Goal: Information Seeking & Learning: Learn about a topic

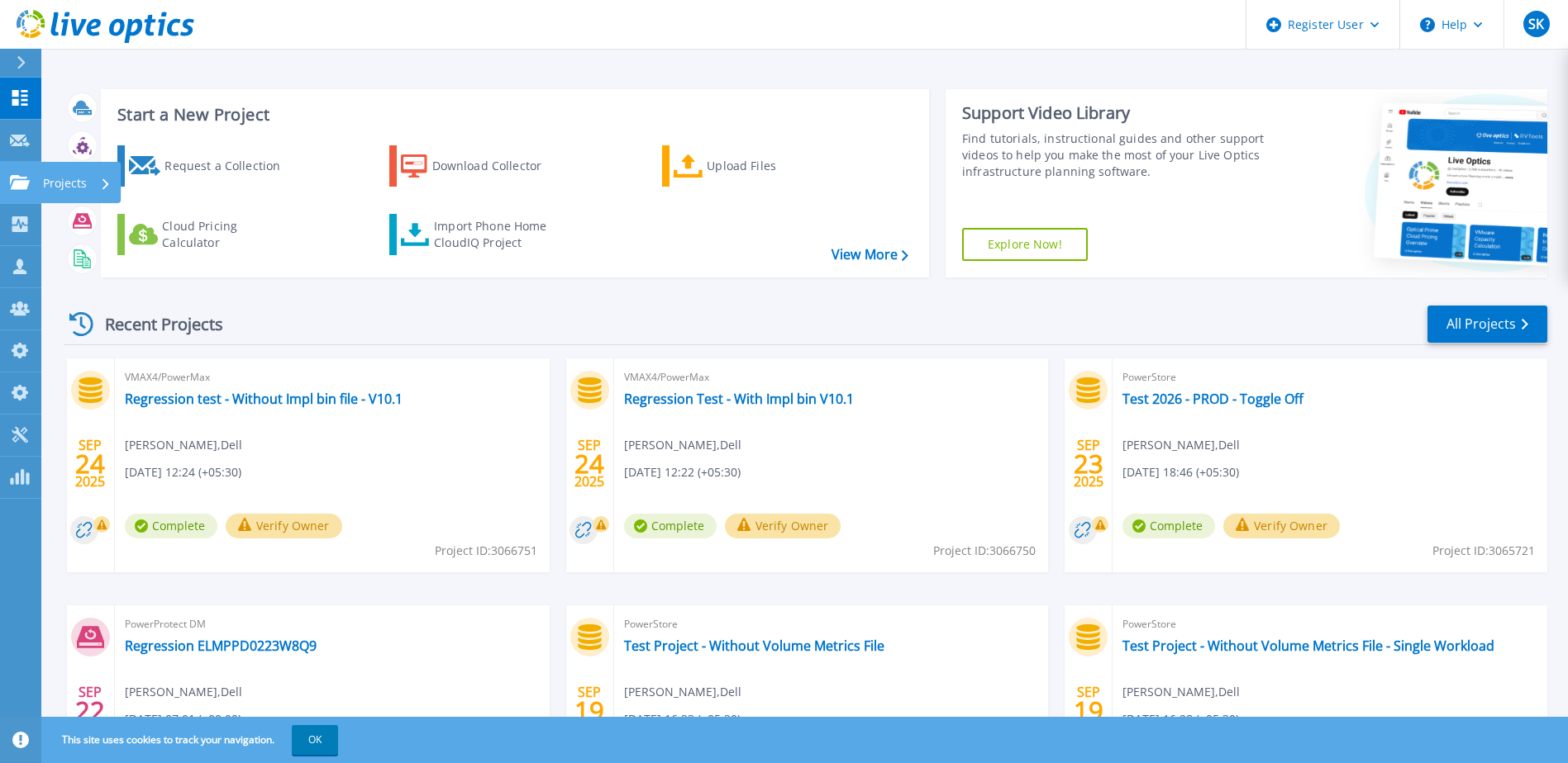
click at [2, 179] on link "Projects Projects" at bounding box center [20, 183] width 41 height 42
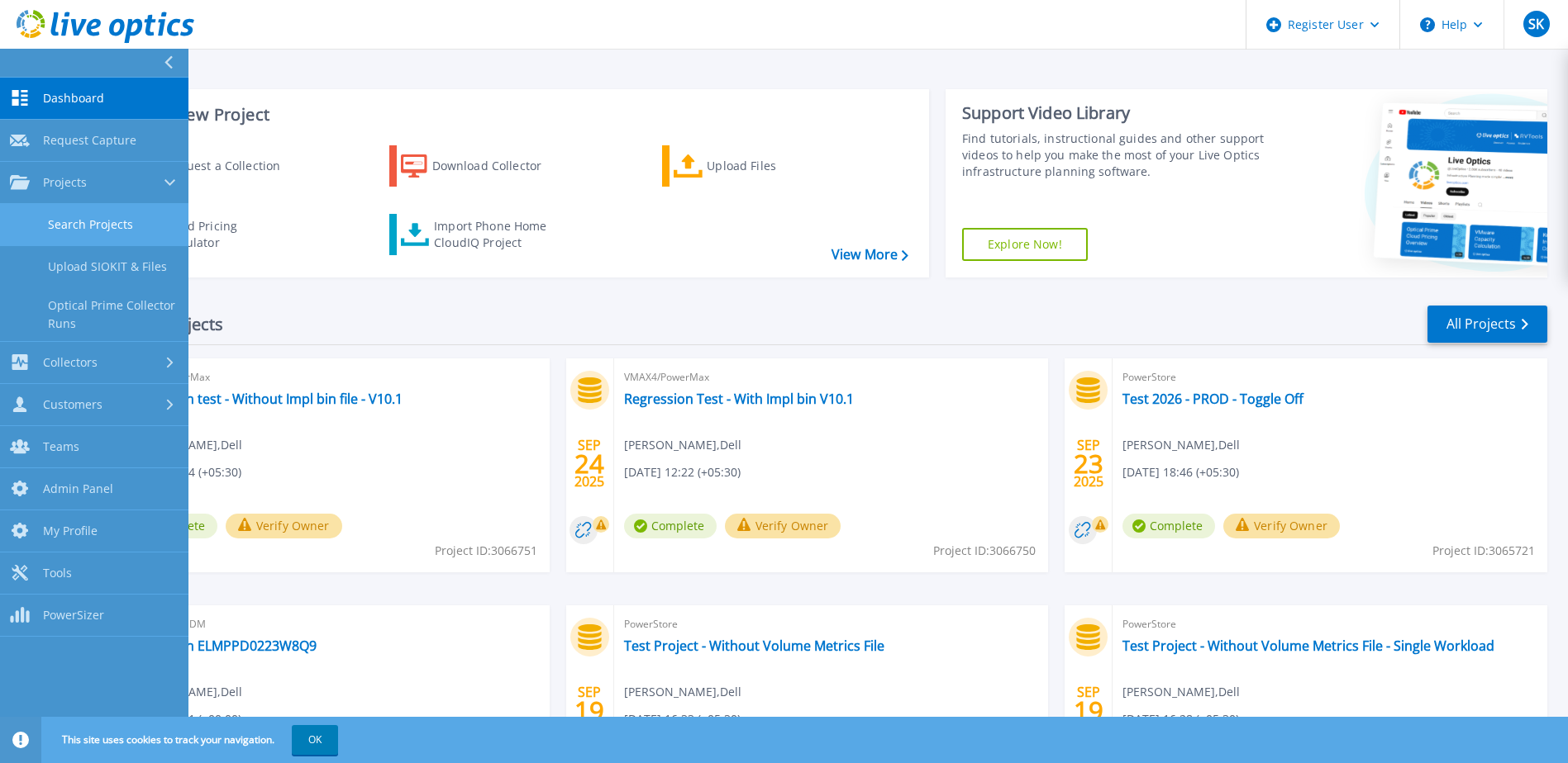
click at [97, 219] on link "Search Projects" at bounding box center [94, 226] width 189 height 42
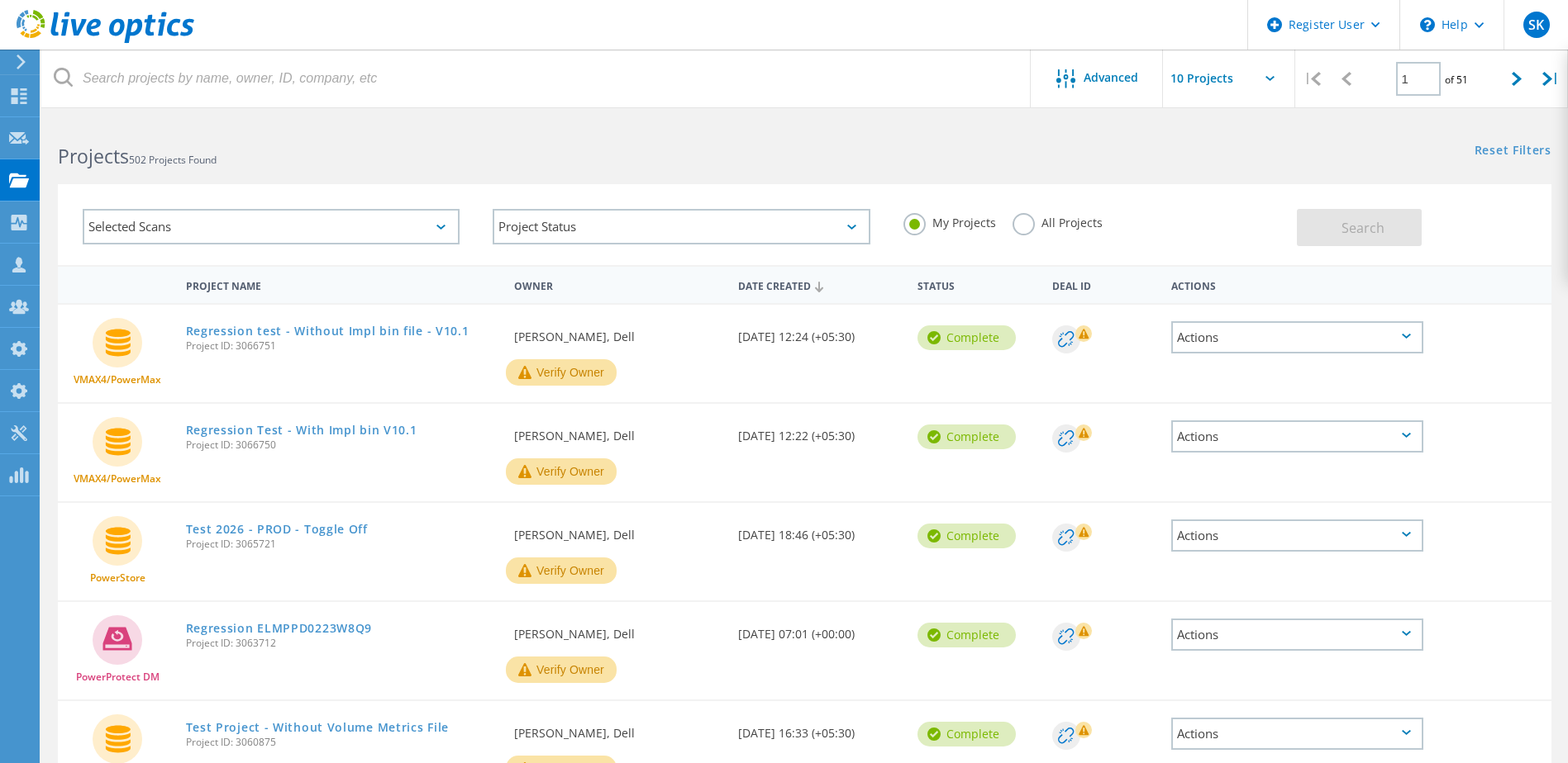
click at [429, 233] on div "Selected Scans" at bounding box center [271, 226] width 377 height 35
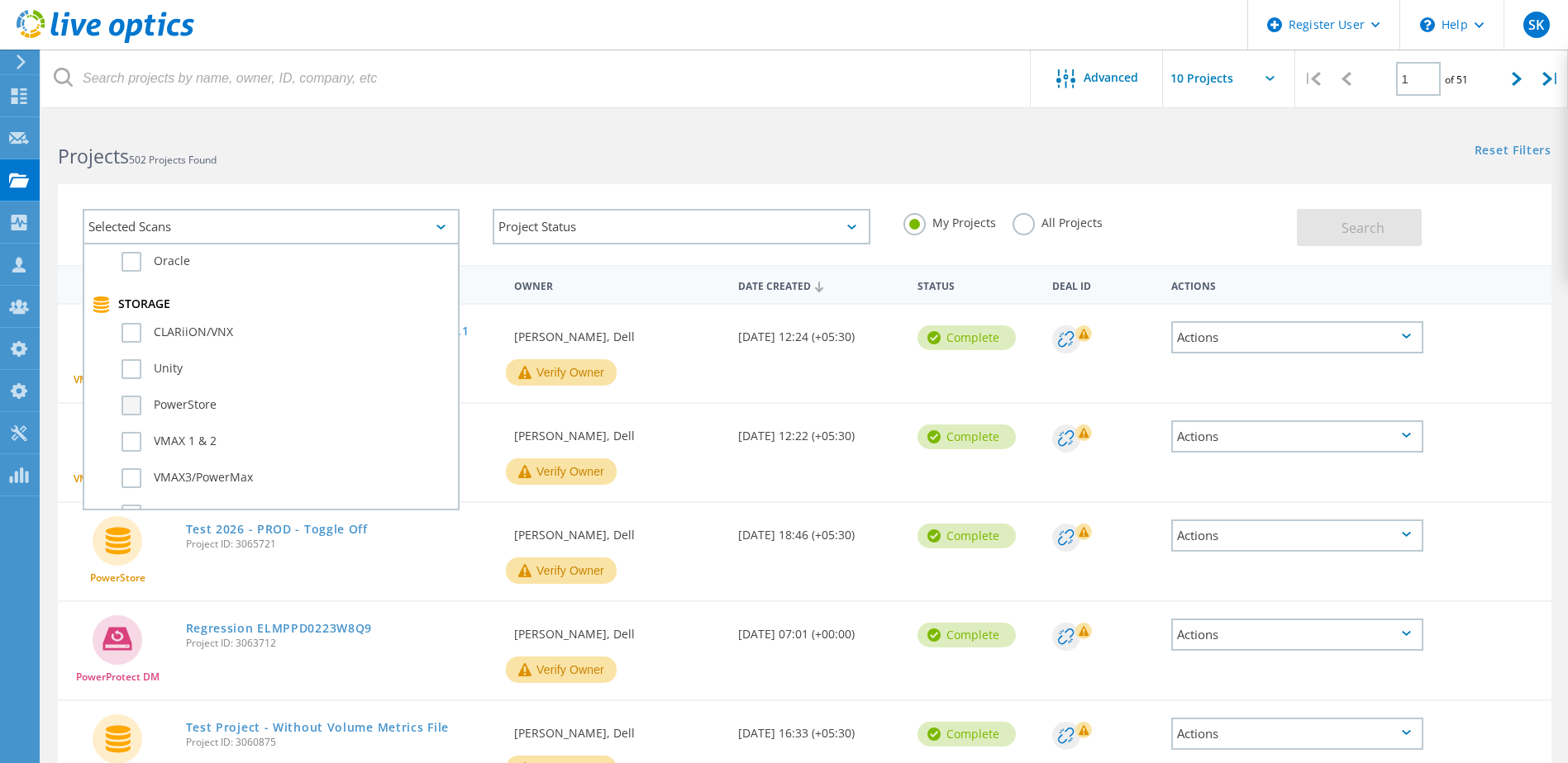
scroll to position [330, 0]
click at [188, 396] on label "PowerStore" at bounding box center [286, 404] width 328 height 20
click at [0, 0] on input "PowerStore" at bounding box center [0, 0] width 0 height 0
click at [175, 407] on label "PowerStore" at bounding box center [286, 404] width 328 height 20
click at [0, 0] on input "PowerStore" at bounding box center [0, 0] width 0 height 0
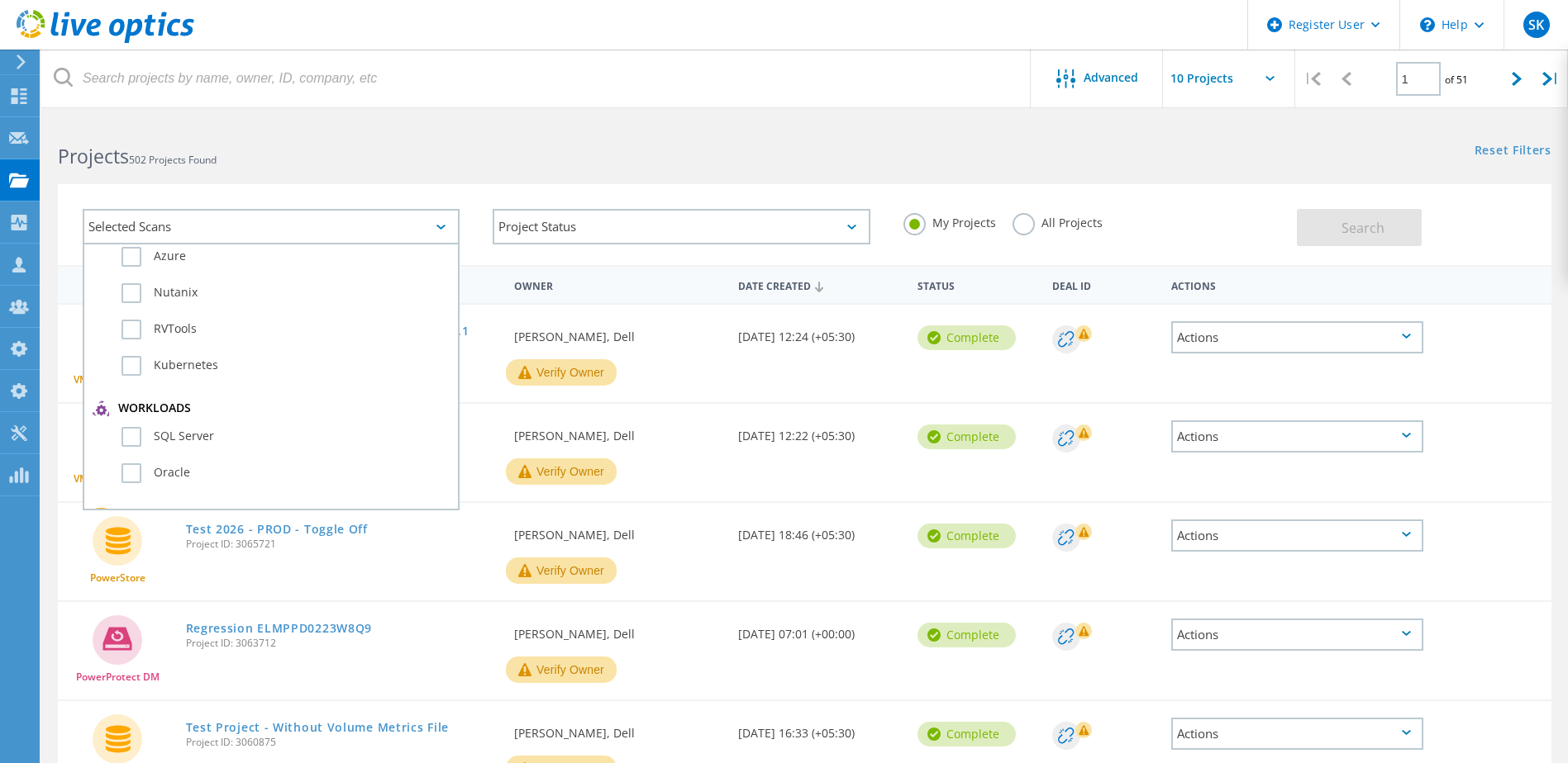
scroll to position [0, 0]
click at [188, 307] on label "Optical Prime" at bounding box center [286, 301] width 328 height 20
click at [0, 0] on input "Optical Prime" at bounding box center [0, 0] width 0 height 0
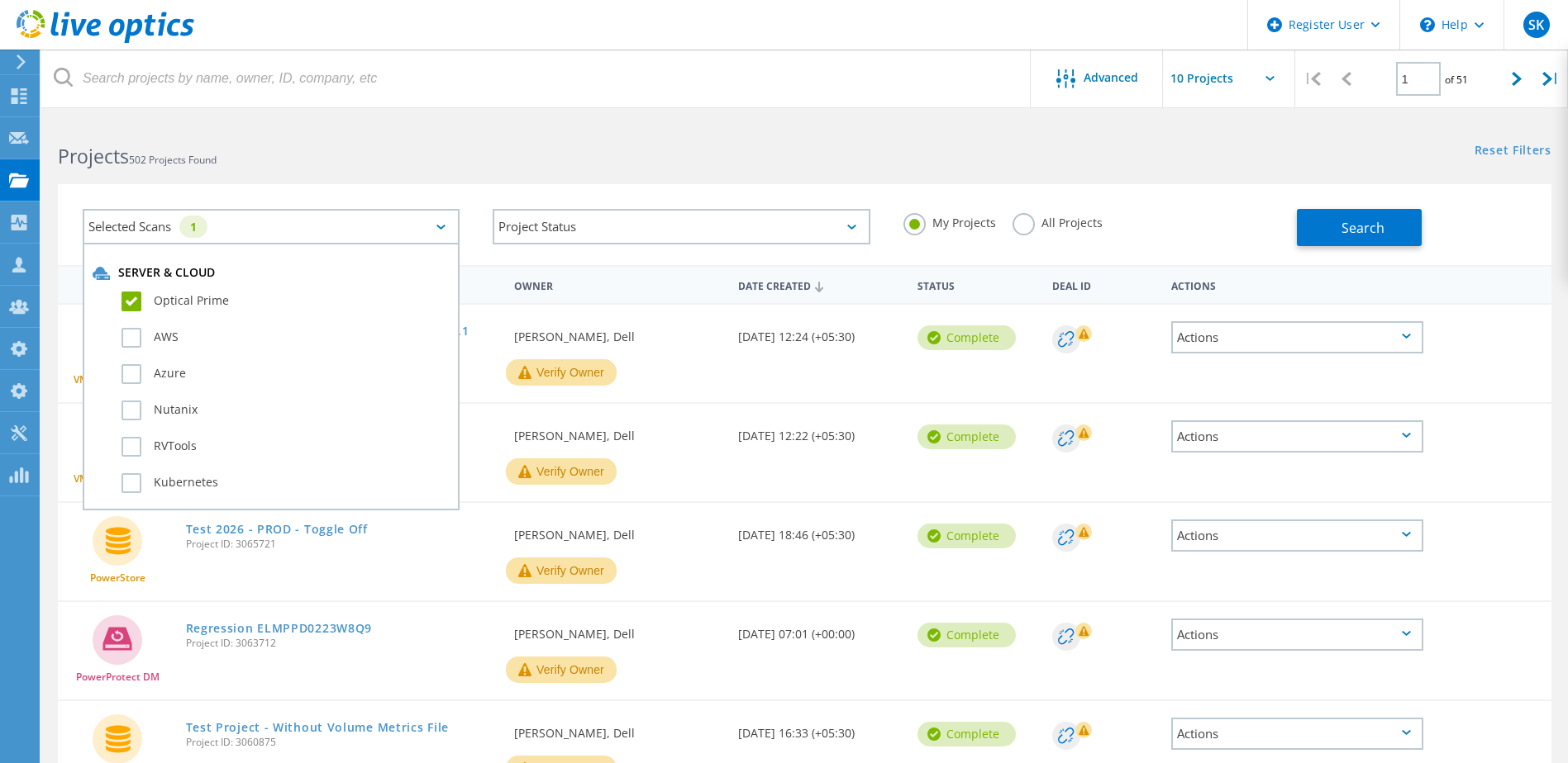
click at [1015, 223] on label "All Projects" at bounding box center [1058, 221] width 90 height 16
click at [0, 0] on input "All Projects" at bounding box center [0, 0] width 0 height 0
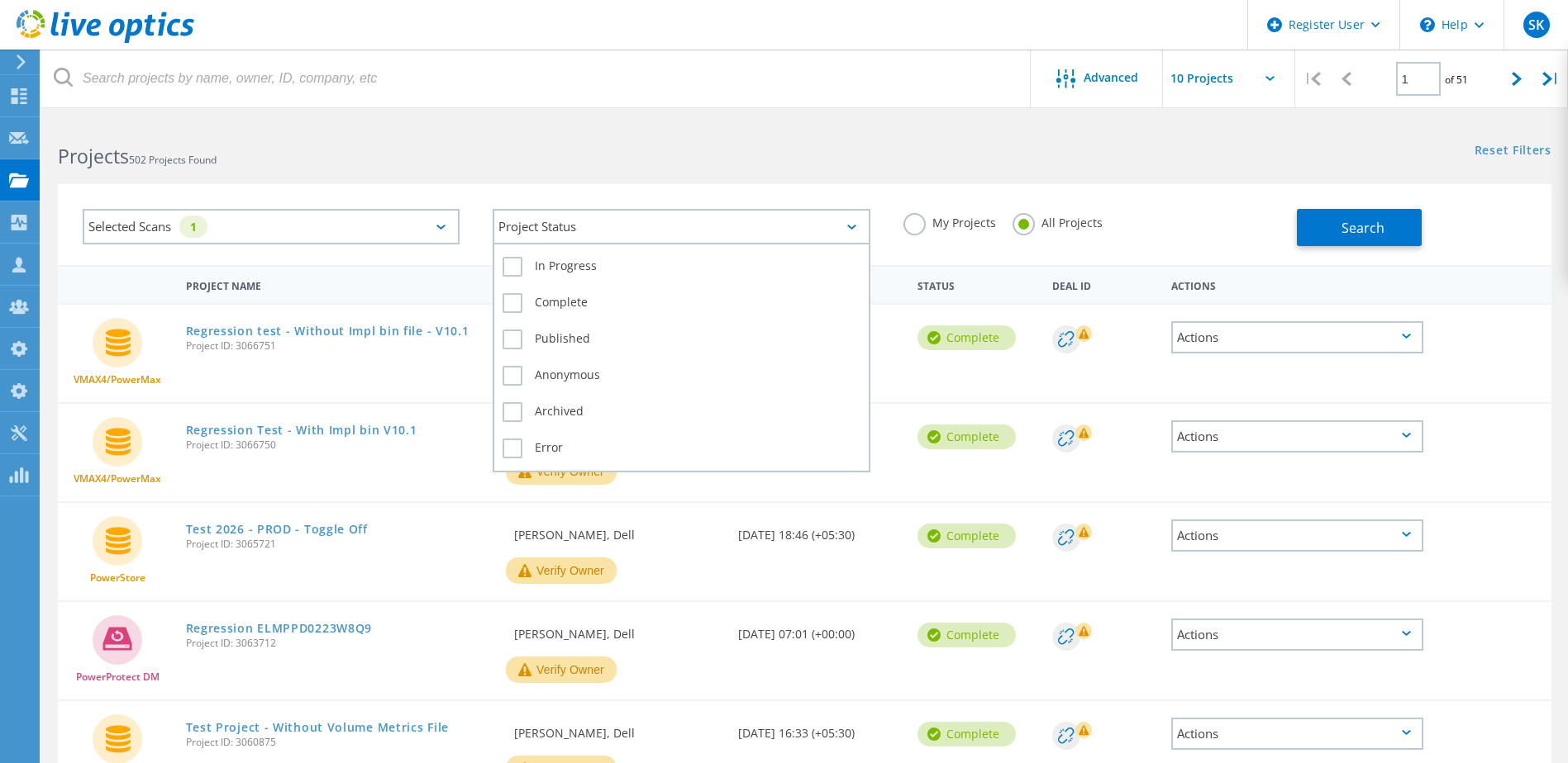
click at [538, 224] on div "Project Status" at bounding box center [681, 226] width 377 height 35
click at [567, 445] on label "Error" at bounding box center [680, 448] width 357 height 20
click at [0, 0] on input "Error" at bounding box center [0, 0] width 0 height 0
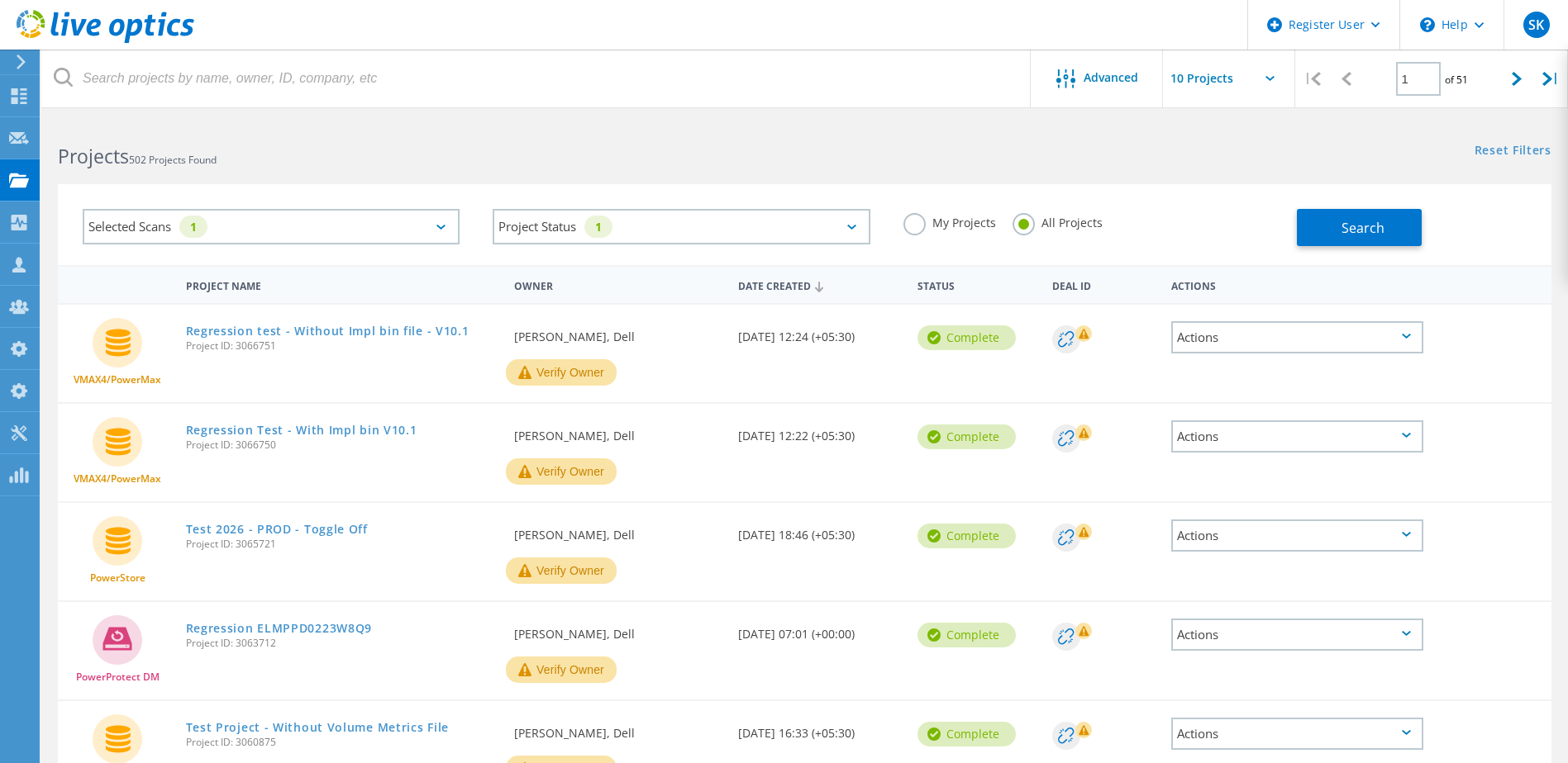
click at [236, 239] on div "Selected Scans 1" at bounding box center [271, 226] width 377 height 35
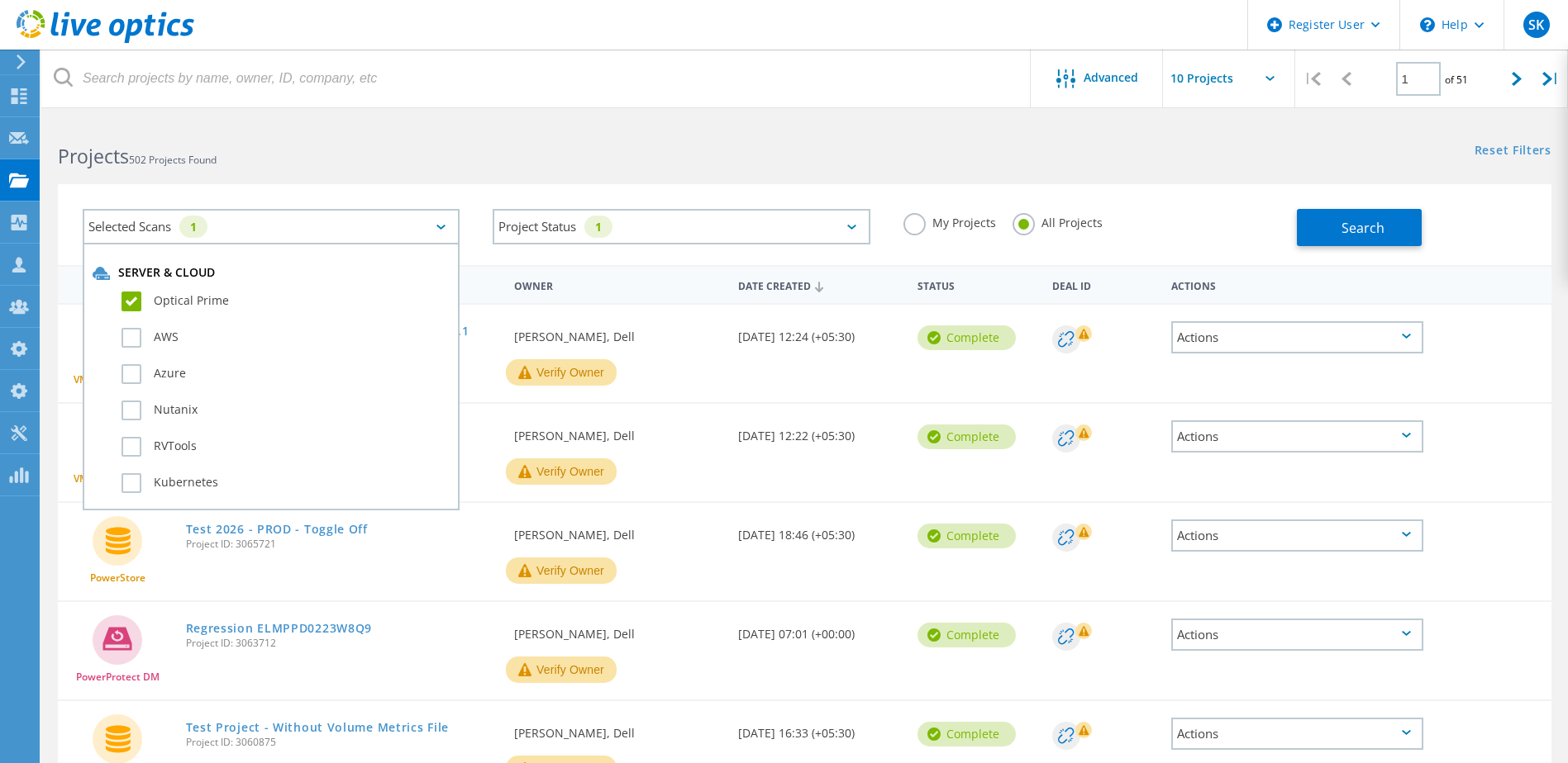
click at [142, 306] on label "Optical Prime" at bounding box center [286, 301] width 328 height 20
click at [0, 0] on input "Optical Prime" at bounding box center [0, 0] width 0 height 0
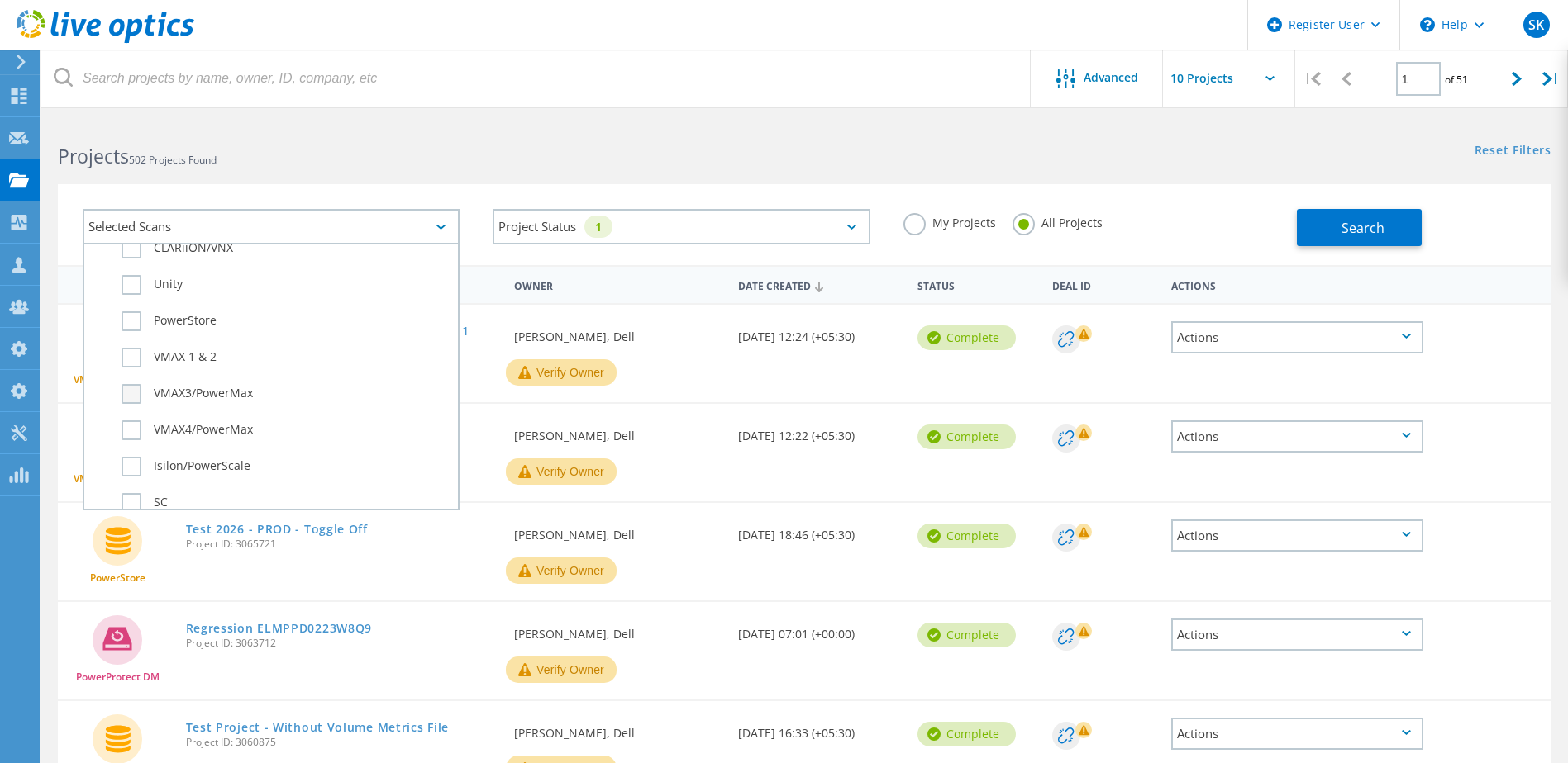
scroll to position [496, 0]
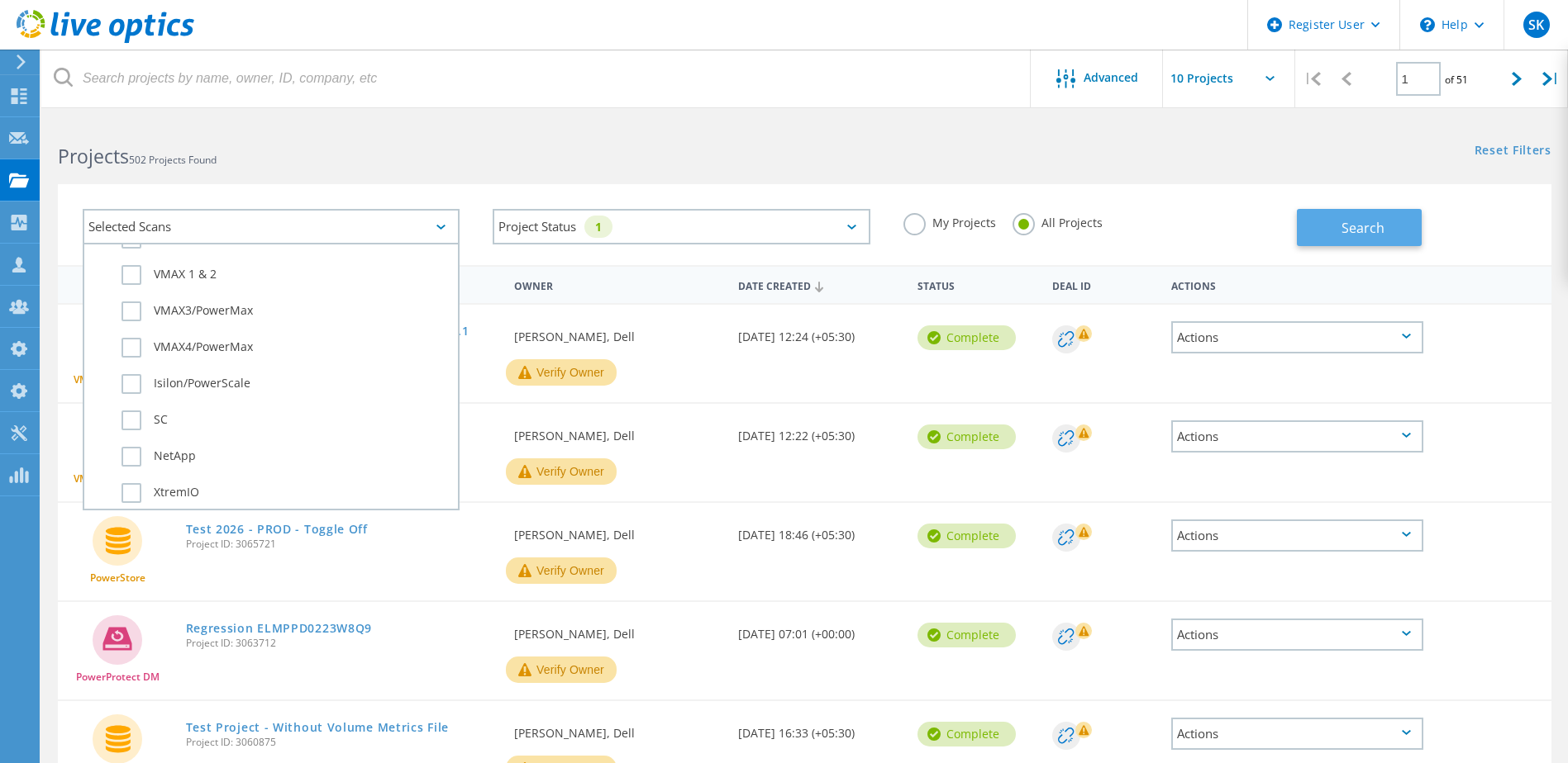
click at [1374, 222] on span "Search" at bounding box center [1363, 228] width 43 height 19
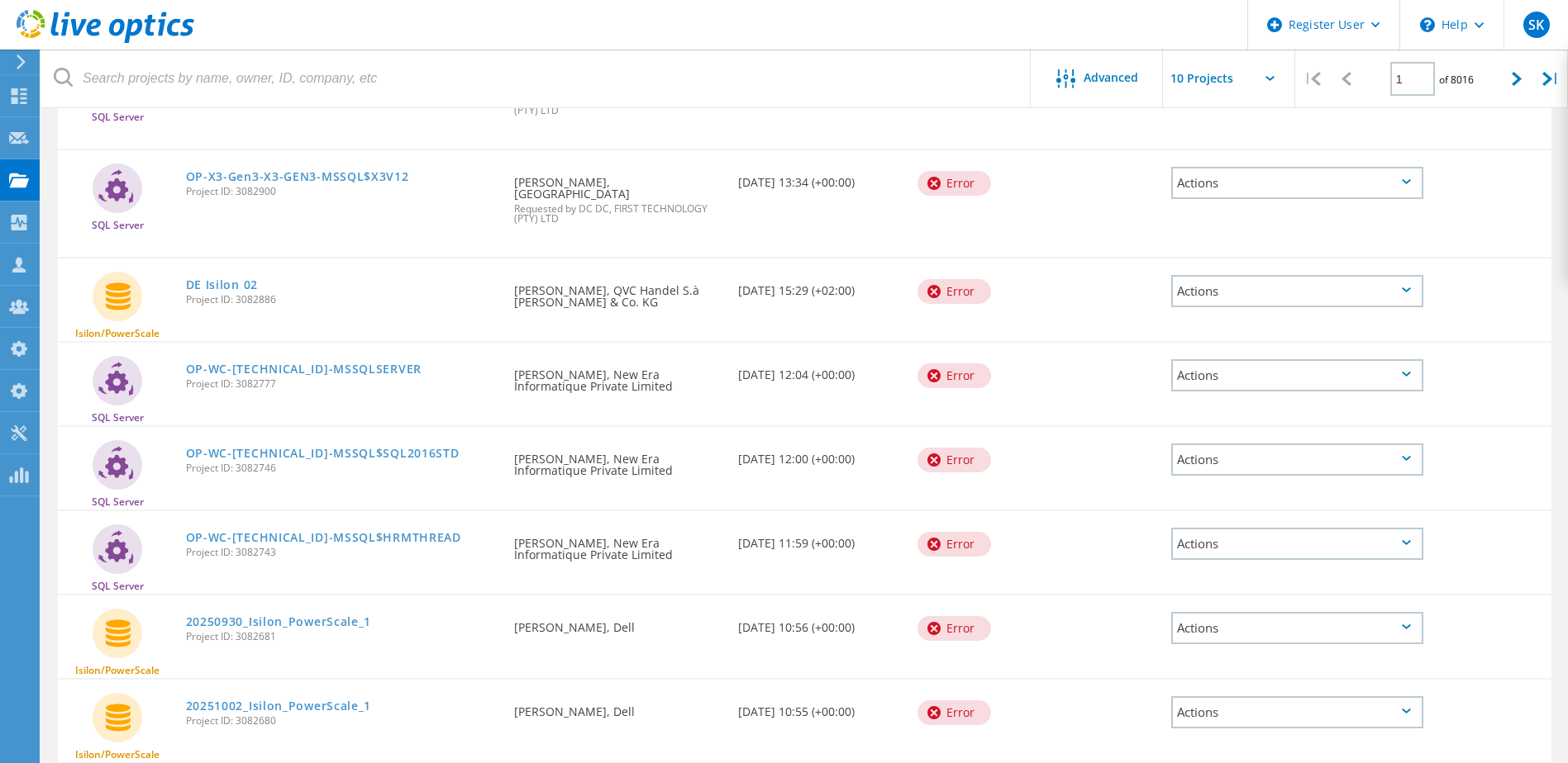
scroll to position [485, 0]
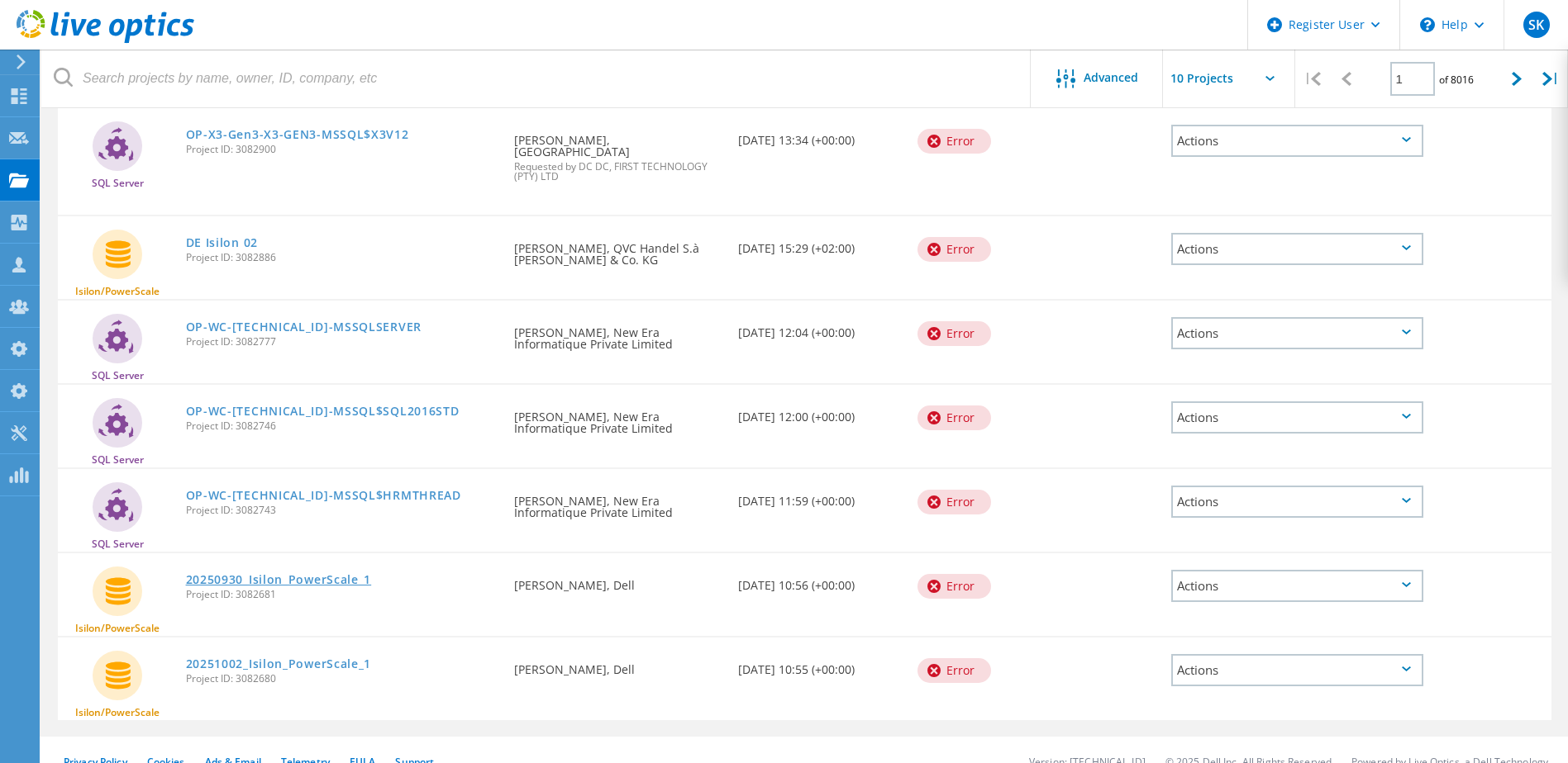
click at [334, 574] on link "20250930_Isilon_PowerScale_1" at bounding box center [279, 580] width 186 height 11
click at [359, 658] on link "20251002_Isilon_PowerScale_1" at bounding box center [279, 663] width 186 height 11
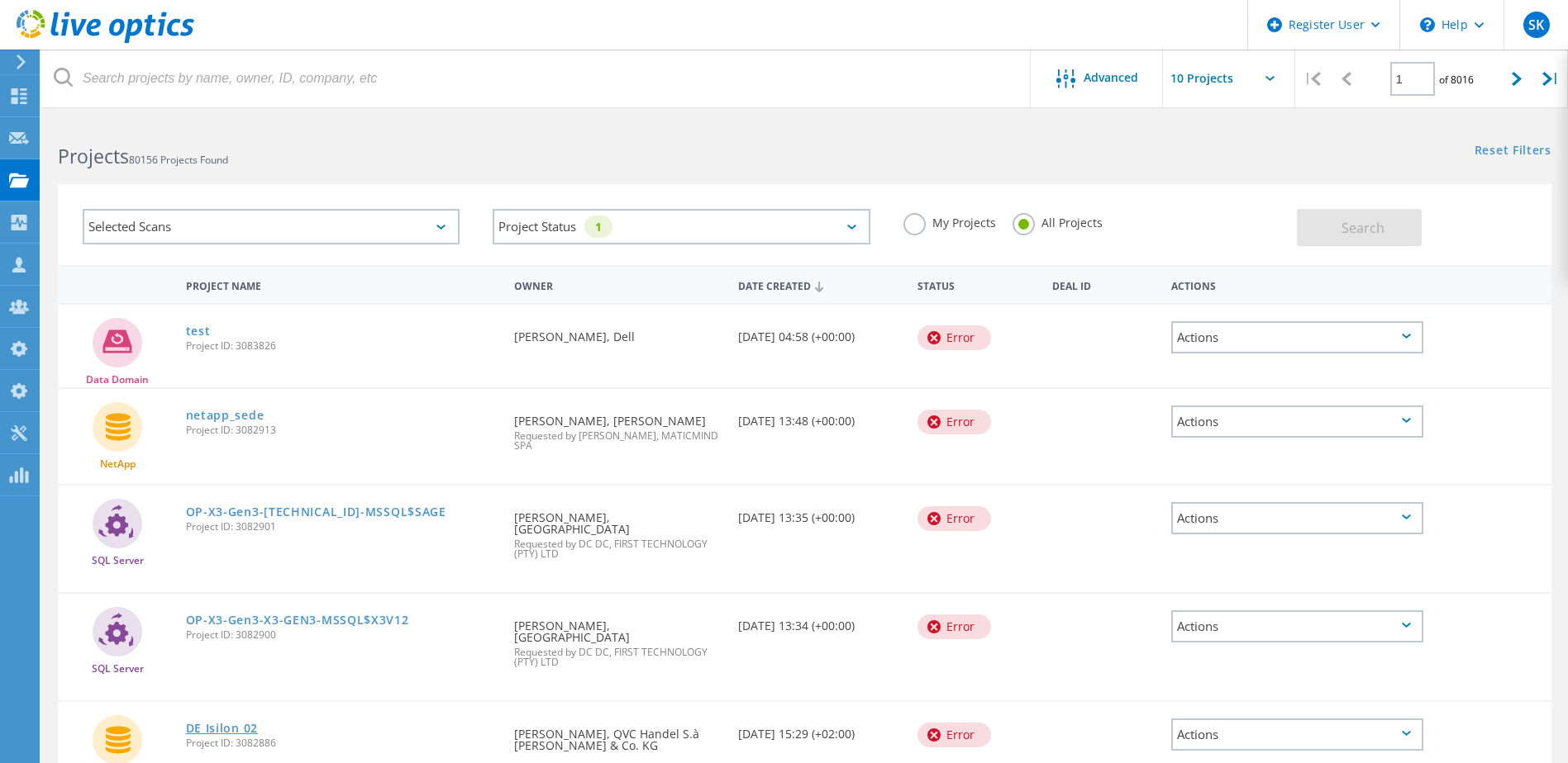
click at [235, 723] on link "DE Isilon 02" at bounding box center [222, 729] width 72 height 11
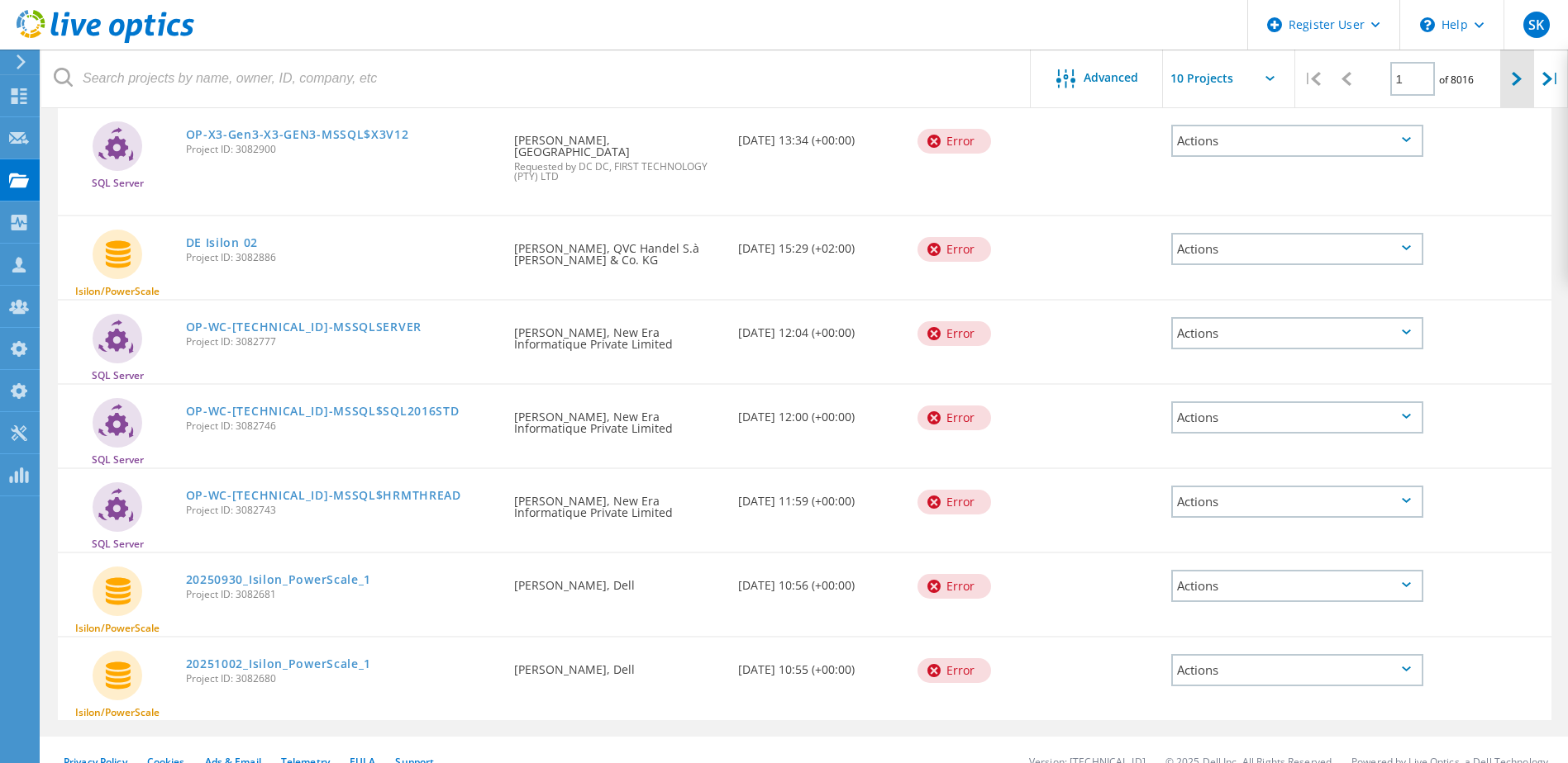
click at [1515, 83] on icon at bounding box center [1516, 79] width 10 height 14
type input "2"
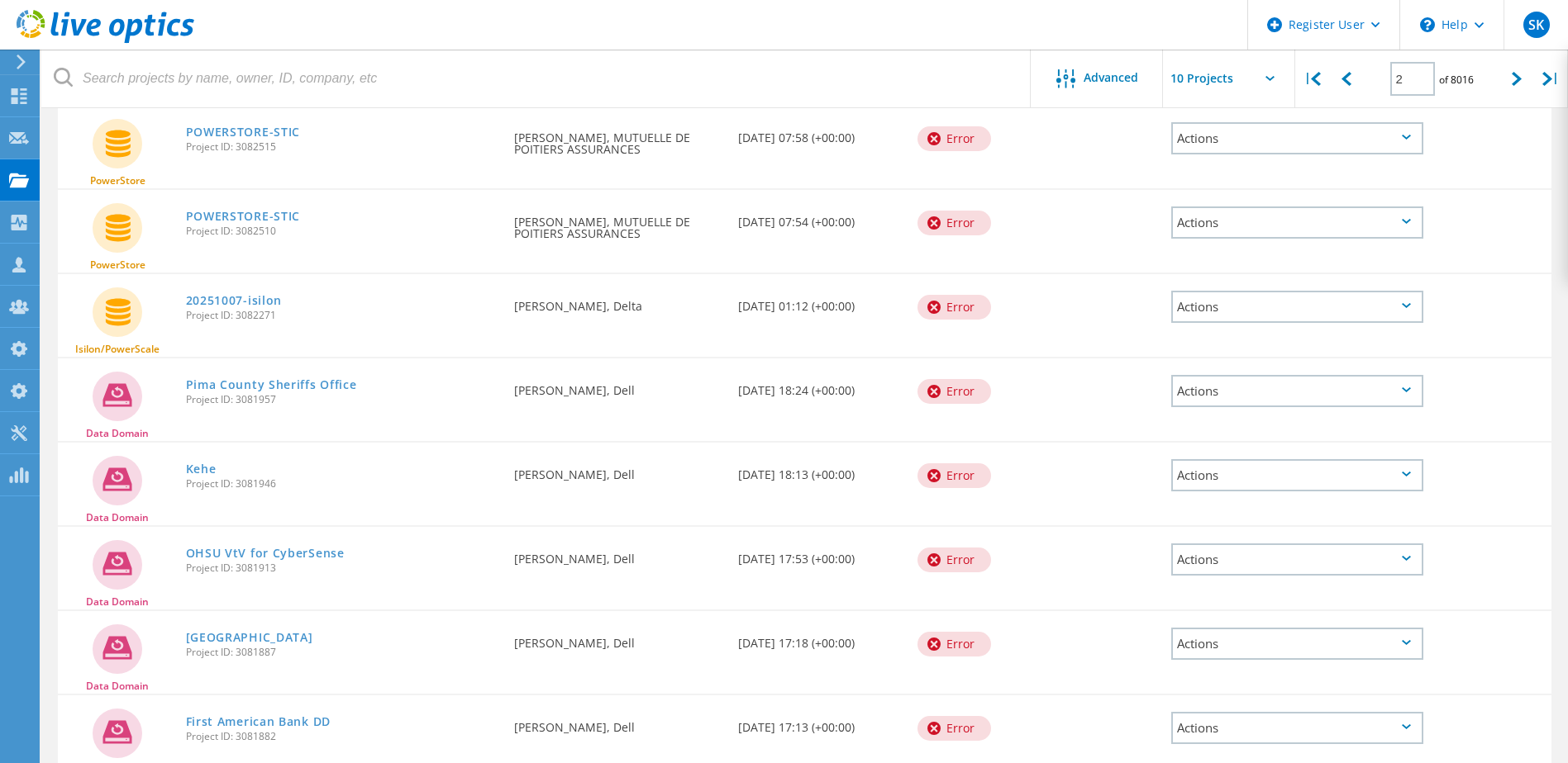
scroll to position [213, 0]
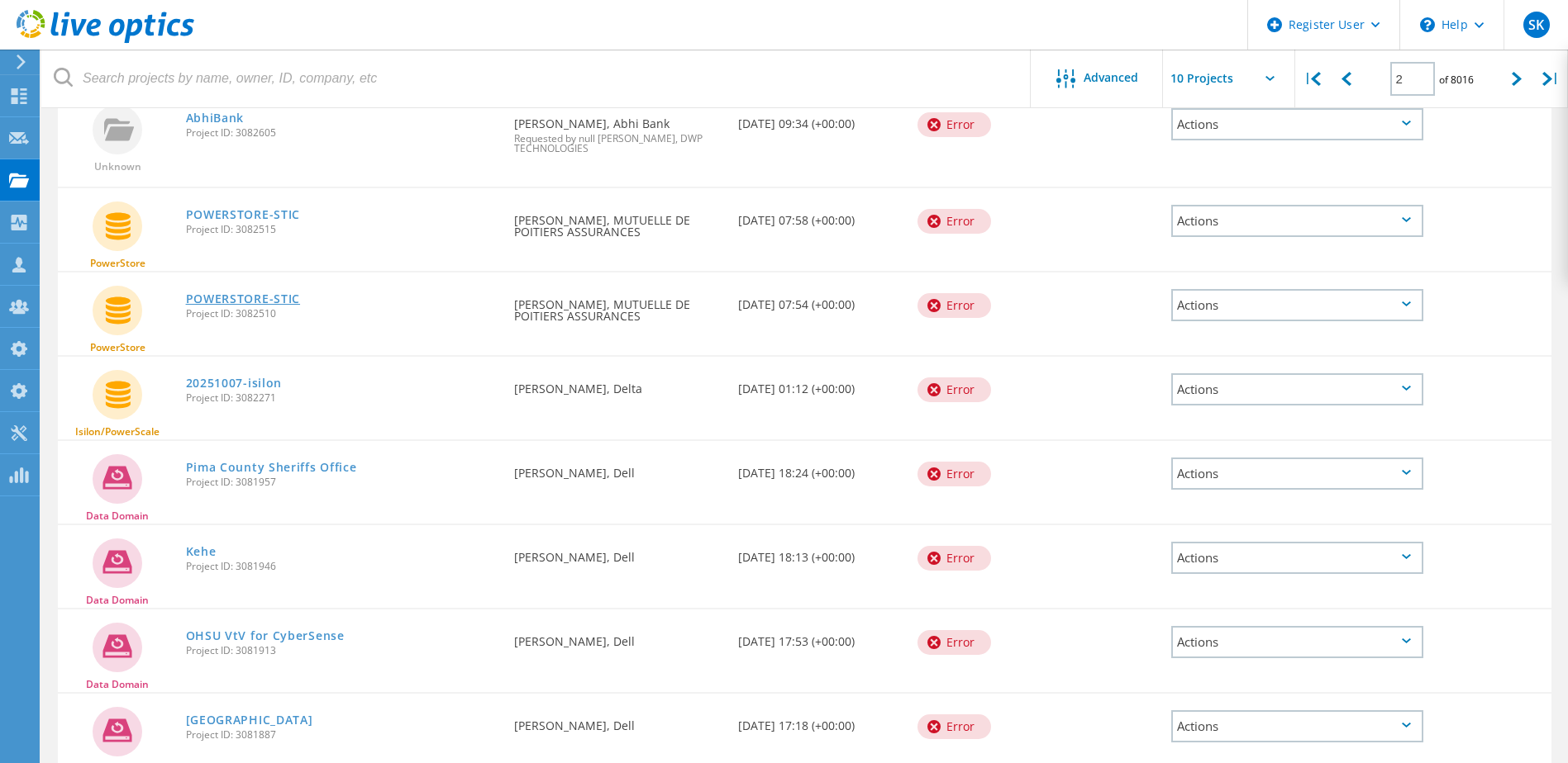
click at [271, 298] on link "POWERSTORE-STIC" at bounding box center [243, 299] width 115 height 11
click at [259, 211] on link "POWERSTORE-STIC" at bounding box center [243, 214] width 115 height 11
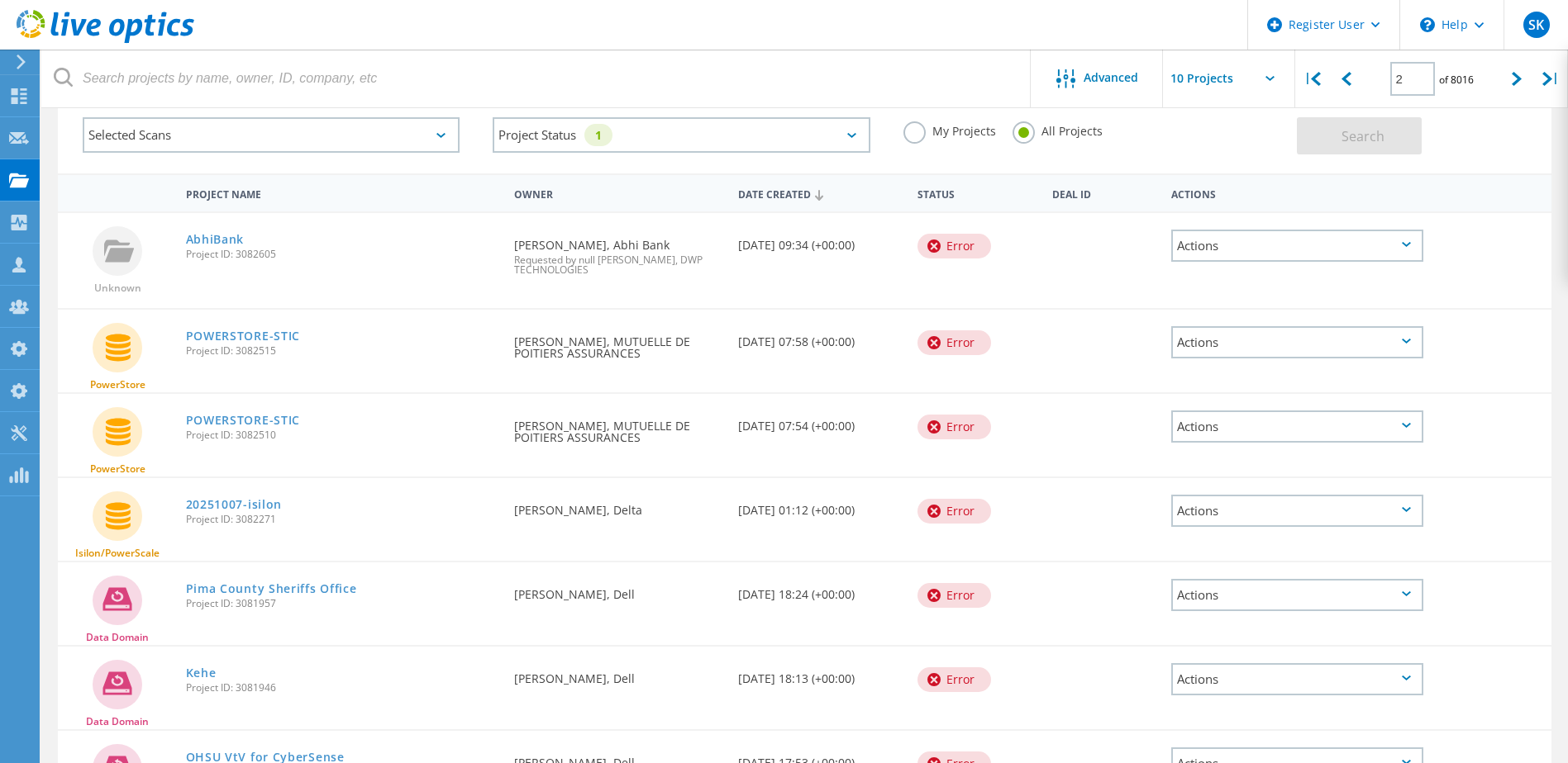
scroll to position [0, 0]
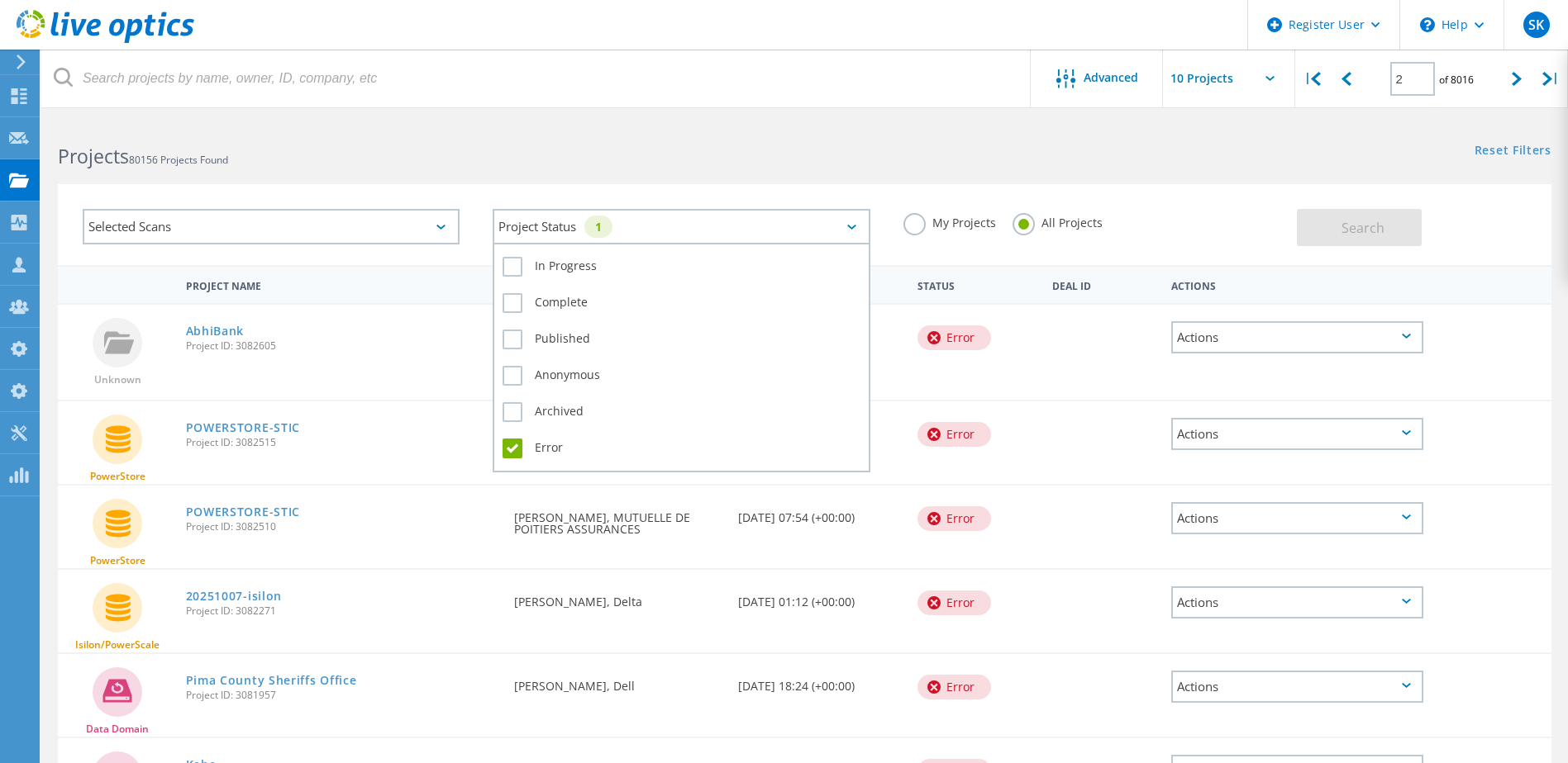
click at [613, 229] on div "1" at bounding box center [598, 226] width 28 height 22
click at [514, 451] on label "Error" at bounding box center [680, 448] width 357 height 20
click at [0, 0] on input "Error" at bounding box center [0, 0] width 0 height 0
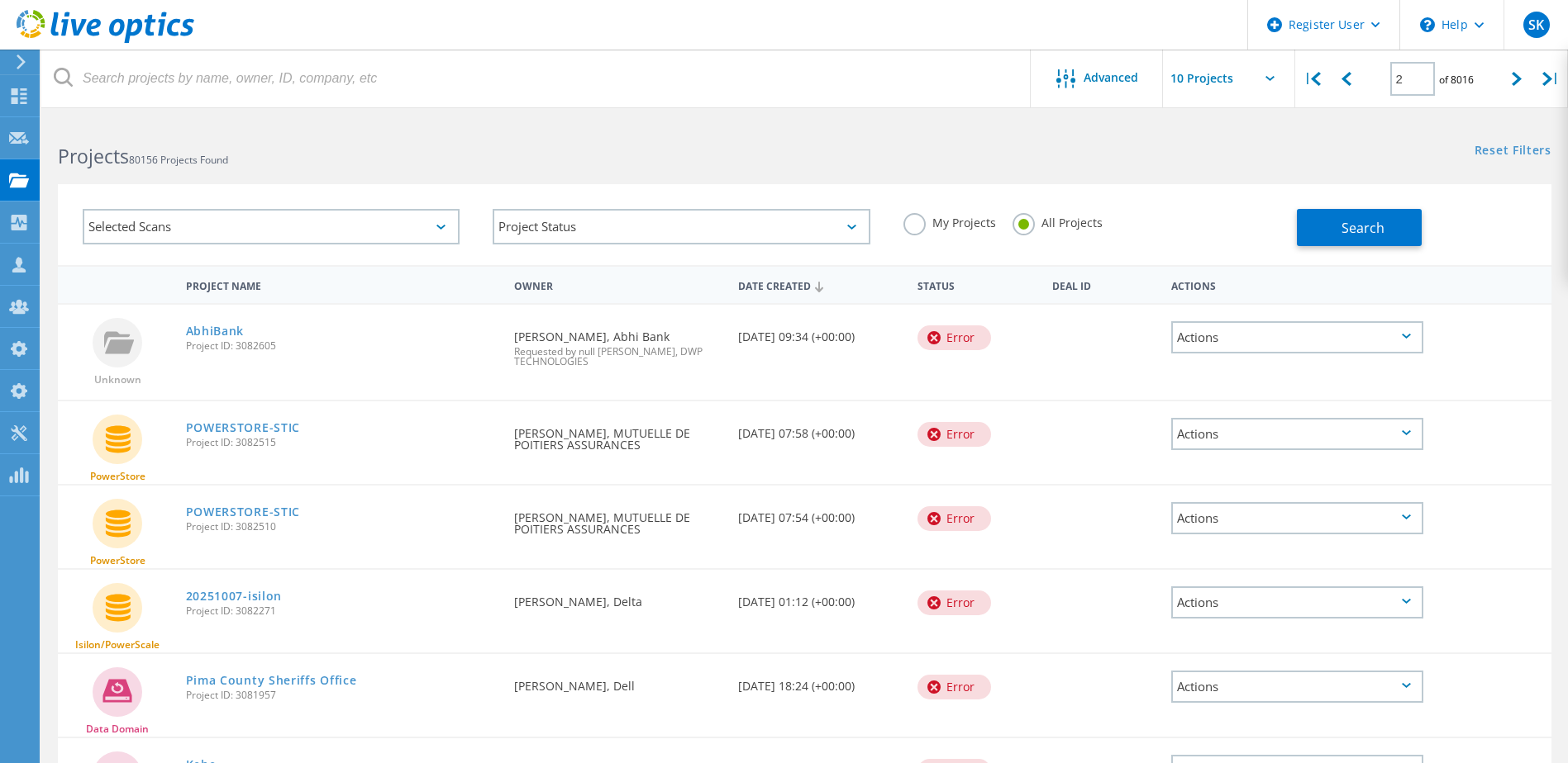
click at [259, 218] on div "Selected Scans" at bounding box center [271, 226] width 377 height 35
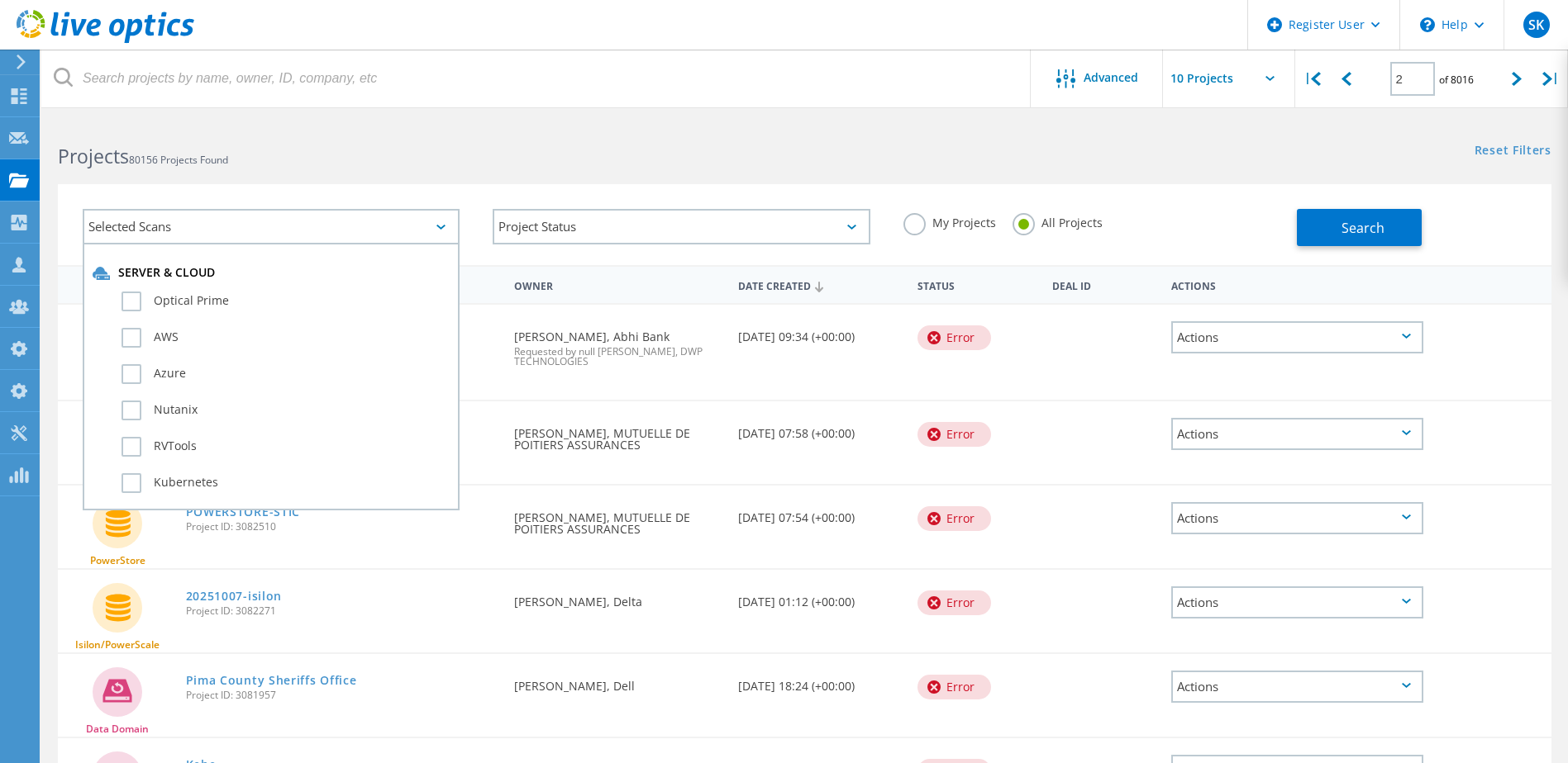
click at [179, 286] on div "Server & Cloud Optical Prime AWS Azure Nutanix RVTools Kubernetes" at bounding box center [271, 385] width 357 height 241
click at [179, 298] on label "Optical Prime" at bounding box center [286, 301] width 328 height 20
click at [0, 0] on input "Optical Prime" at bounding box center [0, 0] width 0 height 0
click at [1339, 226] on button "Search" at bounding box center [1359, 227] width 125 height 37
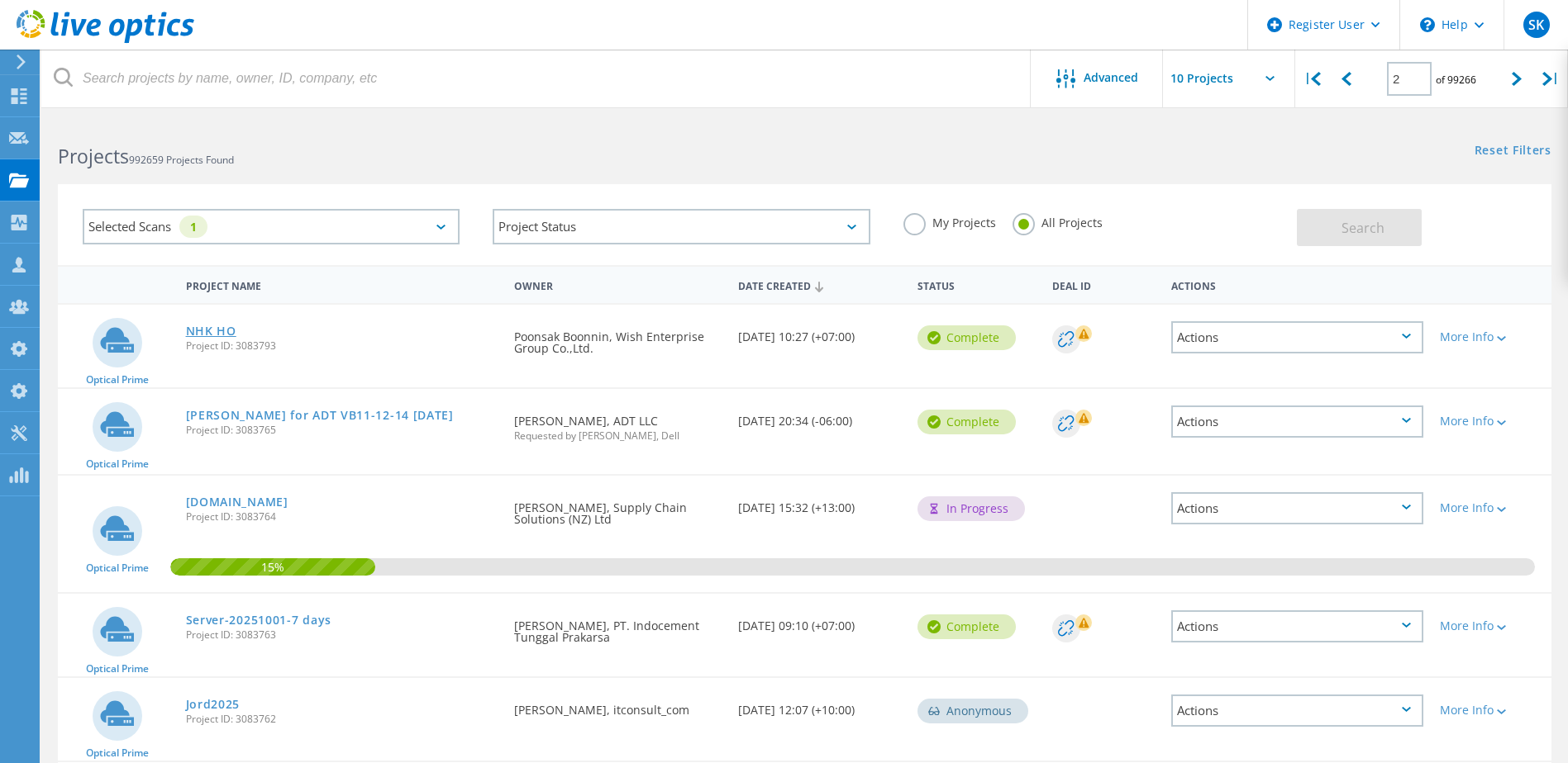
click at [205, 328] on link "NHK HO" at bounding box center [211, 330] width 50 height 11
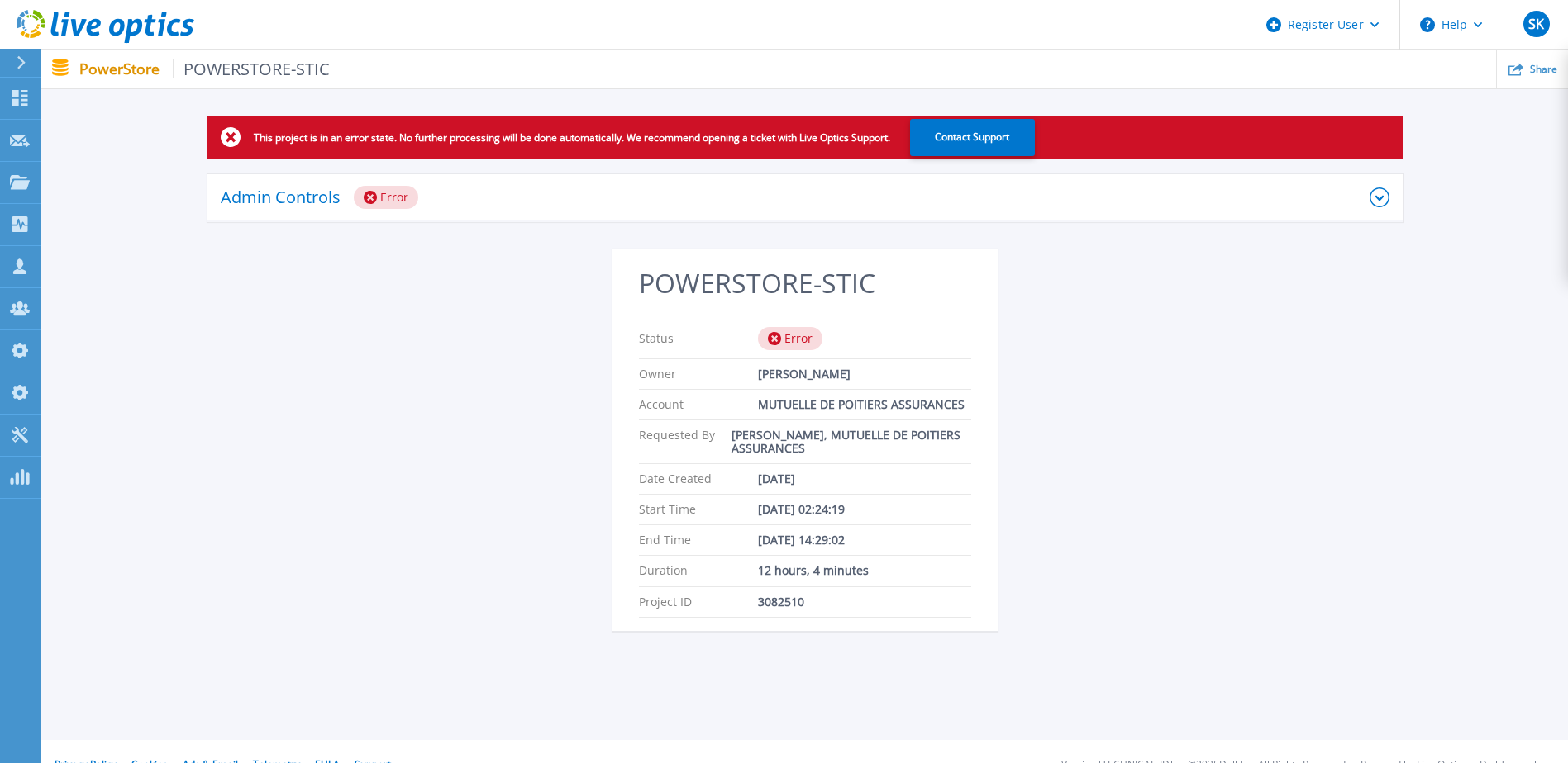
click at [426, 205] on div "Admin Controls Error" at bounding box center [794, 197] width 1148 height 23
click at [342, 193] on div "Admin Controls Error" at bounding box center [794, 197] width 1148 height 23
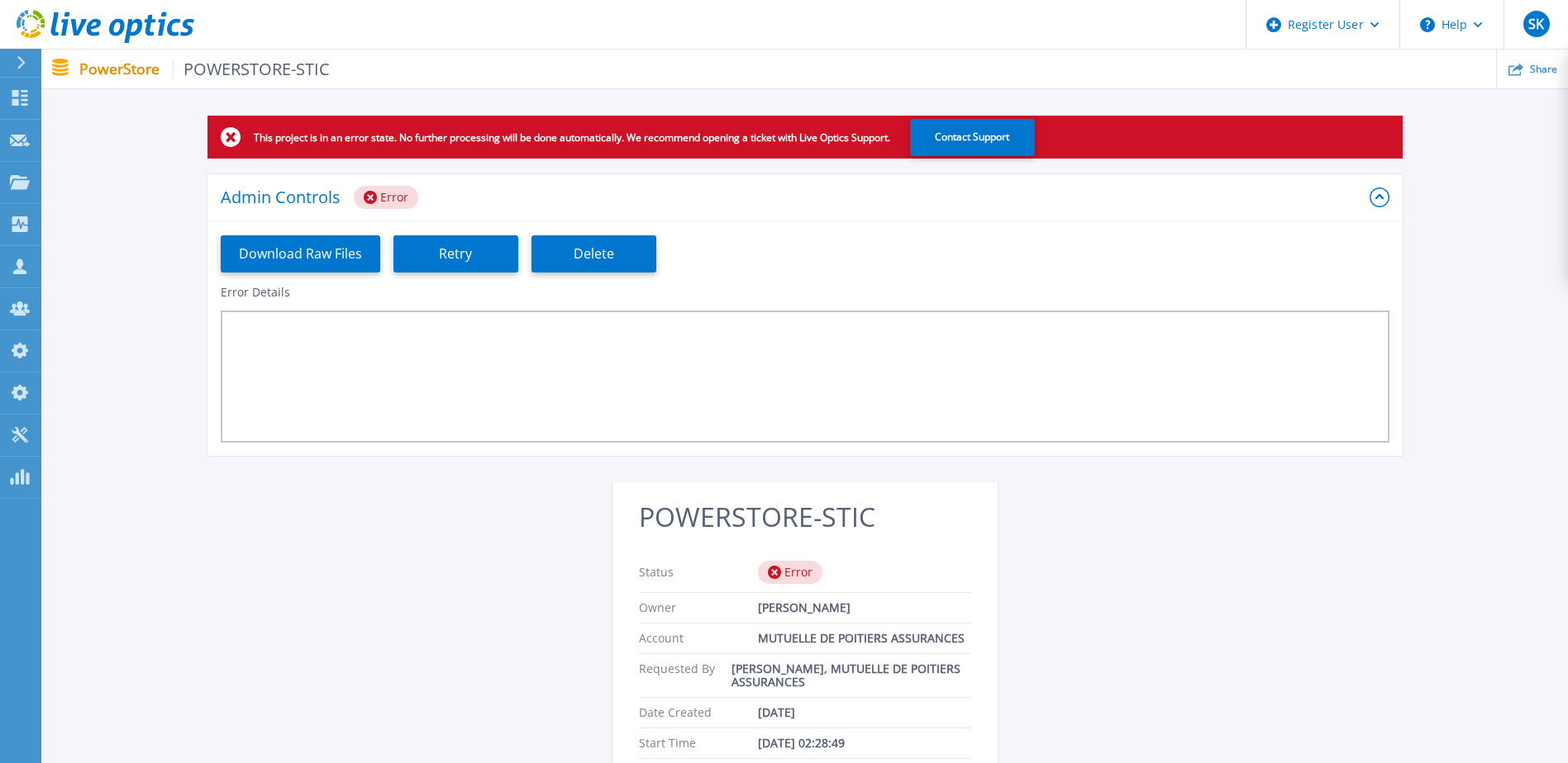
click at [126, 393] on div "This project is in an error state. No further processing will be done automatic…" at bounding box center [805, 500] width 1527 height 769
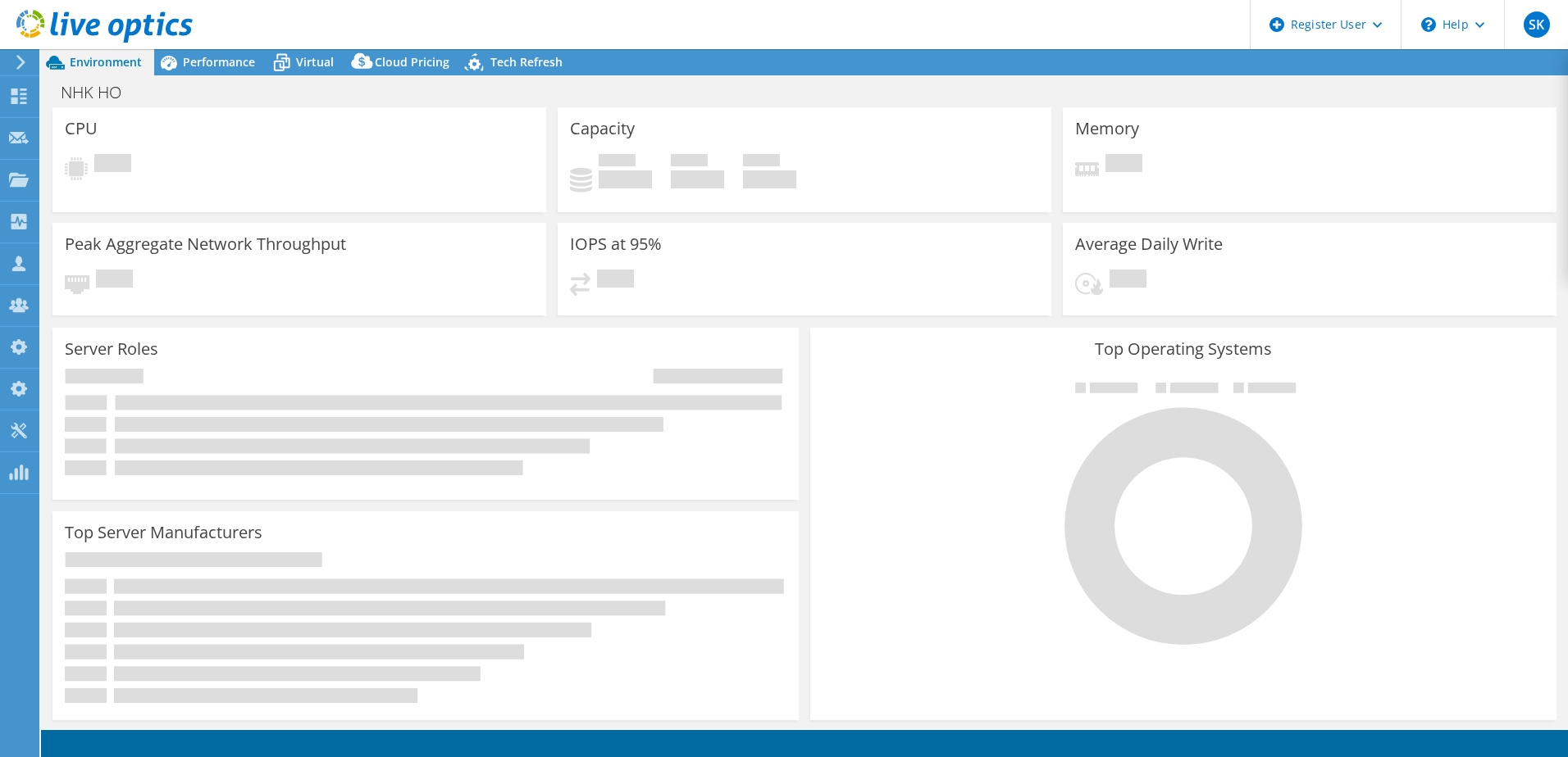
select select "USD"
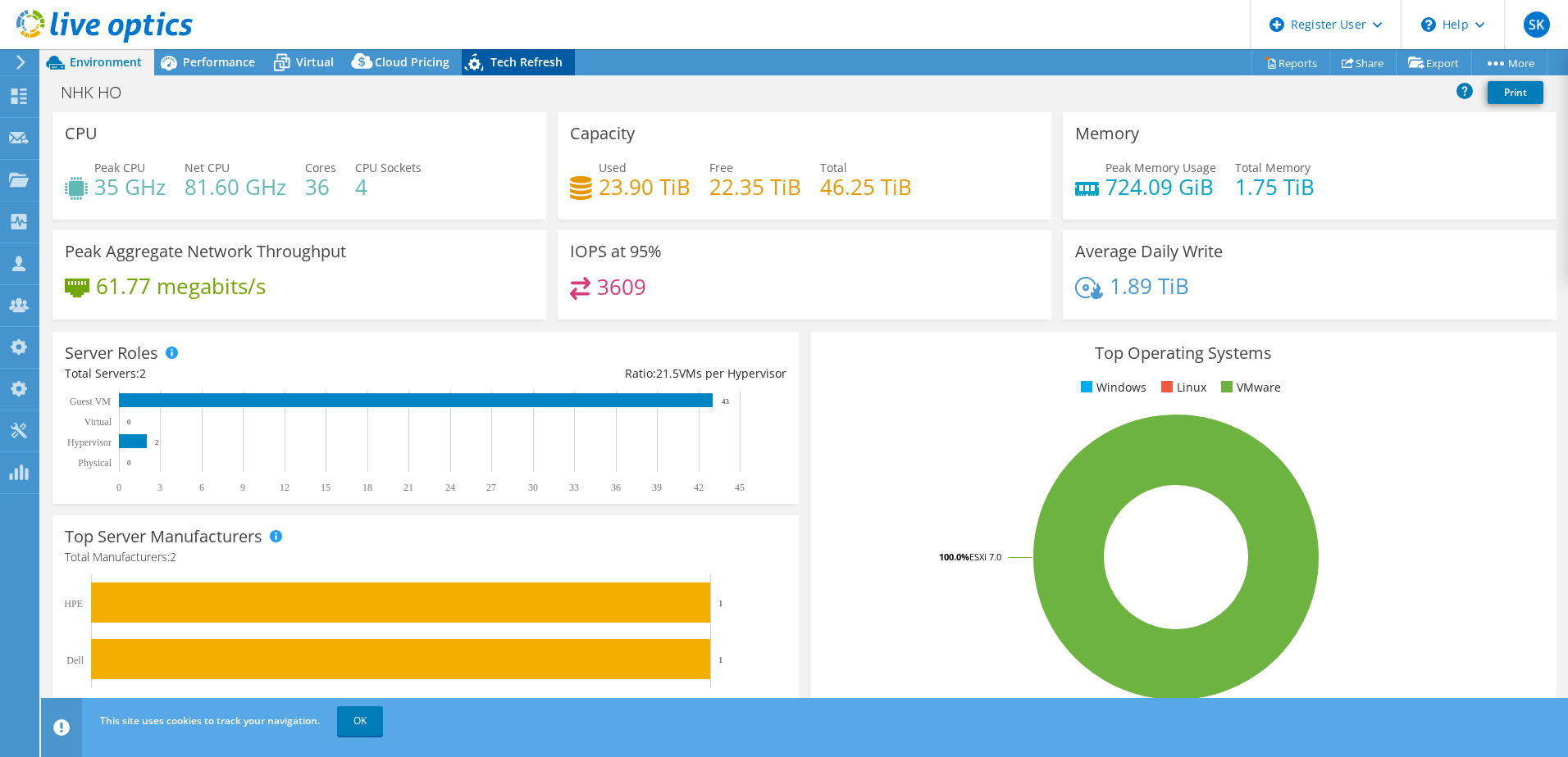
click at [540, 62] on span "Tech Refresh" at bounding box center [526, 62] width 73 height 16
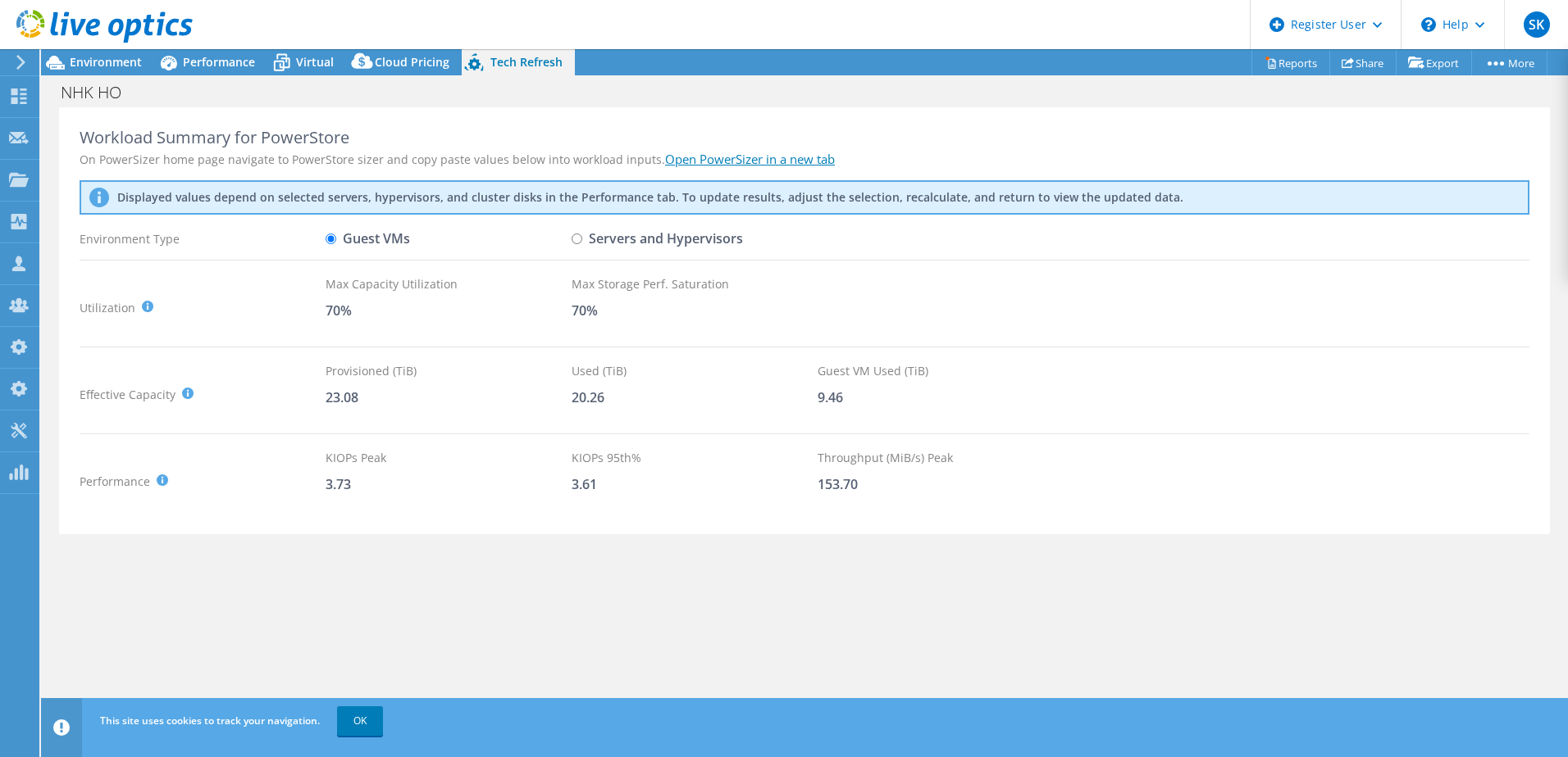
click at [608, 233] on label "Servers and Hypervisors" at bounding box center [658, 239] width 171 height 29
click at [582, 233] on input "Servers and Hypervisors" at bounding box center [577, 239] width 10 height 10
radio input "true"
click at [352, 240] on label "Guest VMs" at bounding box center [367, 239] width 85 height 29
click at [336, 240] on input "Guest VMs" at bounding box center [331, 239] width 10 height 10
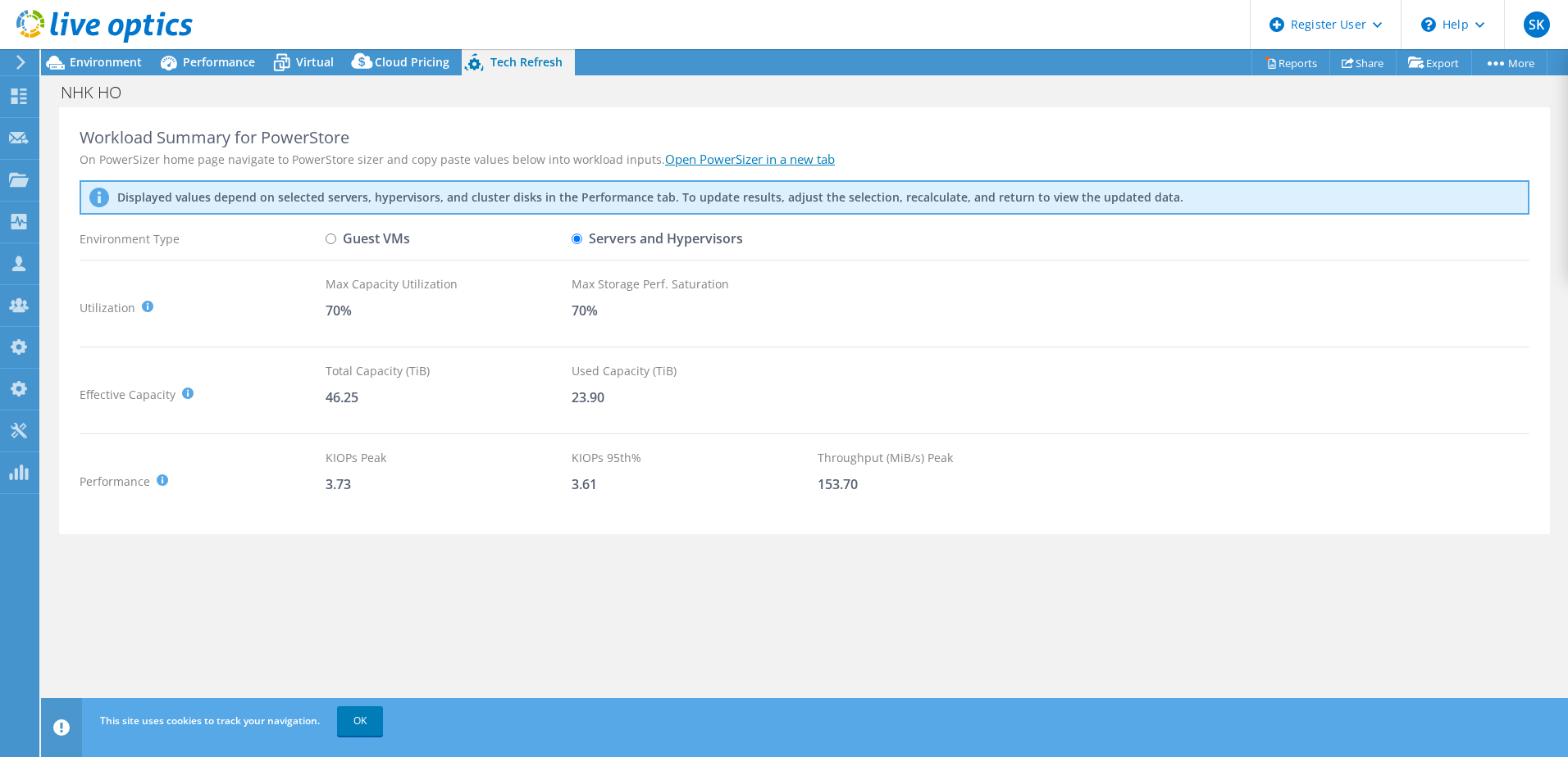
radio input "true"
radio input "false"
click at [737, 163] on link "Open PowerSizer in a new tab" at bounding box center [750, 159] width 170 height 17
click at [58, 61] on icon at bounding box center [56, 63] width 19 height 14
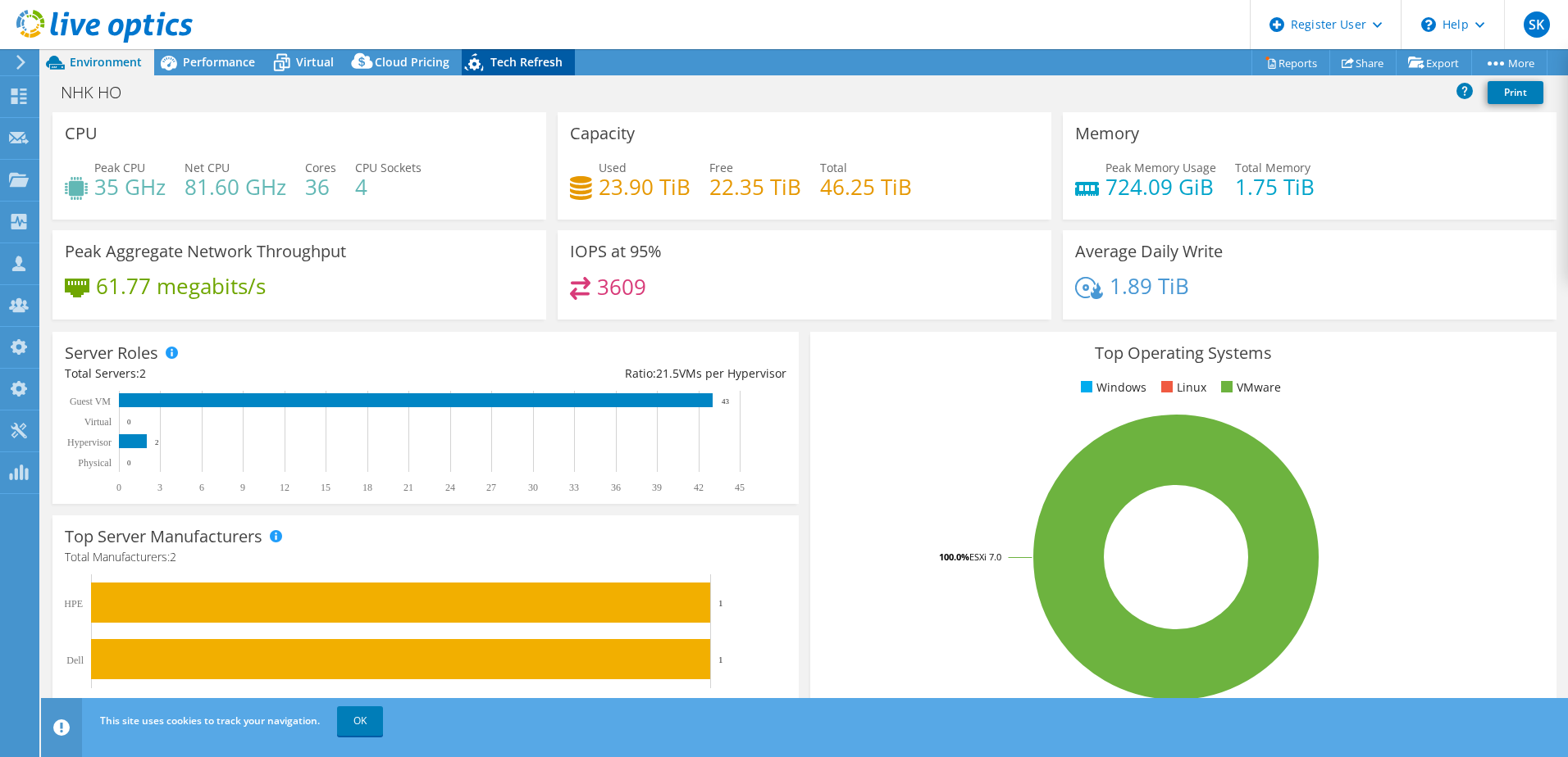
click at [498, 68] on span "Tech Refresh" at bounding box center [526, 62] width 73 height 16
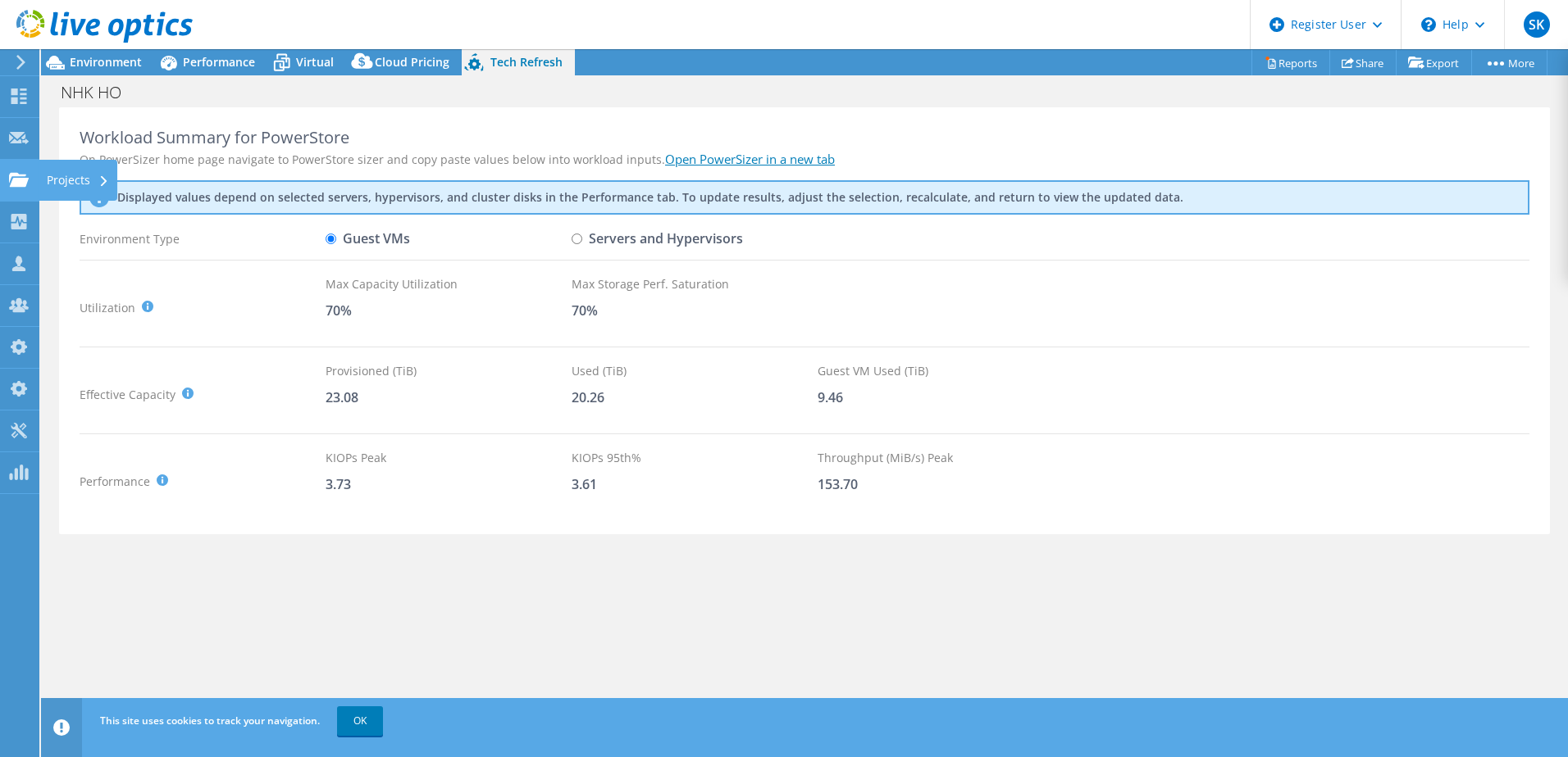
click at [15, 191] on div at bounding box center [18, 182] width 20 height 18
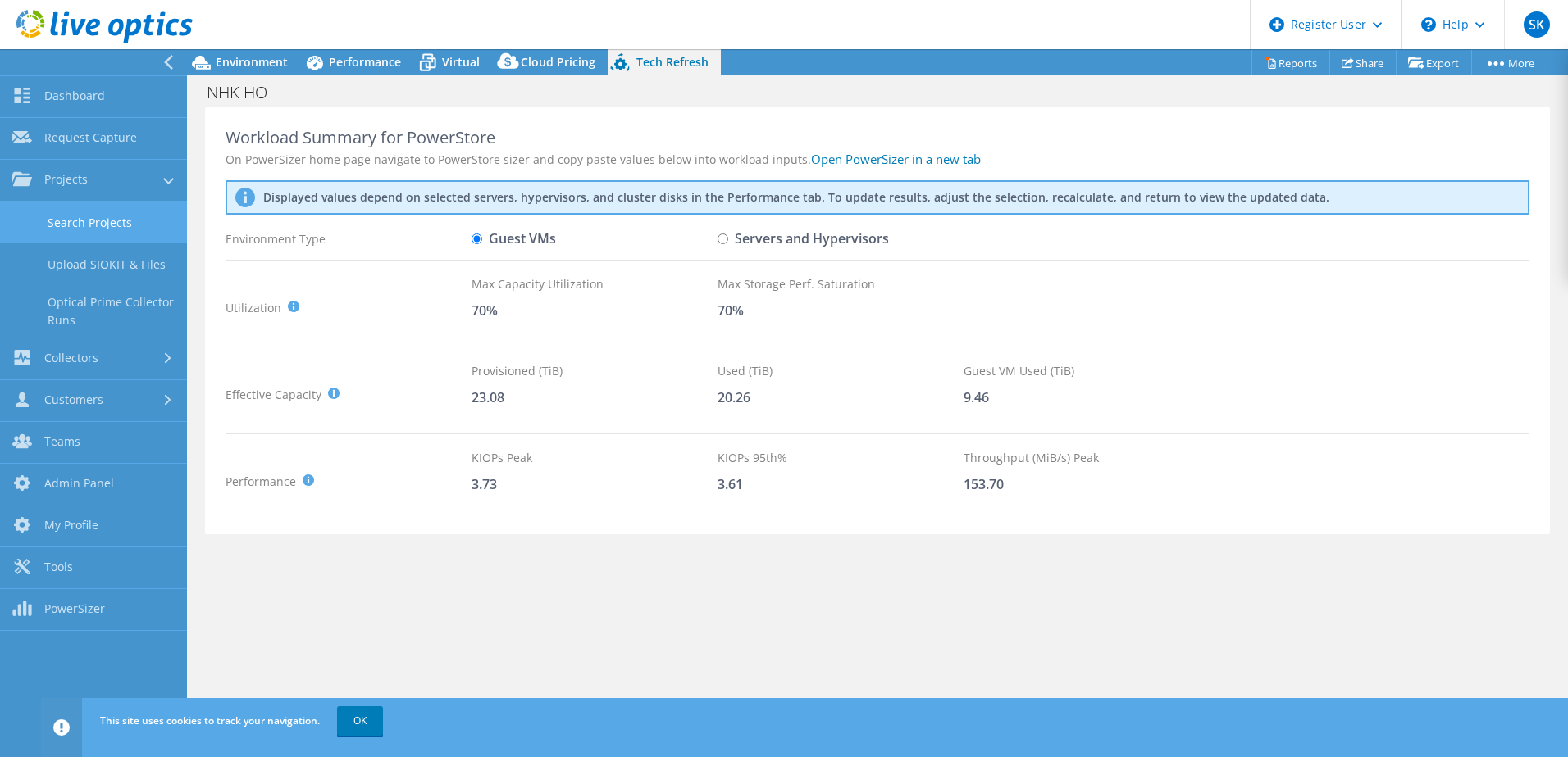
click at [96, 219] on link "Search Projects" at bounding box center [94, 223] width 187 height 42
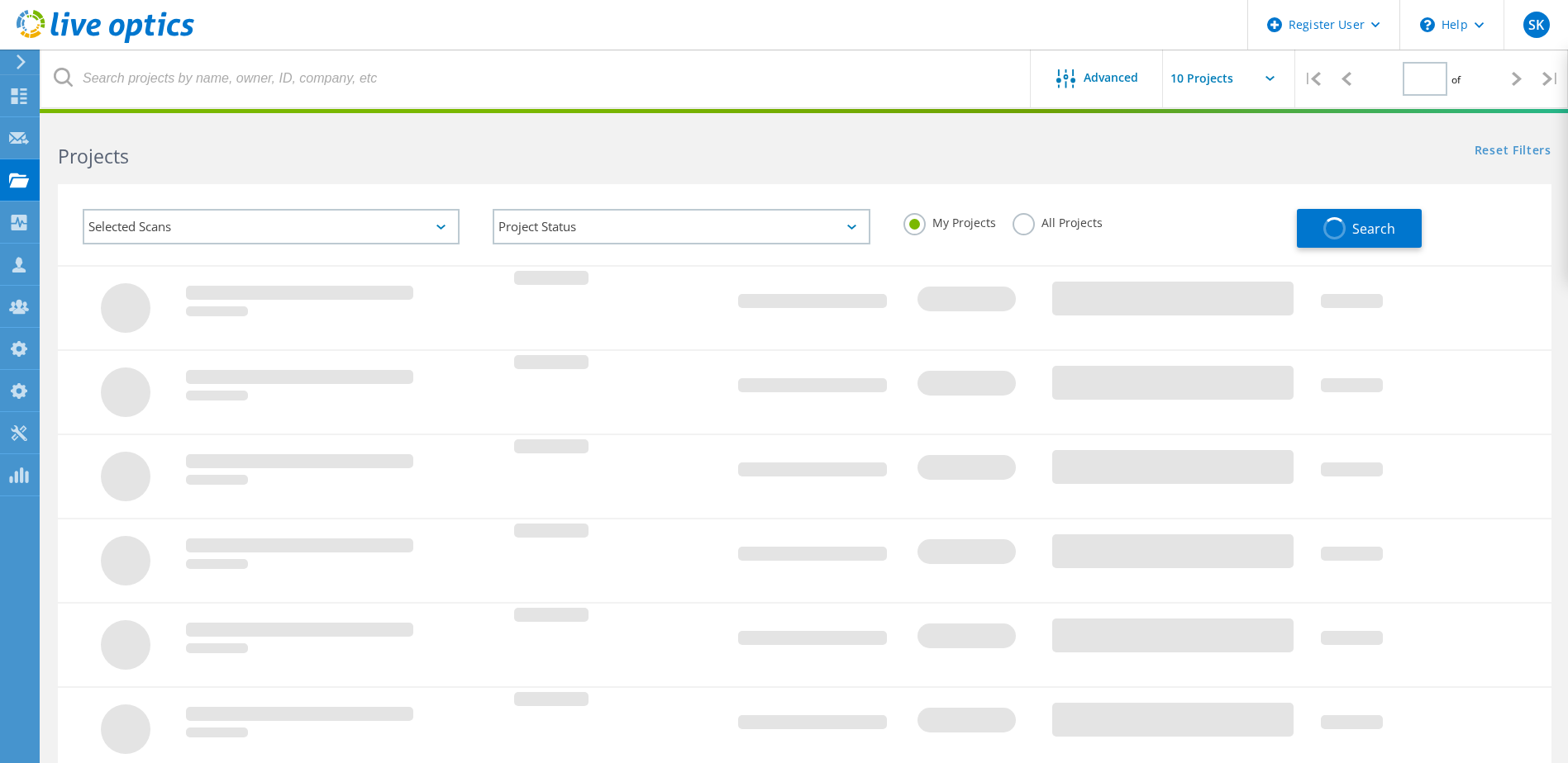
type input "1"
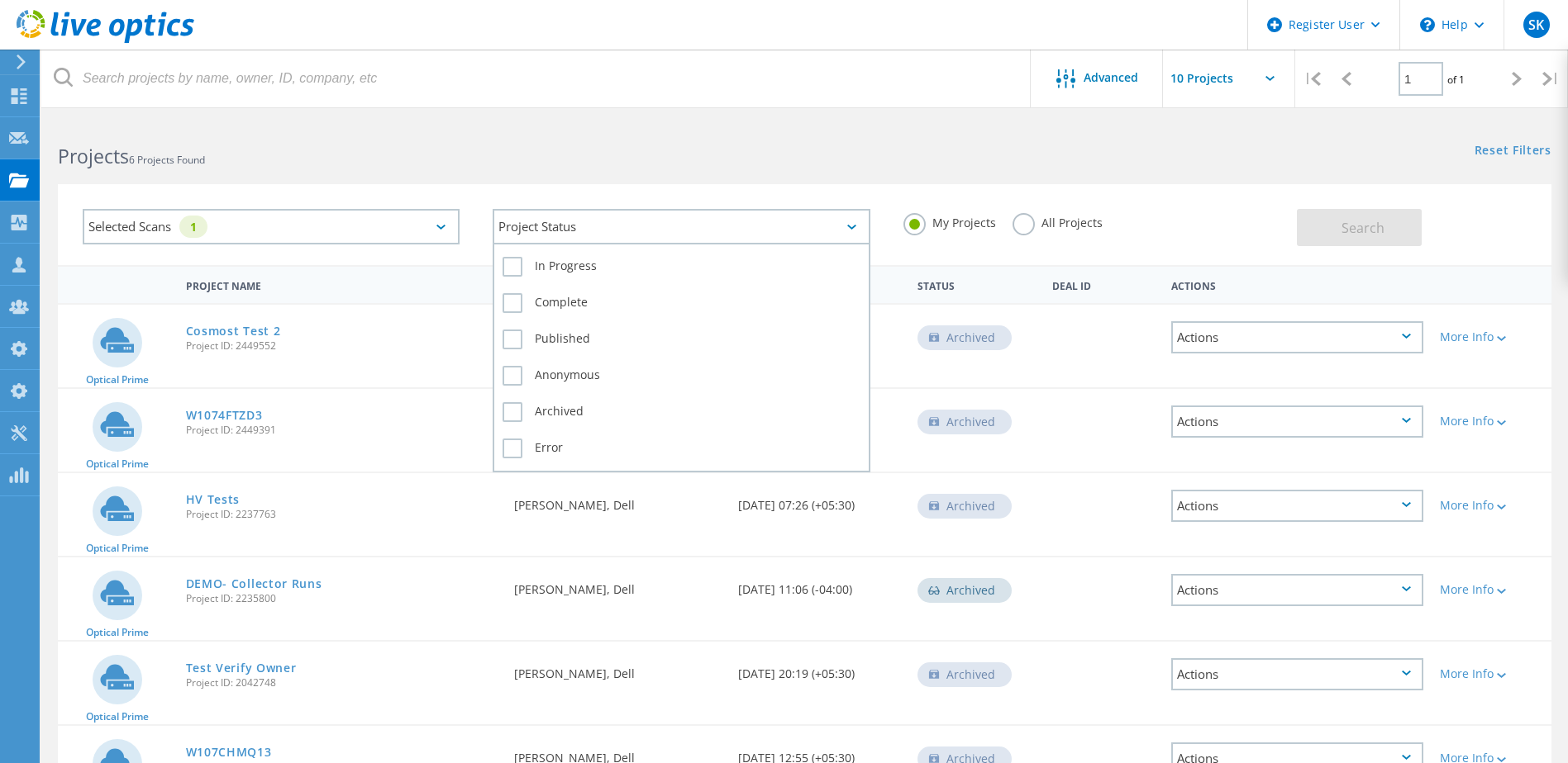
click at [726, 227] on div "Project Status" at bounding box center [681, 226] width 377 height 35
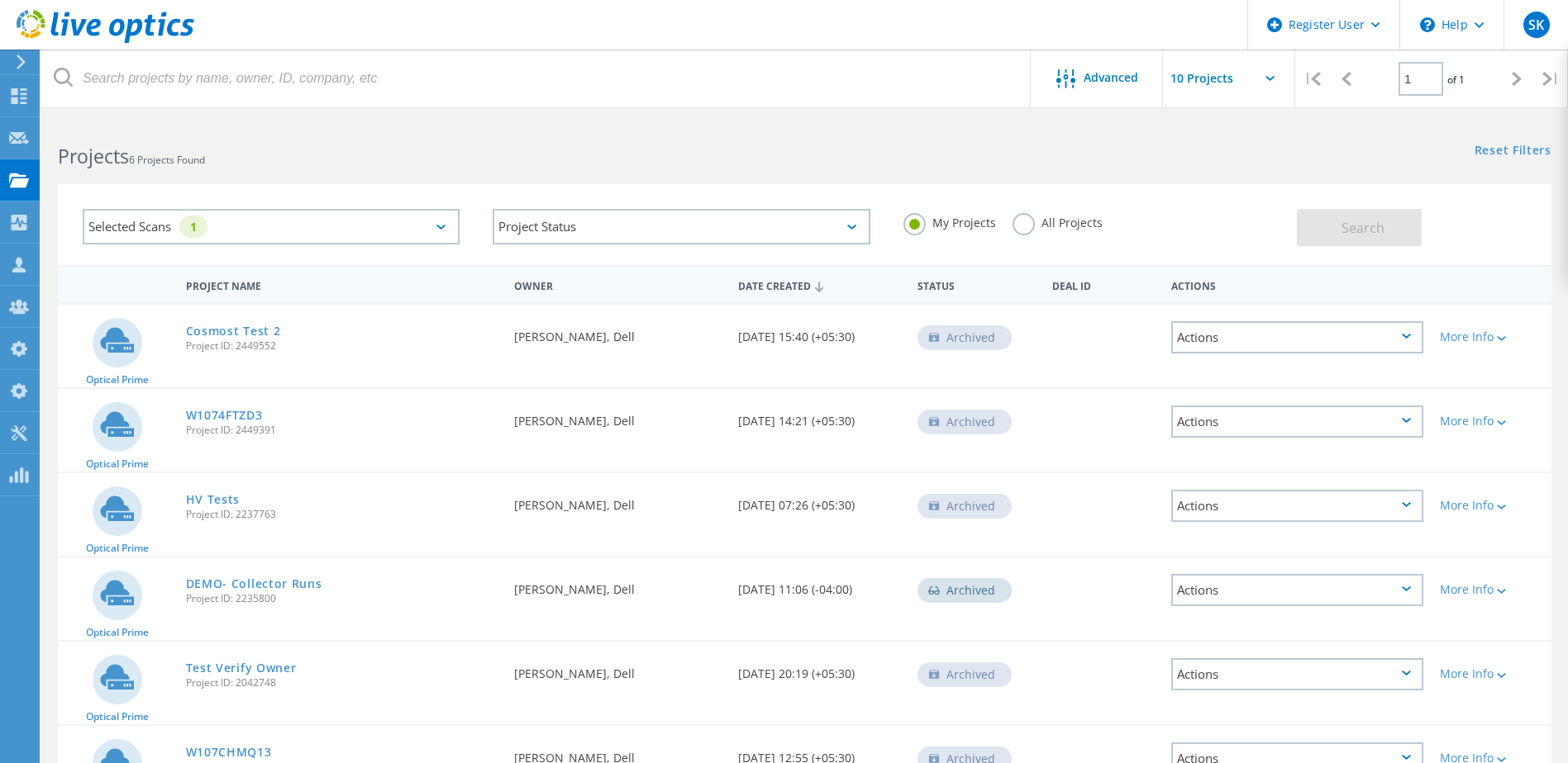
click at [301, 227] on div "Selected Scans 1" at bounding box center [271, 226] width 377 height 35
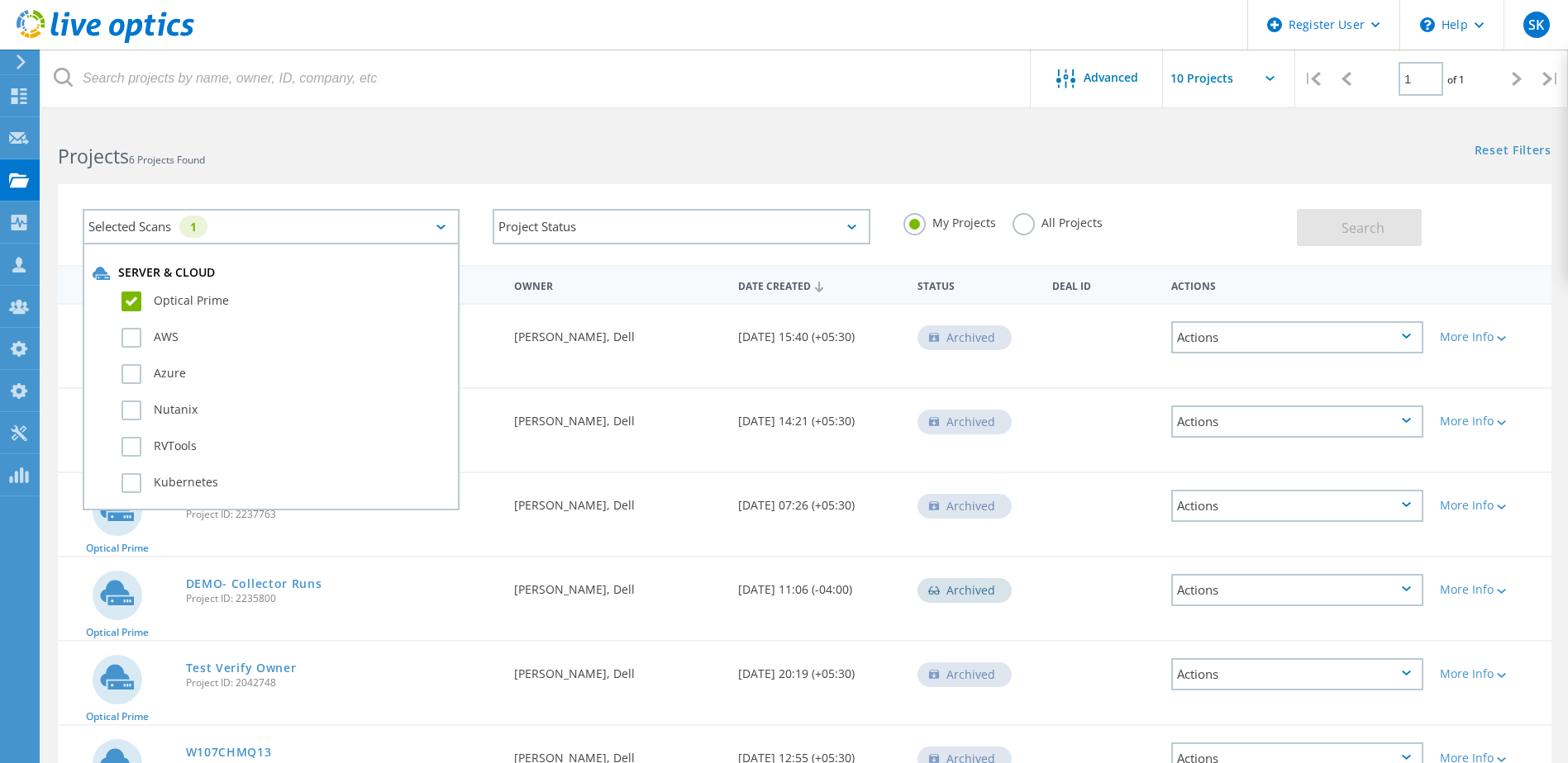
click at [510, 159] on h2 "Projects 6 Projects Found" at bounding box center [423, 156] width 730 height 27
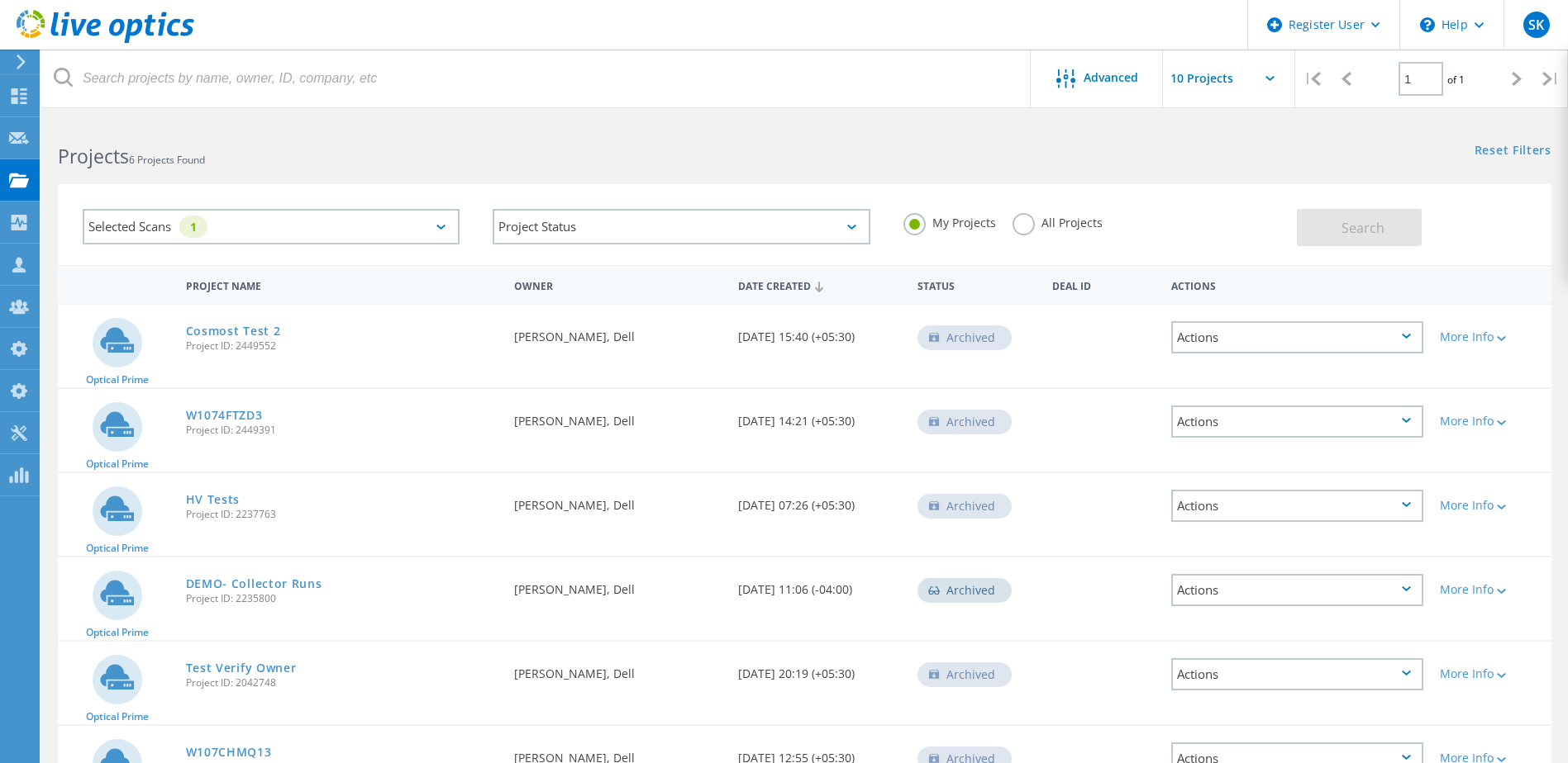
click at [1031, 220] on label "All Projects" at bounding box center [1058, 221] width 90 height 16
click at [0, 0] on input "All Projects" at bounding box center [0, 0] width 0 height 0
click at [1334, 220] on button "Search" at bounding box center [1359, 227] width 125 height 37
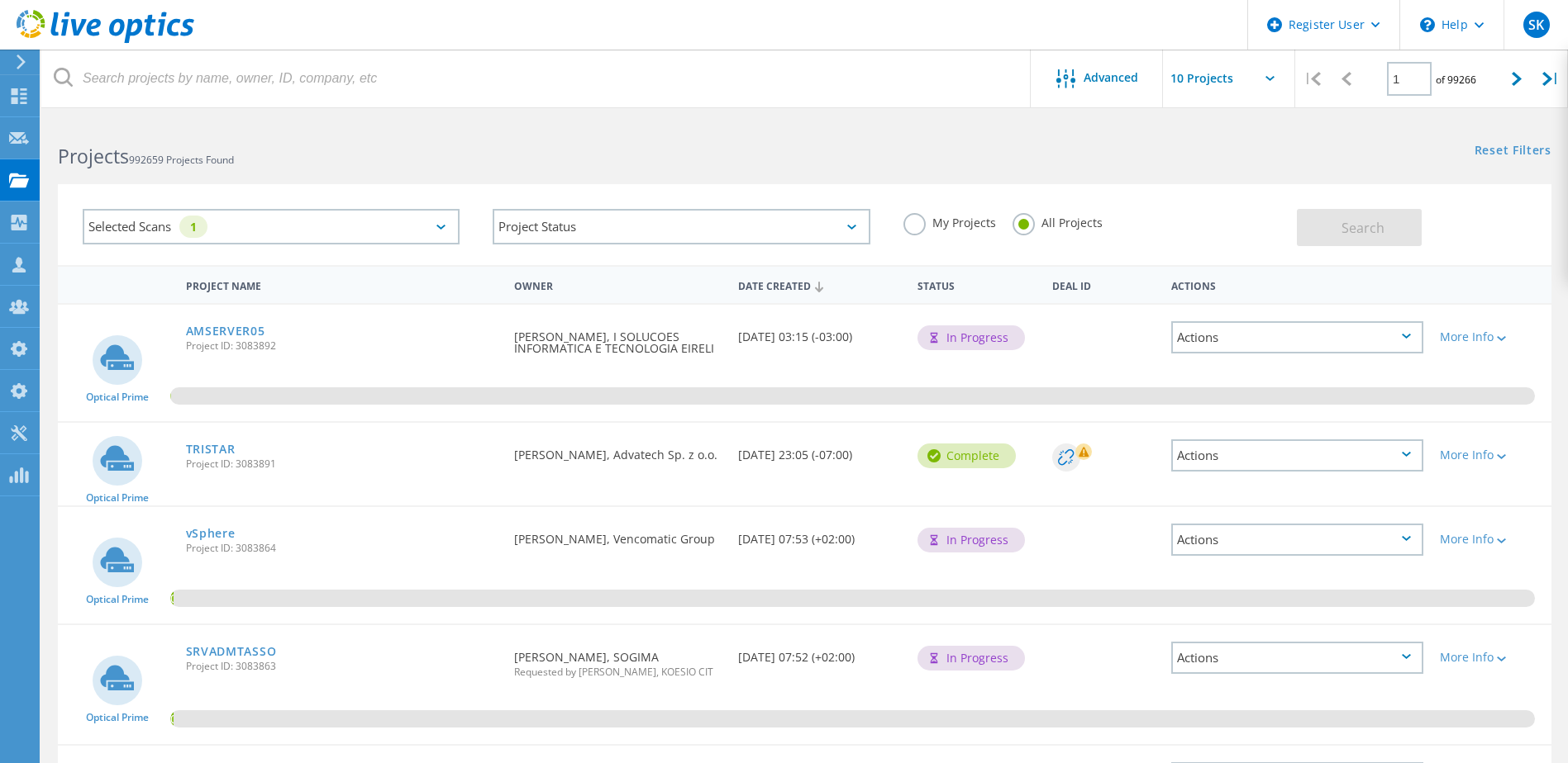
drag, startPoint x: 229, startPoint y: 328, endPoint x: 272, endPoint y: 315, distance: 44.9
click at [229, 328] on link "AMSERVER05" at bounding box center [226, 330] width 79 height 11
click at [219, 445] on link "TRISTAR" at bounding box center [211, 449] width 49 height 11
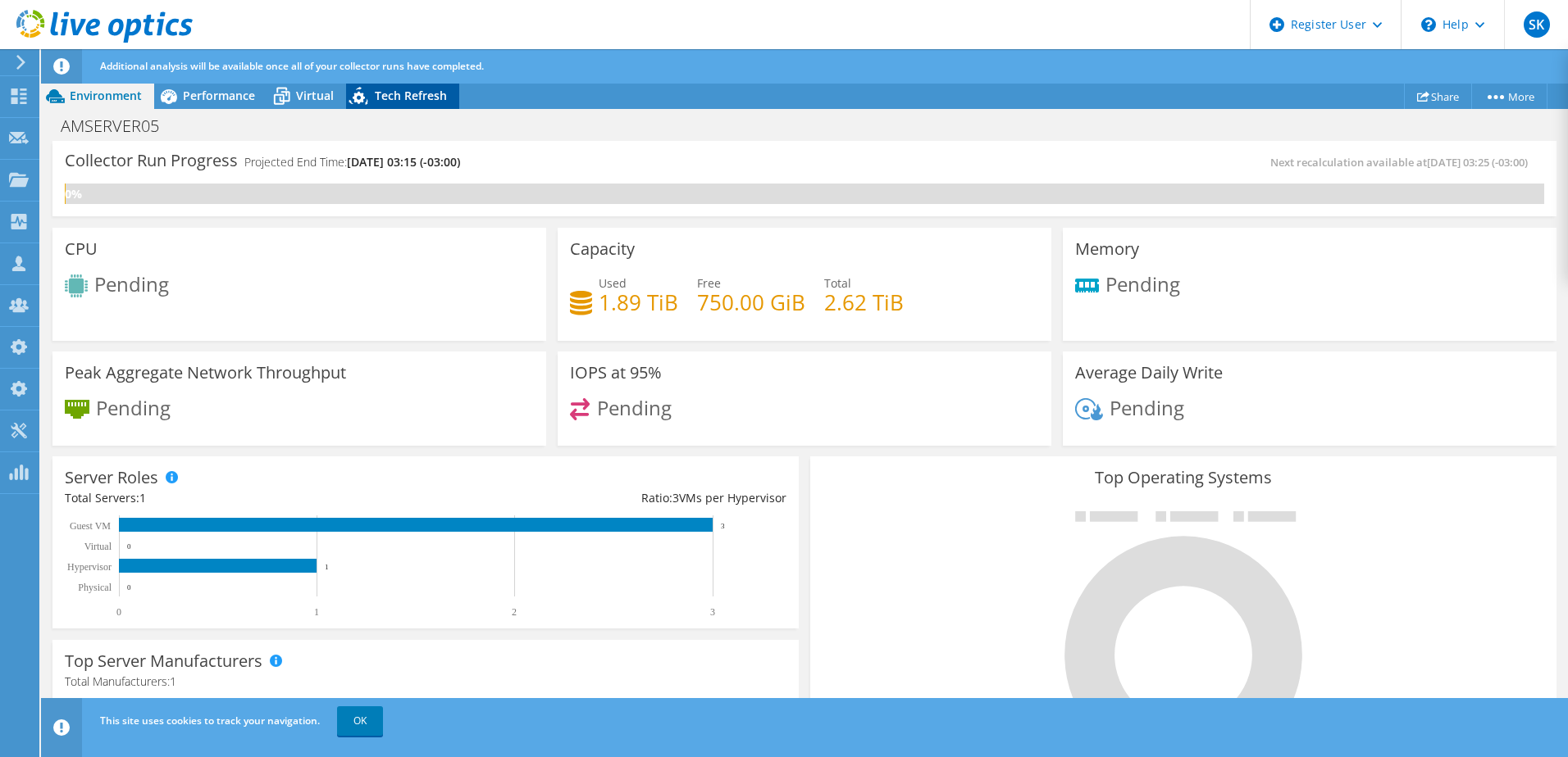
click at [407, 101] on span "Tech Refresh" at bounding box center [411, 95] width 73 height 16
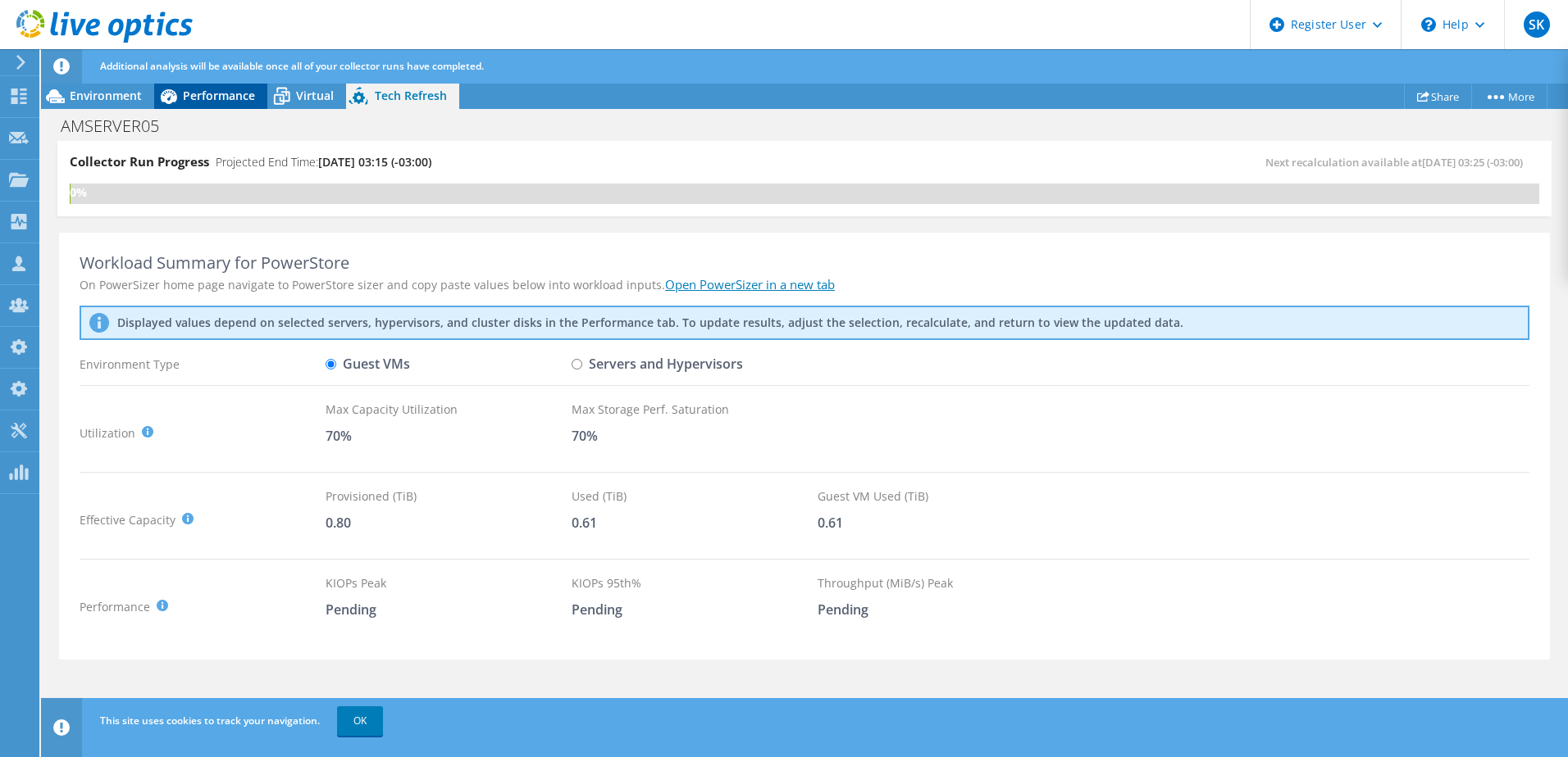
click at [231, 85] on div "Performance" at bounding box center [210, 96] width 113 height 26
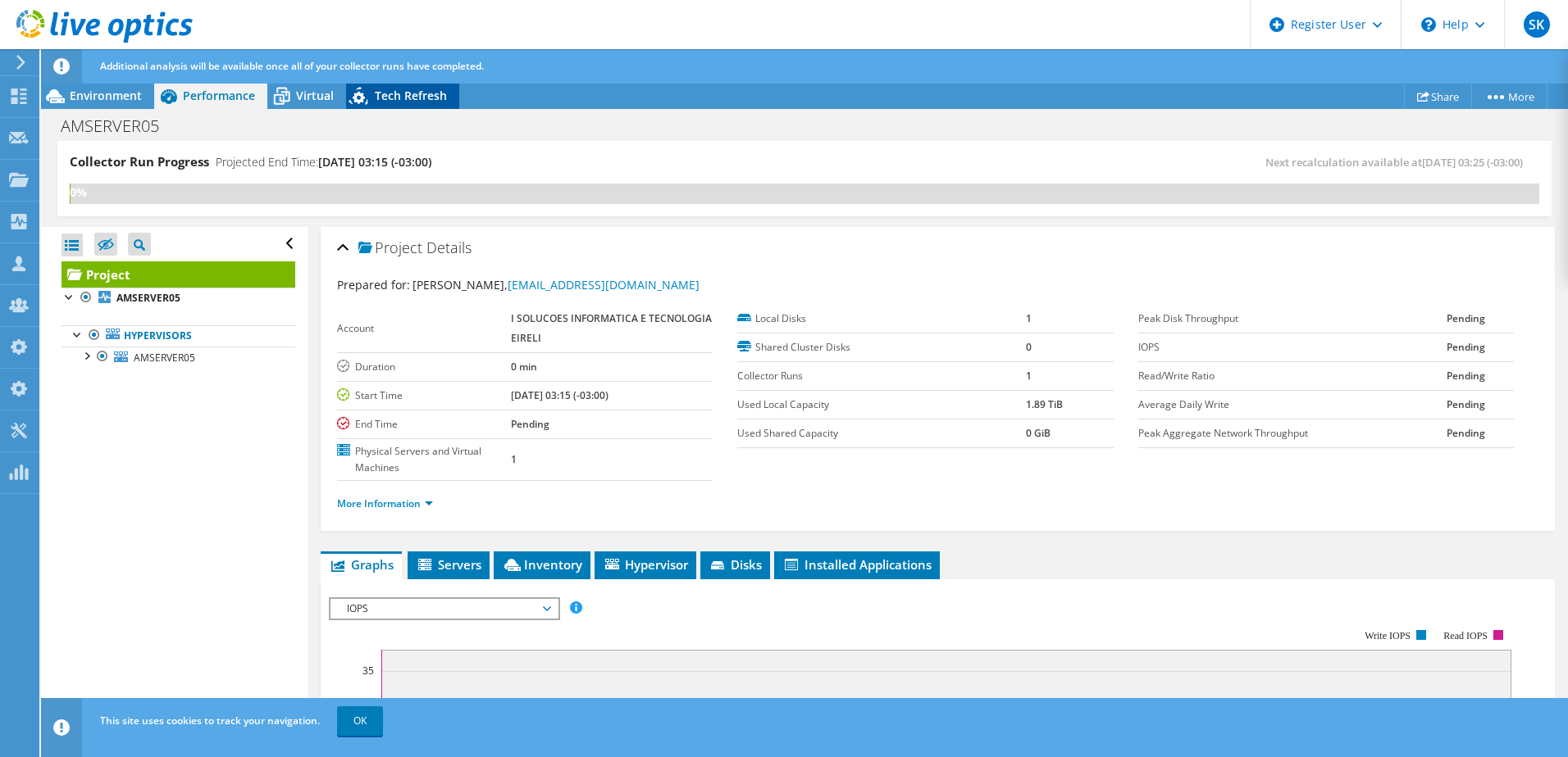
click at [413, 89] on span "Tech Refresh" at bounding box center [411, 95] width 73 height 16
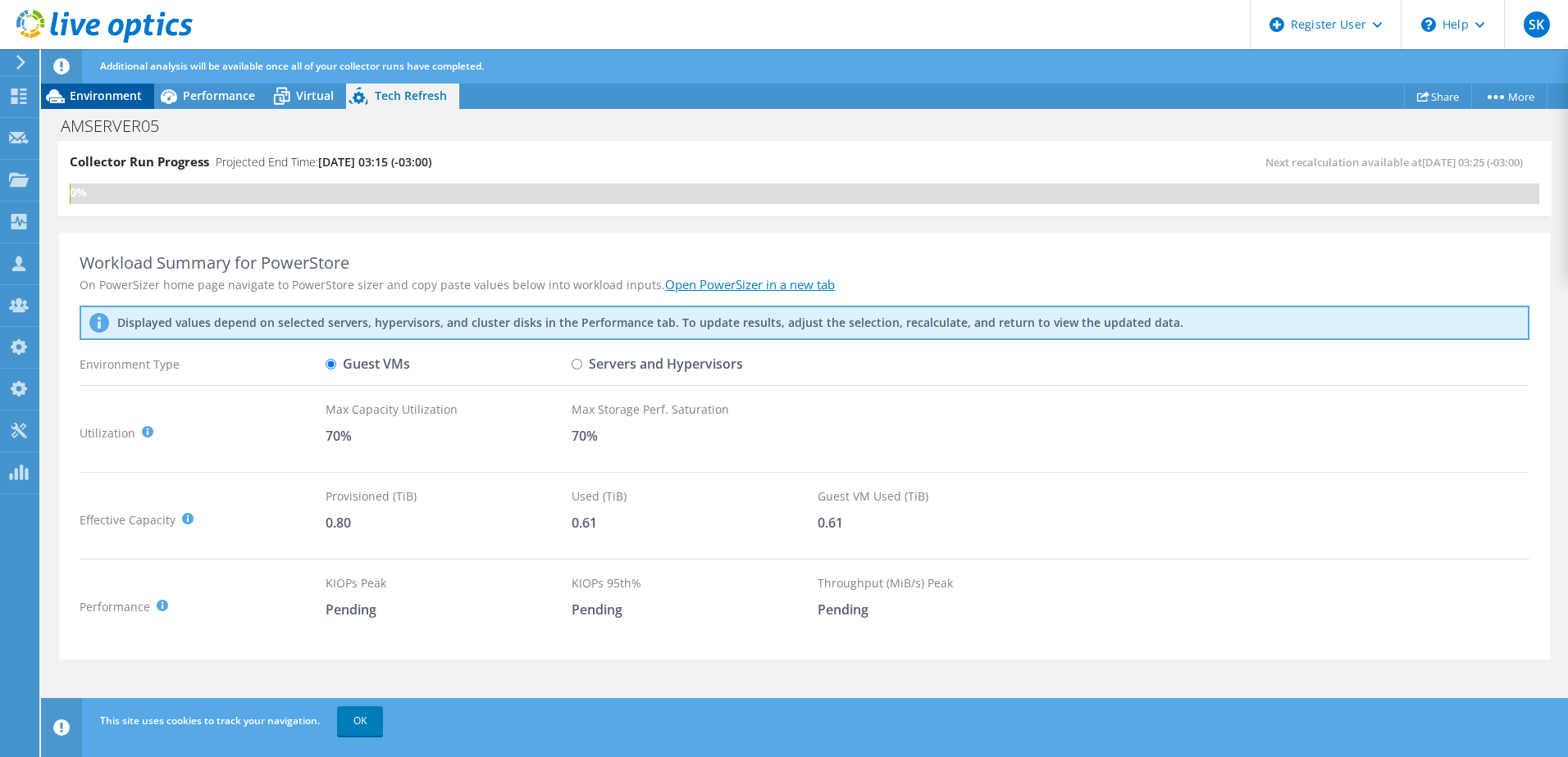
click at [132, 94] on span "Environment" at bounding box center [106, 95] width 73 height 16
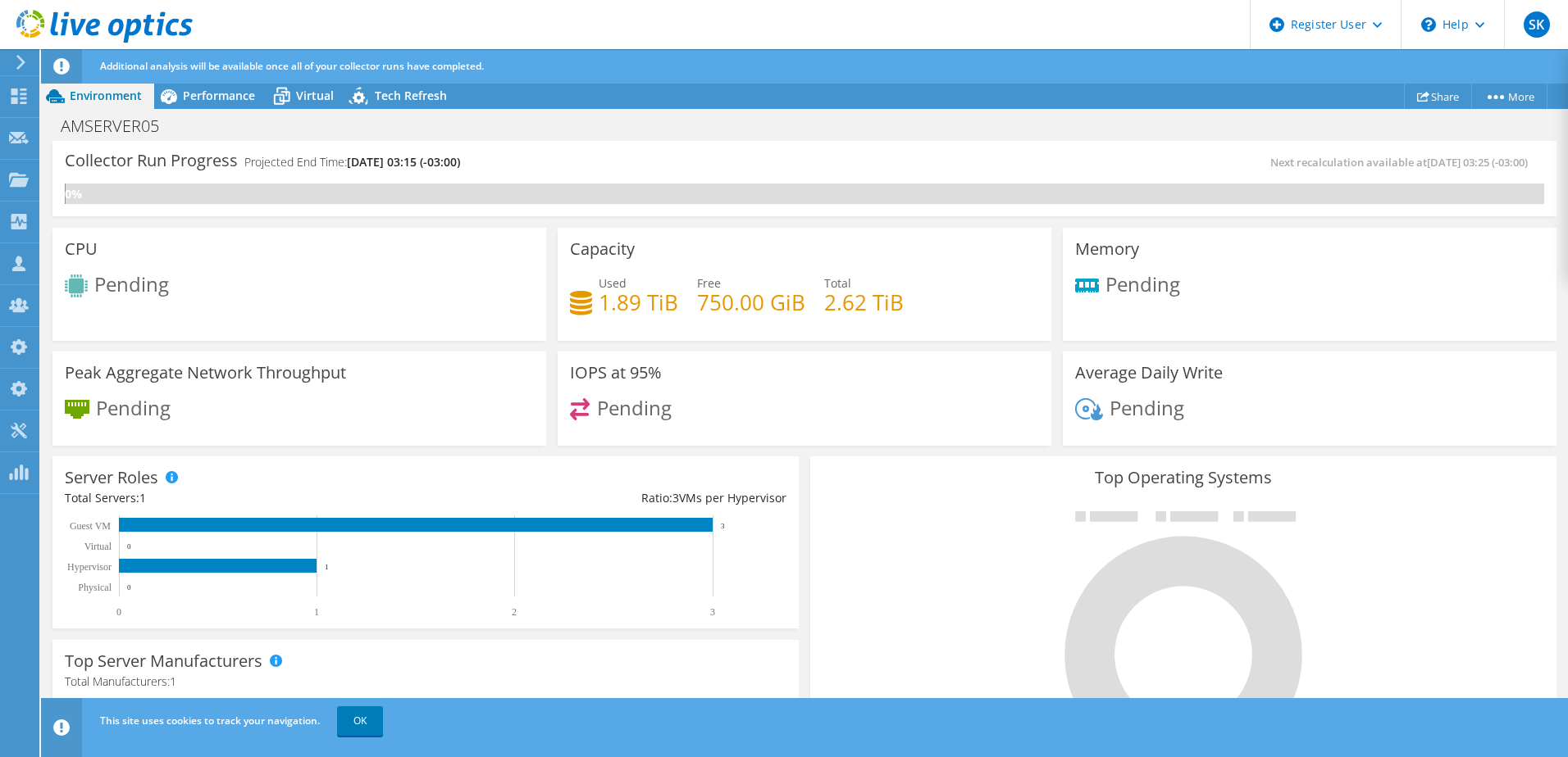
scroll to position [492, 0]
click at [792, 456] on div "Server Roles Physical Servers represent bare metal servers that were targets of…" at bounding box center [425, 542] width 746 height 172
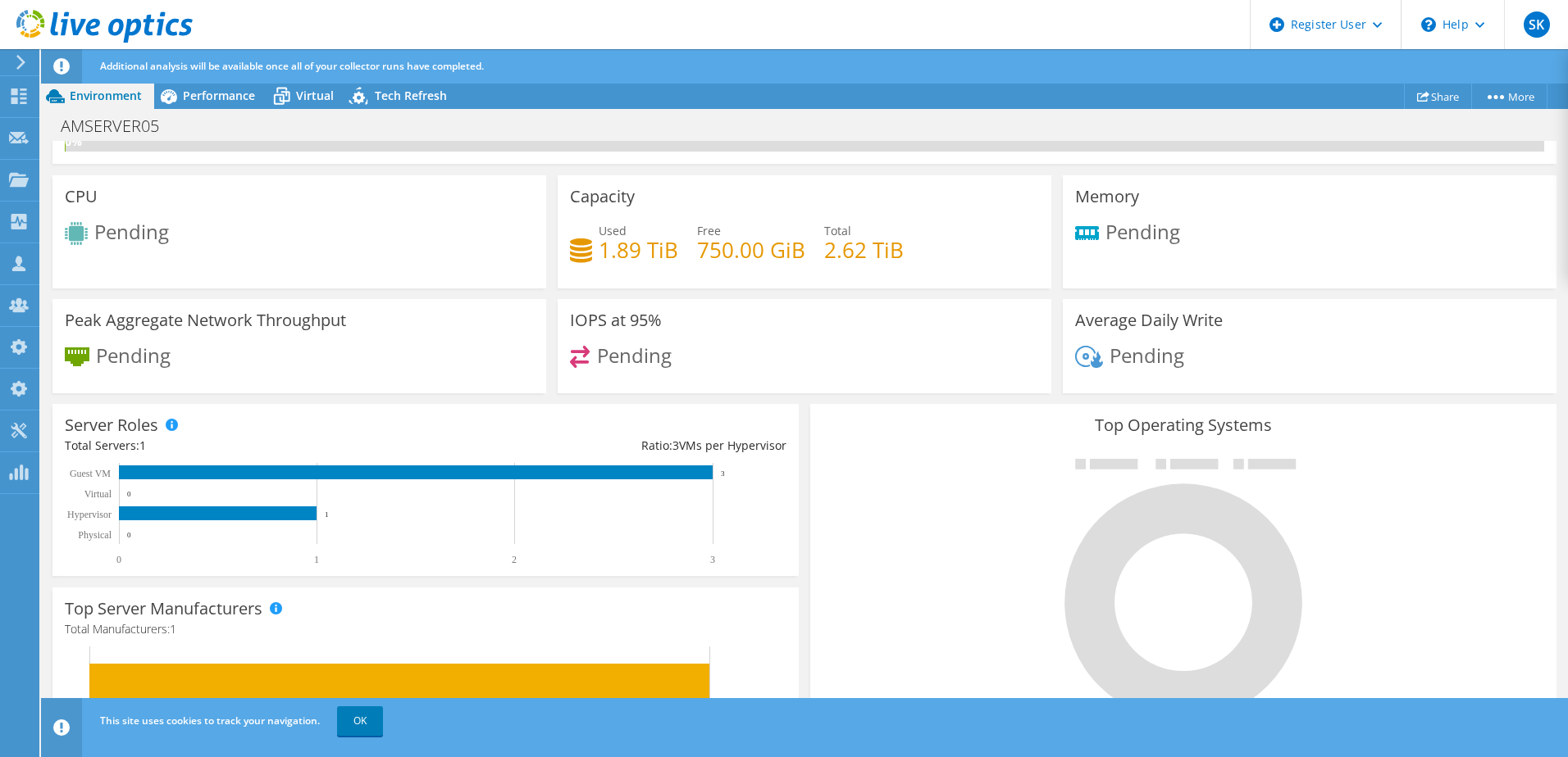
scroll to position [0, 0]
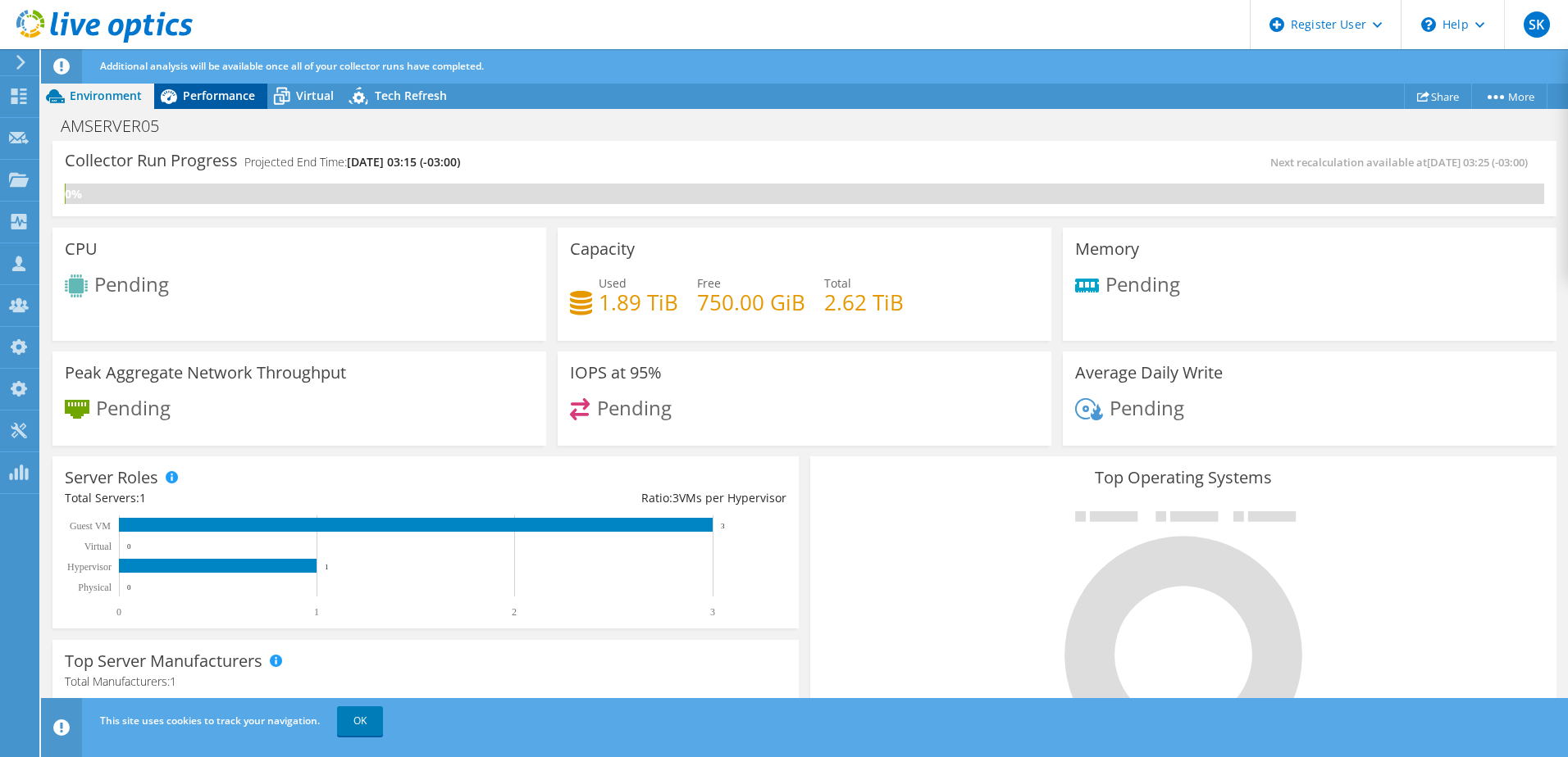
click at [209, 100] on span "Performance" at bounding box center [219, 95] width 73 height 16
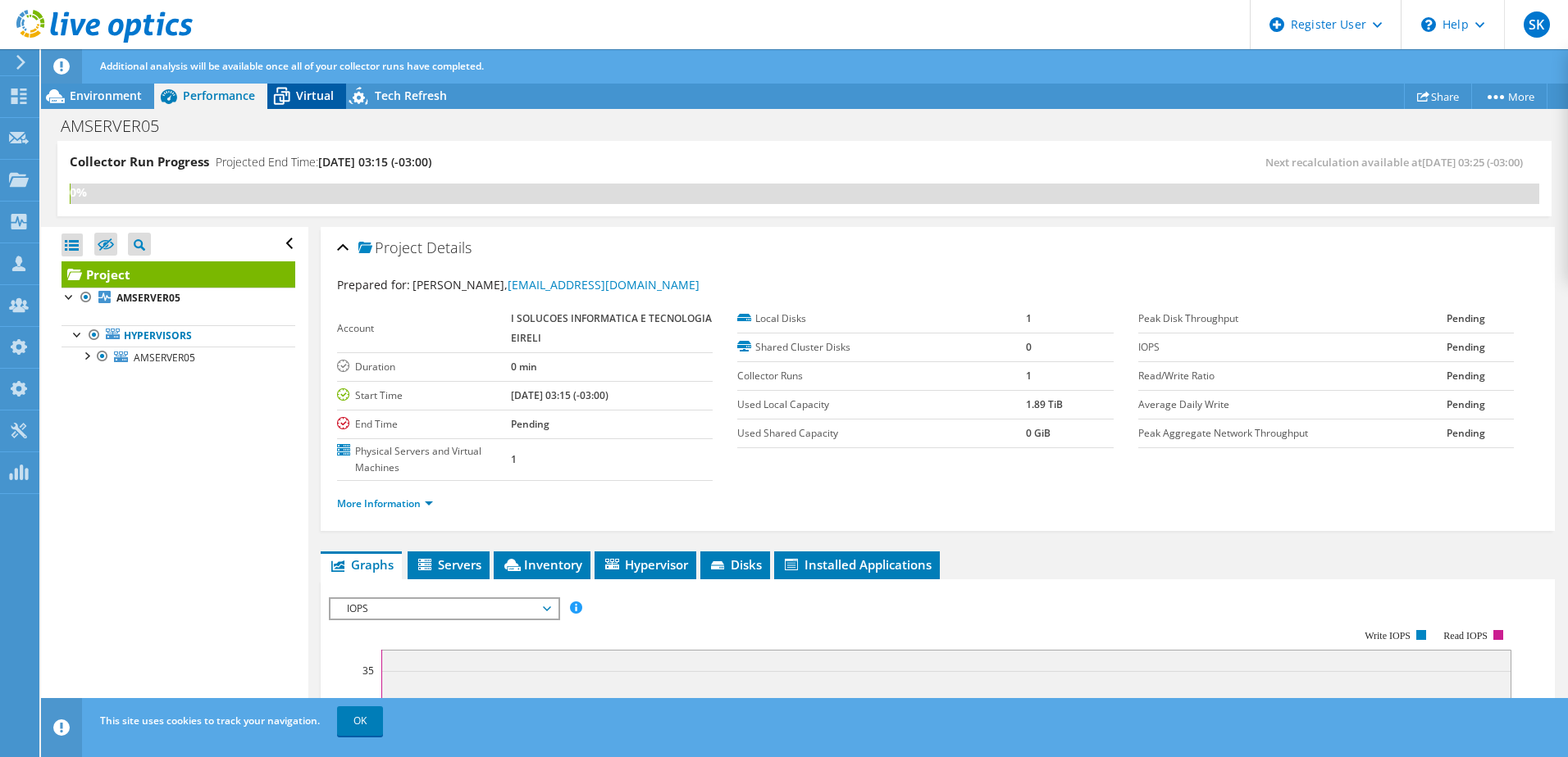
click at [296, 90] on icon at bounding box center [282, 96] width 29 height 29
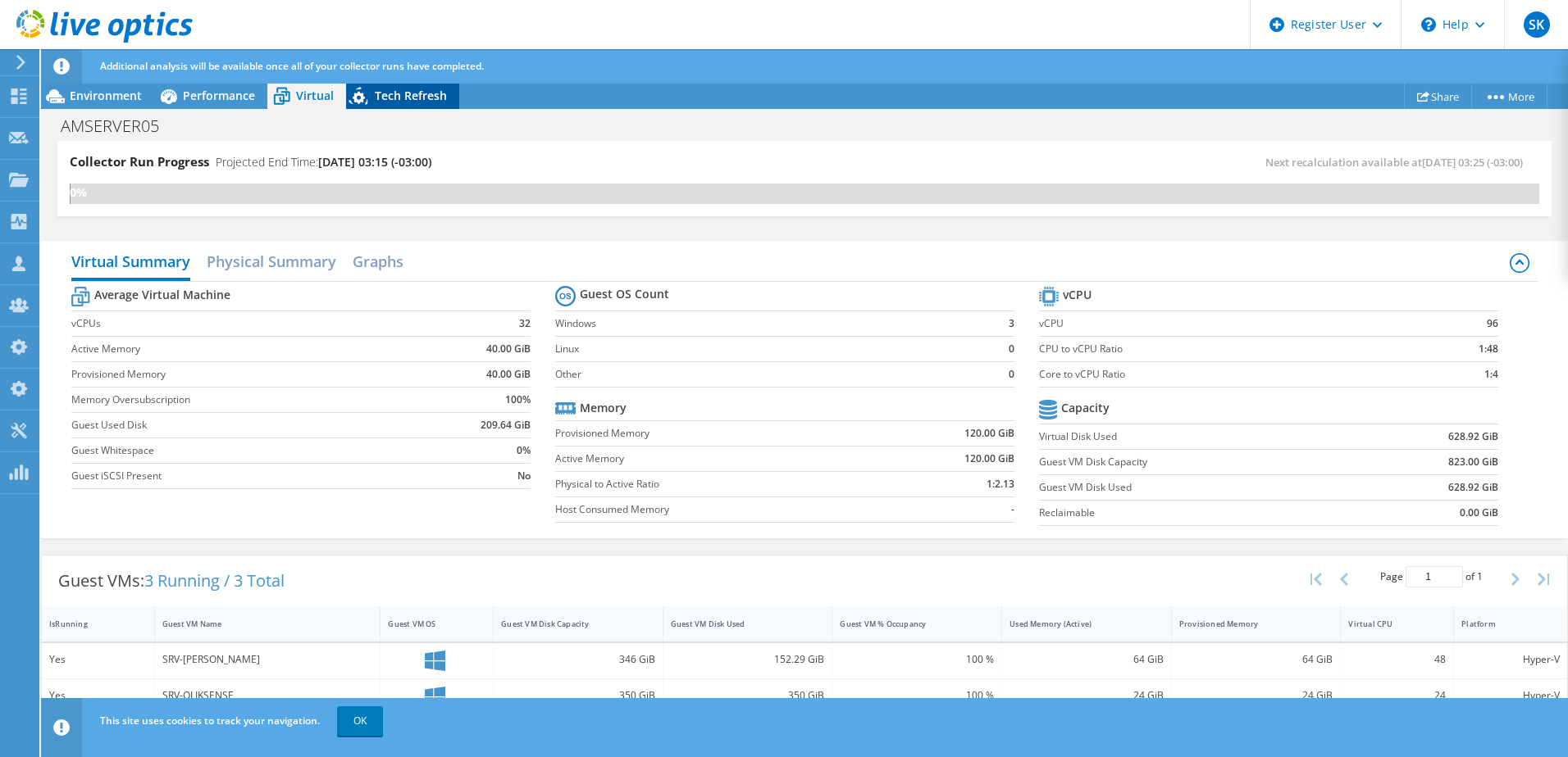
click at [433, 90] on span "Tech Refresh" at bounding box center [411, 95] width 73 height 16
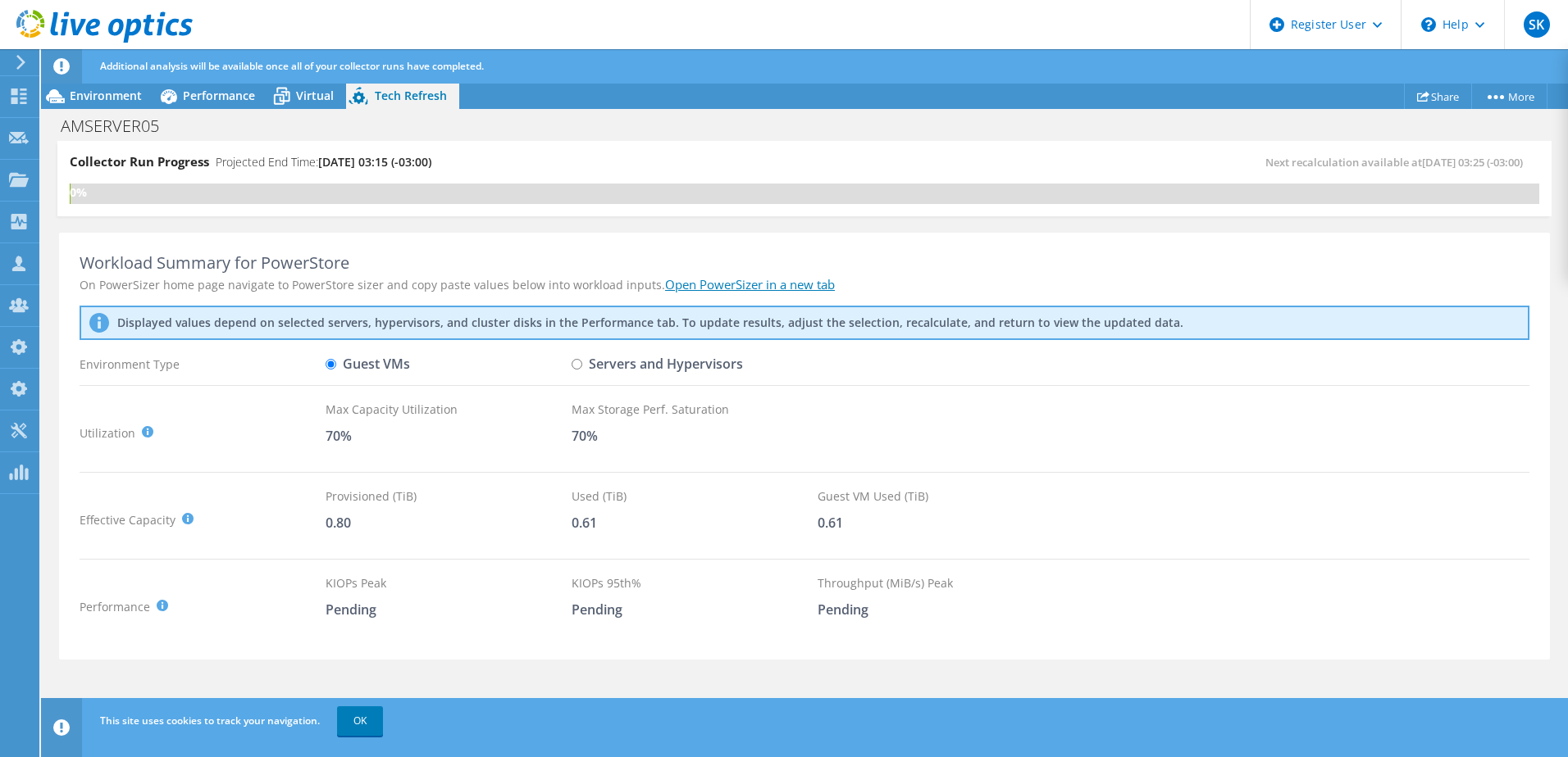
click at [594, 368] on label "Servers and Hypervisors" at bounding box center [658, 364] width 171 height 29
click at [582, 368] on input "Servers and Hypervisors" at bounding box center [577, 365] width 10 height 10
radio input "true"
click at [344, 372] on label "Guest VMs" at bounding box center [367, 364] width 85 height 29
click at [336, 370] on input "Guest VMs" at bounding box center [331, 365] width 10 height 10
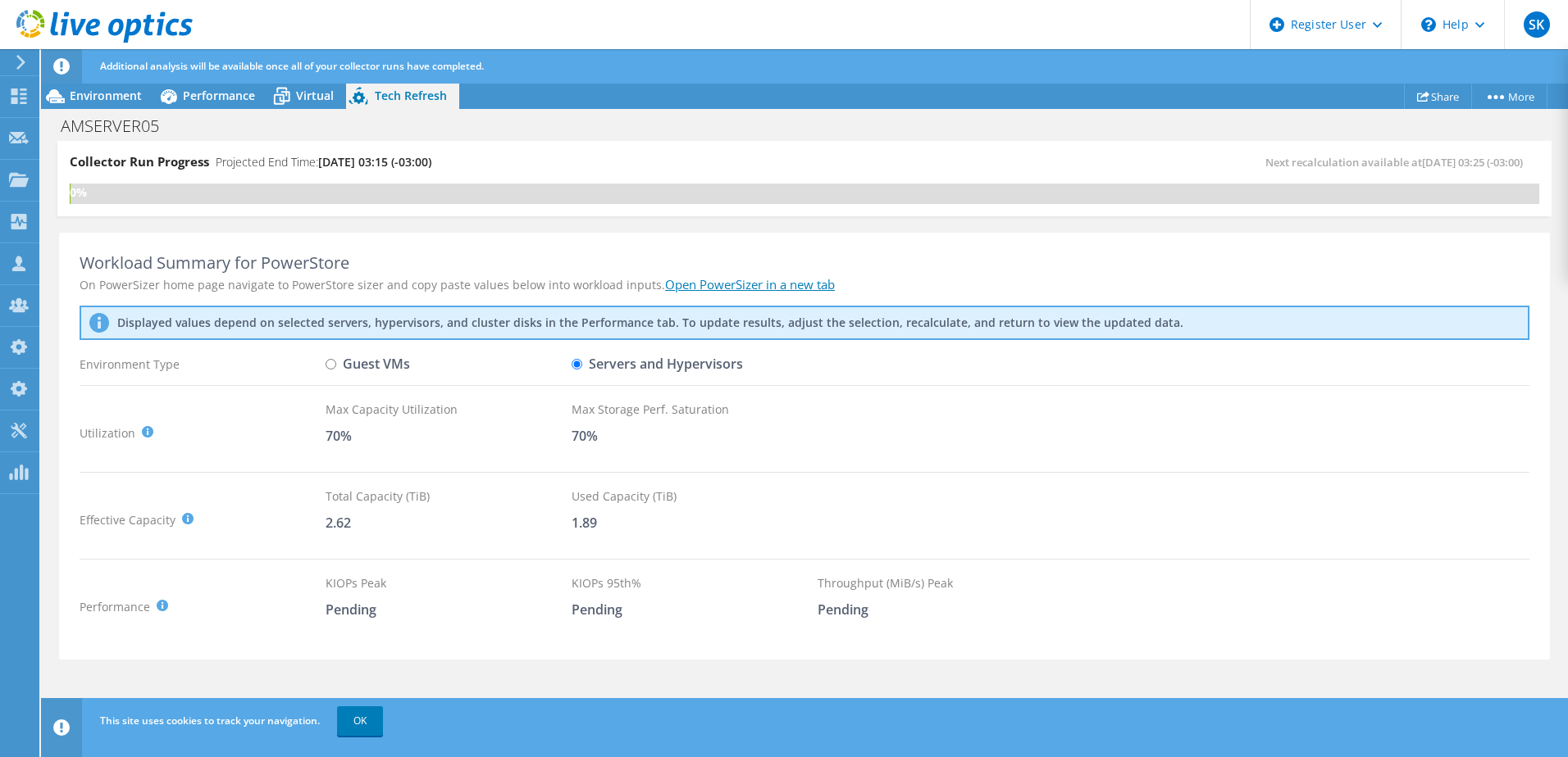
radio input "true"
click at [692, 378] on label "Servers and Hypervisors" at bounding box center [658, 364] width 171 height 29
click at [582, 370] on input "Servers and Hypervisors" at bounding box center [577, 365] width 10 height 10
radio input "true"
click at [355, 366] on label "Guest VMs" at bounding box center [367, 364] width 85 height 29
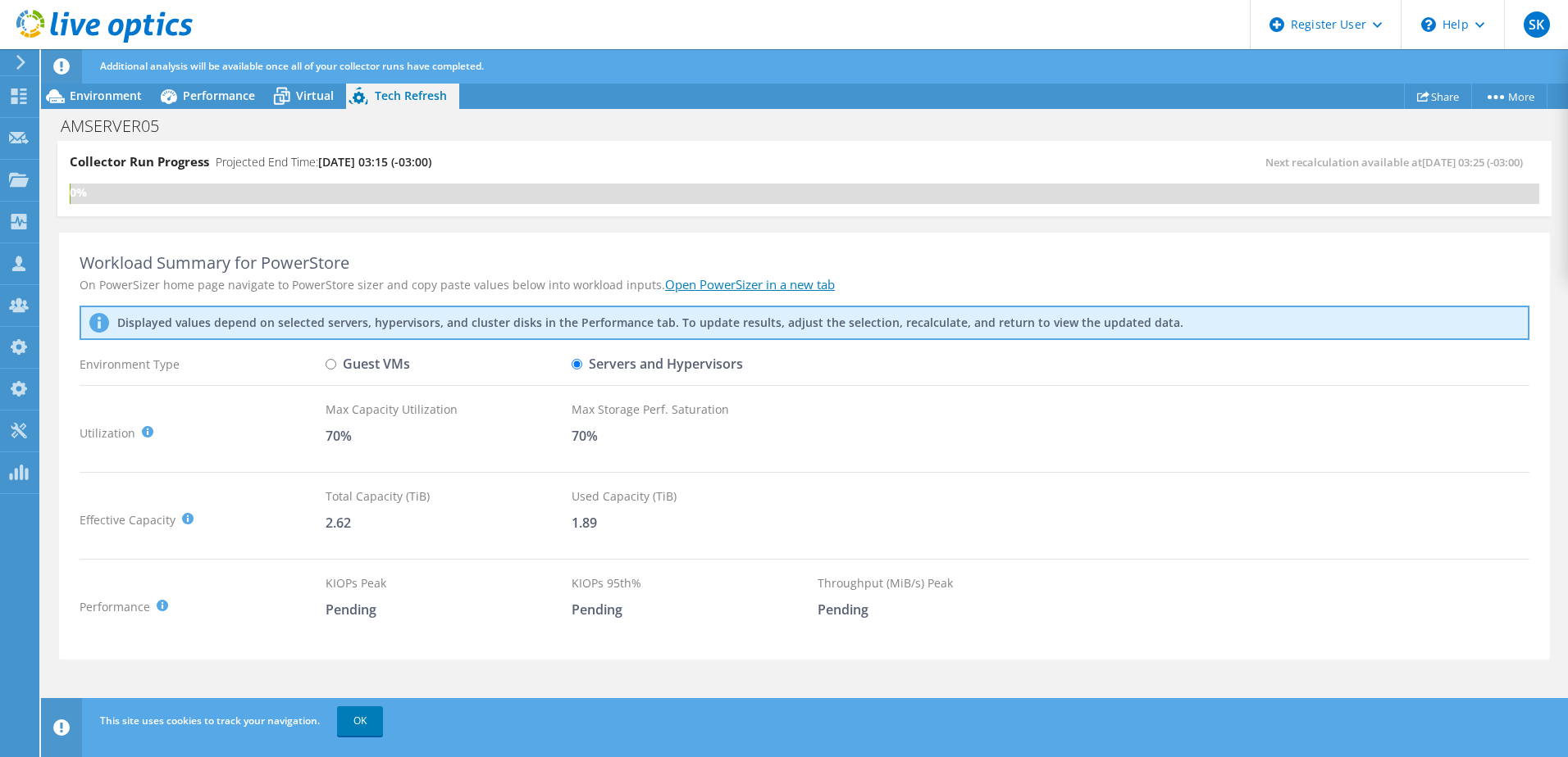
click at [336, 366] on input "Guest VMs" at bounding box center [331, 365] width 10 height 10
radio input "true"
radio input "false"
click at [110, 94] on span "Environment" at bounding box center [106, 95] width 73 height 16
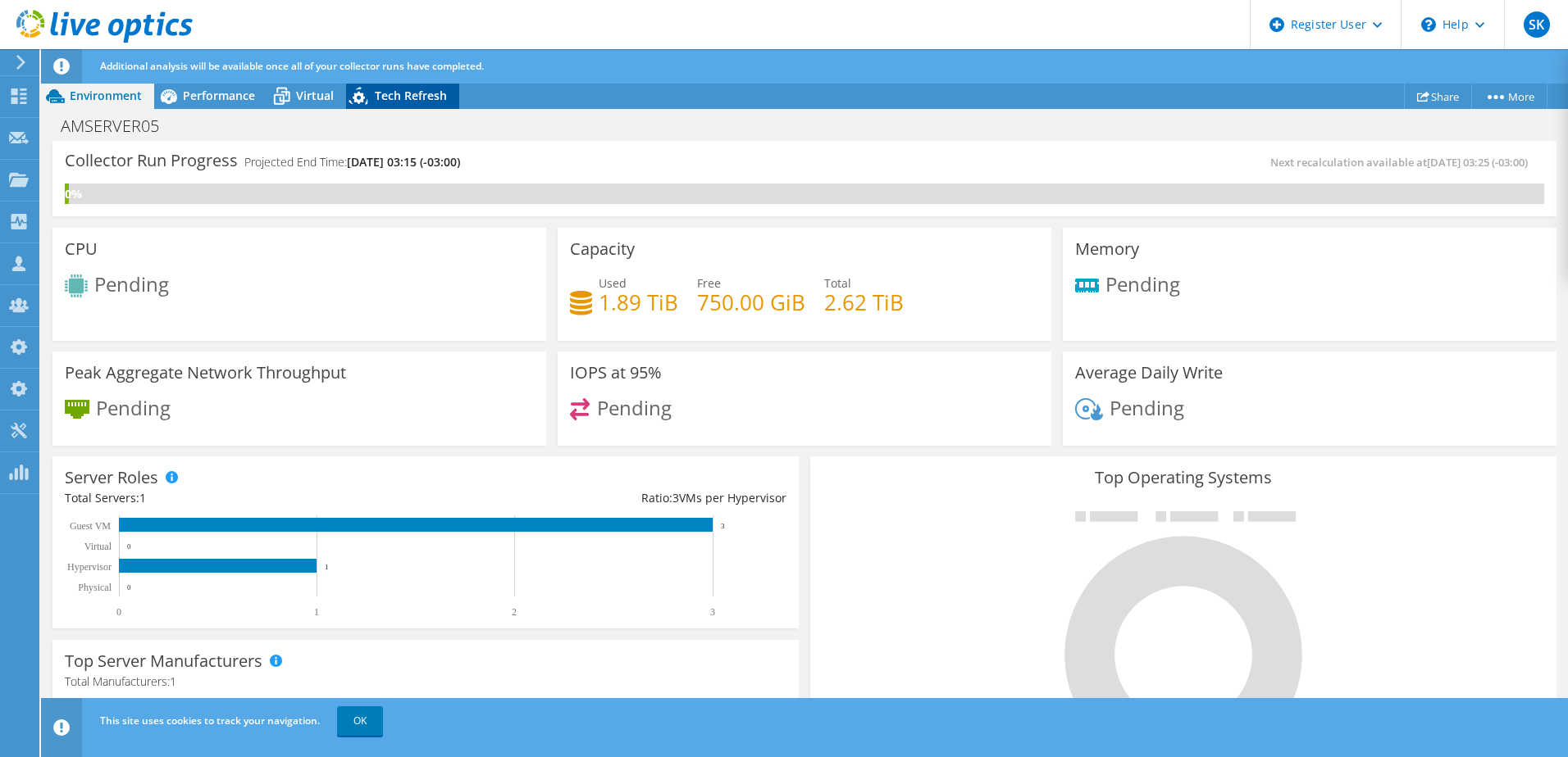
click at [419, 99] on span "Tech Refresh" at bounding box center [411, 95] width 73 height 16
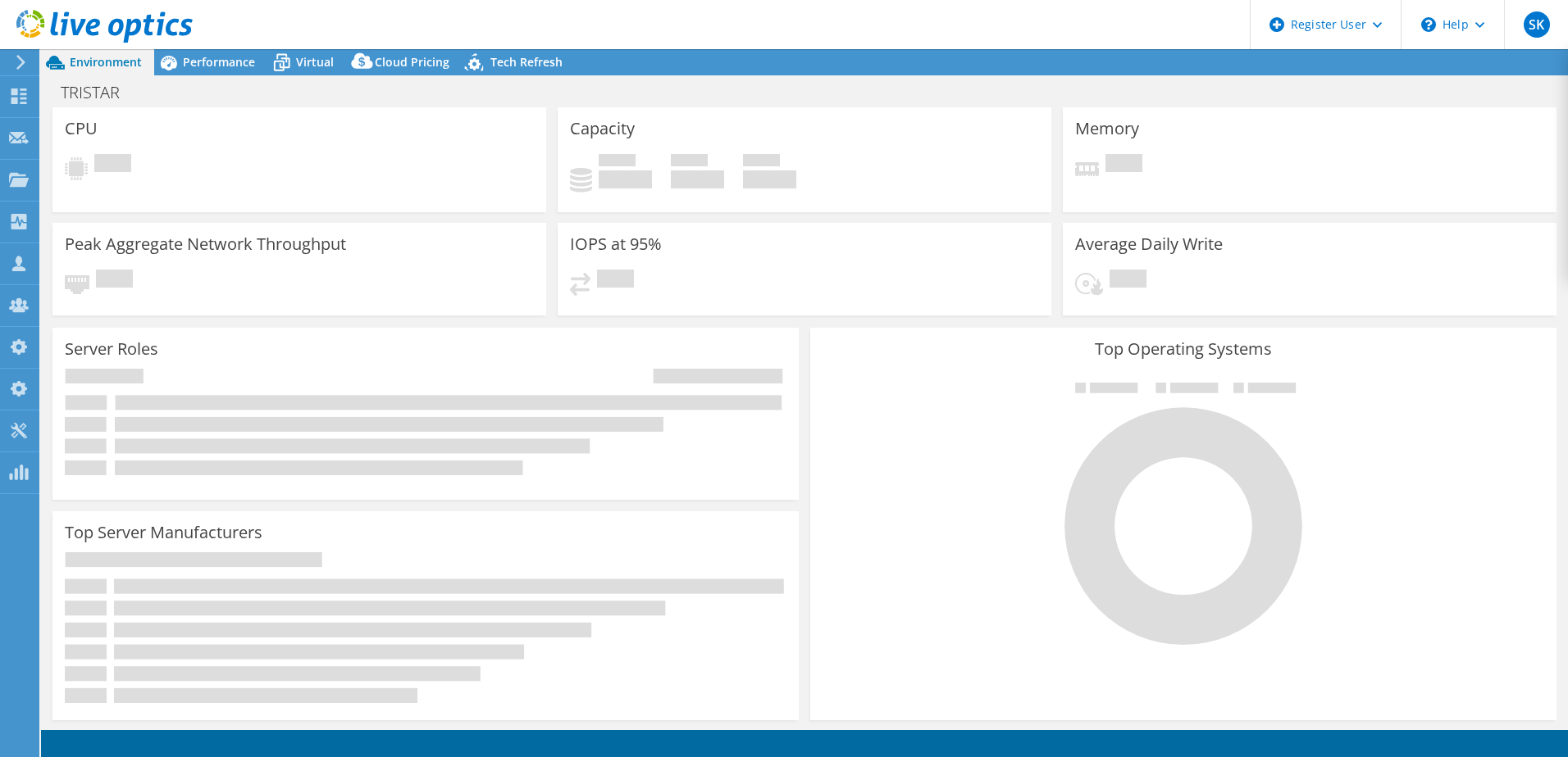
select select "USD"
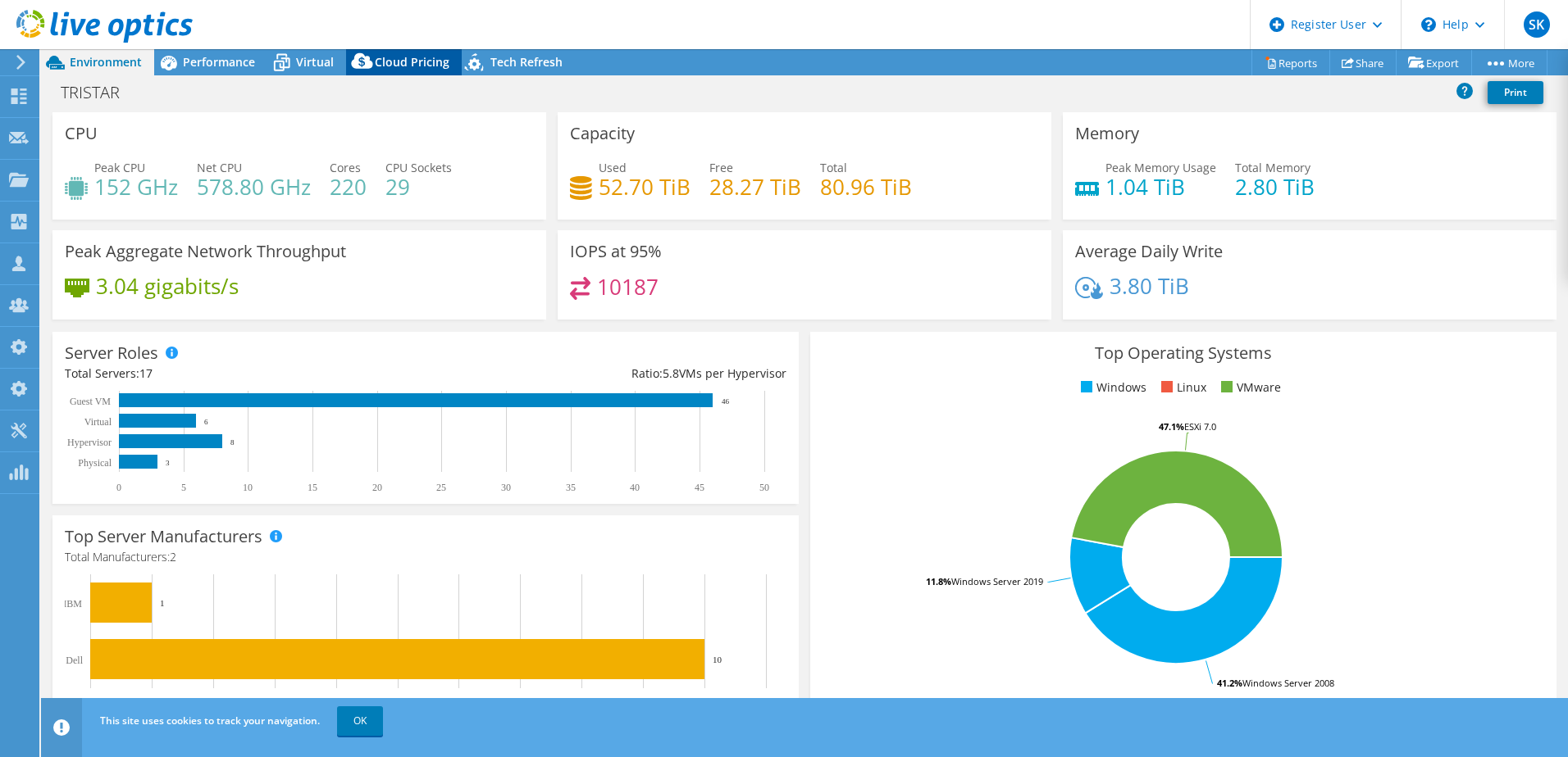
click at [455, 63] on div "Cloud Pricing" at bounding box center [404, 62] width 115 height 26
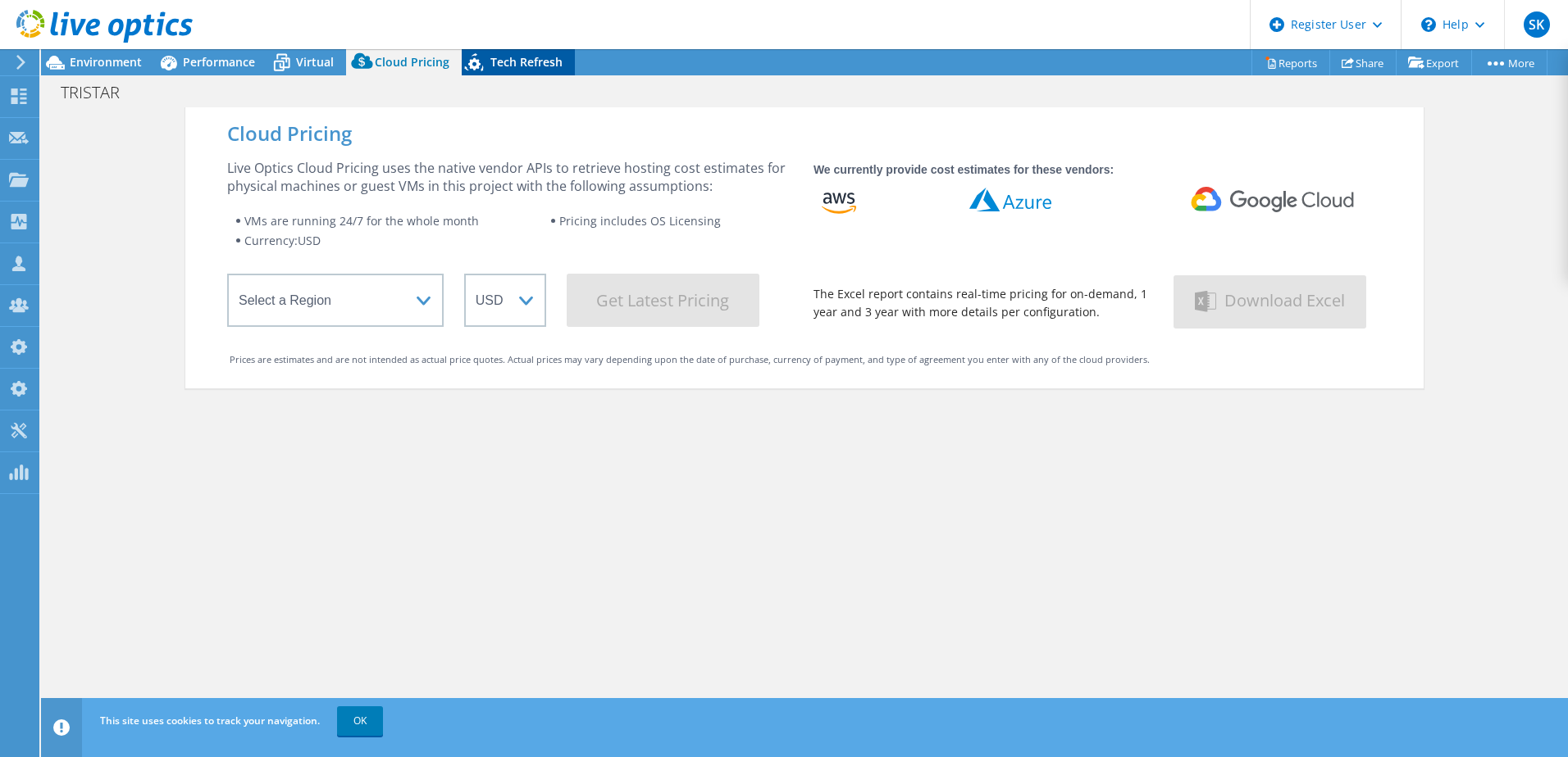
click at [504, 67] on span "Tech Refresh" at bounding box center [526, 62] width 73 height 16
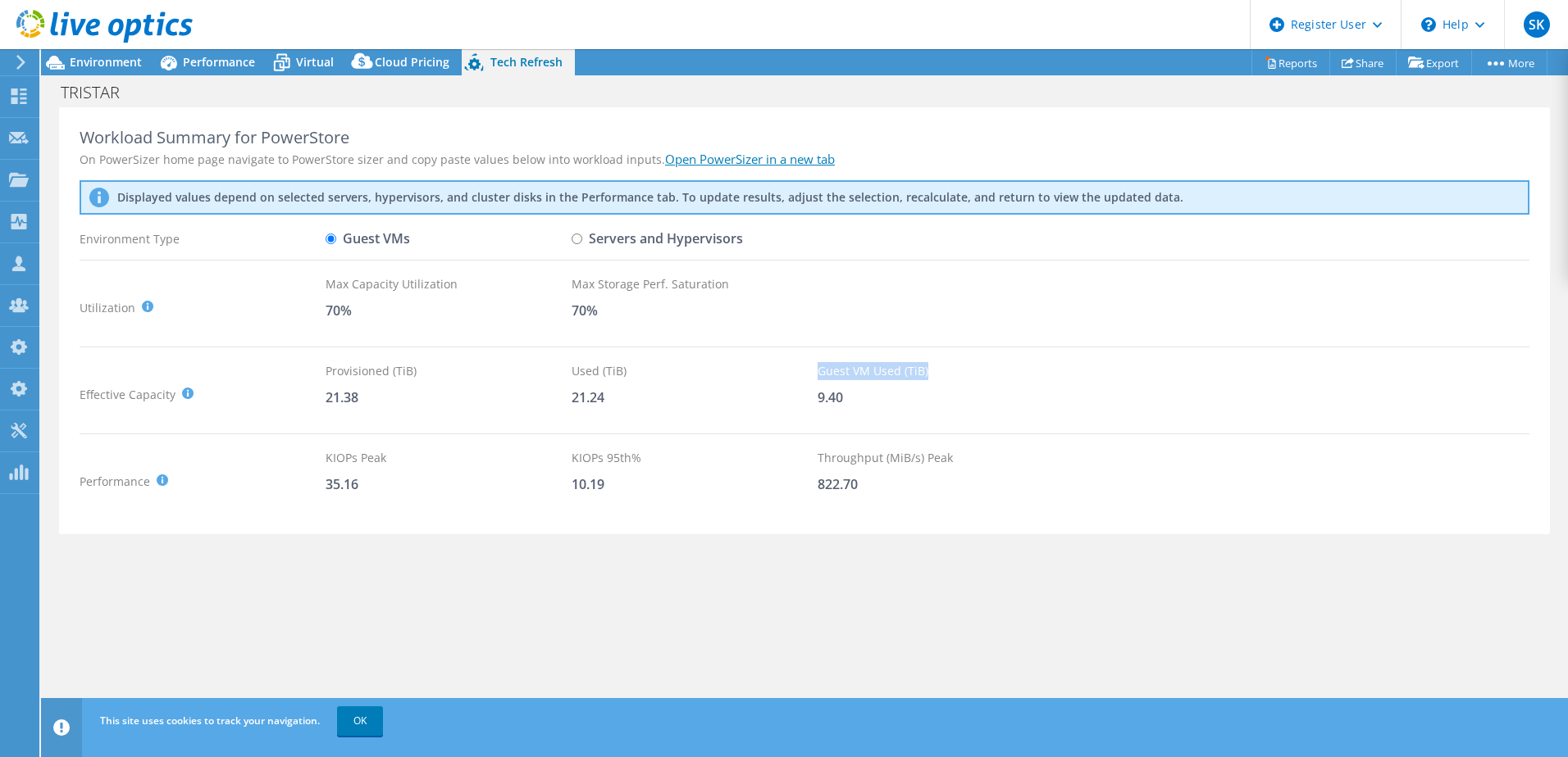
drag, startPoint x: 822, startPoint y: 375, endPoint x: 940, endPoint y: 370, distance: 118.1
click at [940, 370] on div "Guest VM Used (TiB)" at bounding box center [940, 371] width 246 height 18
drag, startPoint x: 567, startPoint y: 367, endPoint x: 624, endPoint y: 365, distance: 57.0
click at [624, 365] on div "Effective Capacity Provisioned (TiB) : Total virtual disk size of all VMs on se…" at bounding box center [805, 394] width 1450 height 65
drag, startPoint x: 322, startPoint y: 373, endPoint x: 414, endPoint y: 373, distance: 92.0
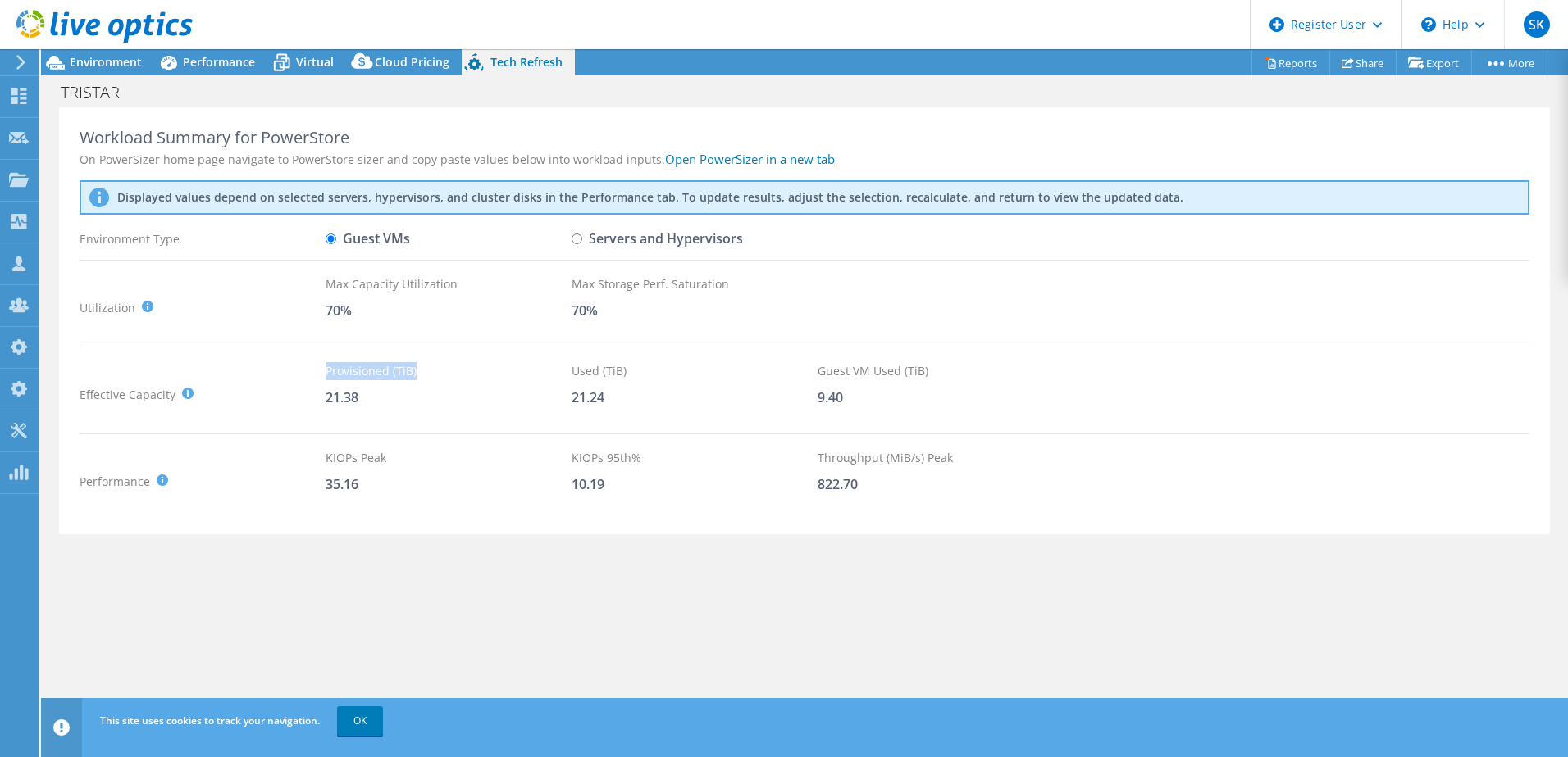
click at [414, 373] on div "Effective Capacity Provisioned (TiB) : Total virtual disk size of all VMs on se…" at bounding box center [805, 394] width 1450 height 65
drag, startPoint x: 414, startPoint y: 373, endPoint x: 400, endPoint y: 449, distance: 77.3
click at [400, 449] on div "Performance KIOPS Peak : Sum of peak read/write IOPS, calculated at 95th percen…" at bounding box center [805, 482] width 1450 height 65
drag, startPoint x: 797, startPoint y: 465, endPoint x: 986, endPoint y: 455, distance: 189.3
click at [986, 455] on div "Performance KIOPS Peak : Sum of peak read/write IOPS, calculated at 95th percen…" at bounding box center [805, 482] width 1450 height 65
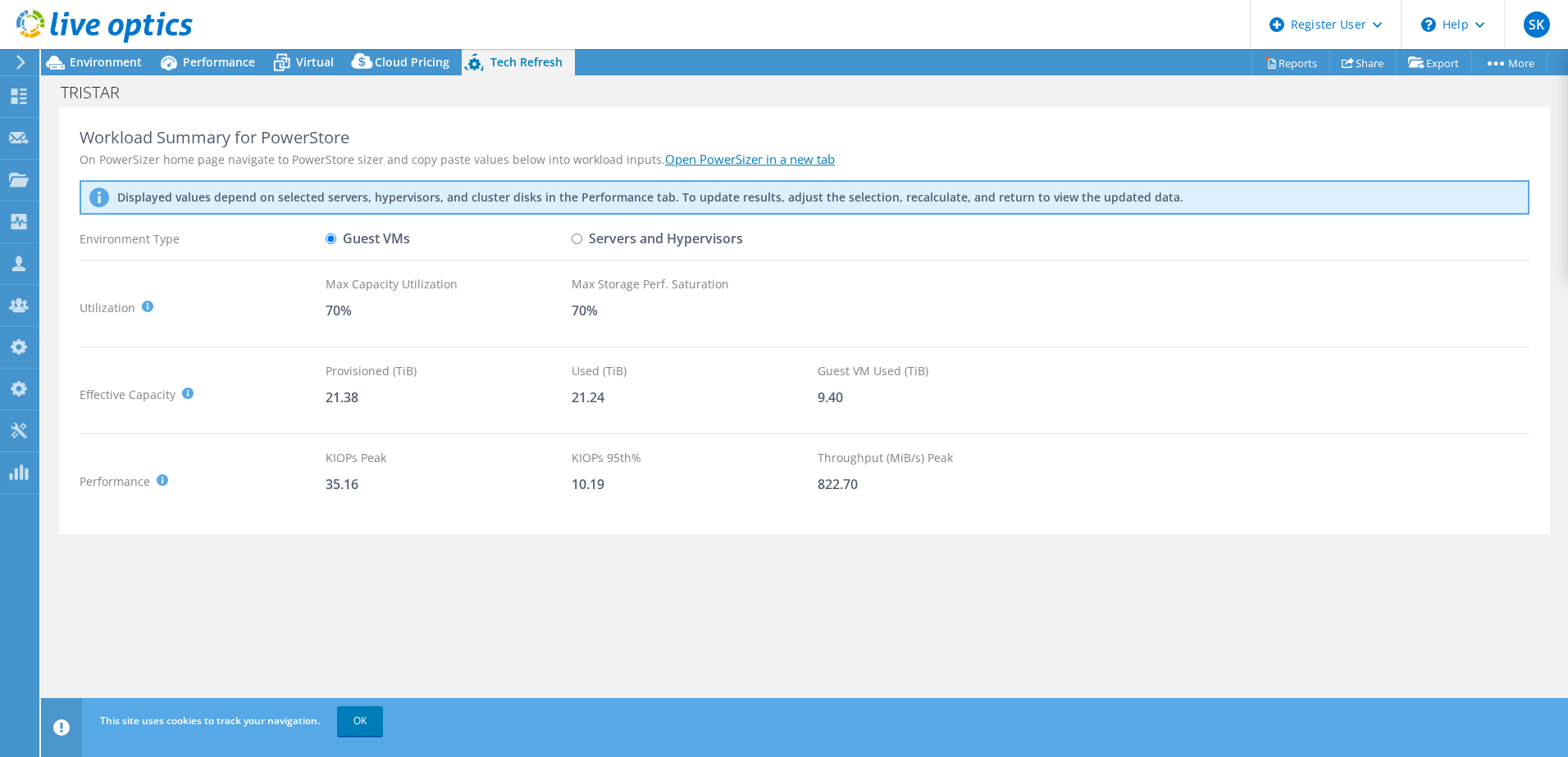
drag, startPoint x: 986, startPoint y: 455, endPoint x: 1000, endPoint y: 562, distance: 107.9
click at [994, 520] on div "Workload Summary for PowerStore On PowerSizer home page navigate to PowerStore …" at bounding box center [805, 322] width 1491 height 428
drag, startPoint x: 70, startPoint y: 239, endPoint x: 197, endPoint y: 242, distance: 127.0
click at [199, 232] on div "Workload Summary for PowerStore On PowerSizer home page navigate to PowerStore …" at bounding box center [805, 322] width 1491 height 428
drag, startPoint x: 73, startPoint y: 313, endPoint x: 131, endPoint y: 311, distance: 58.0
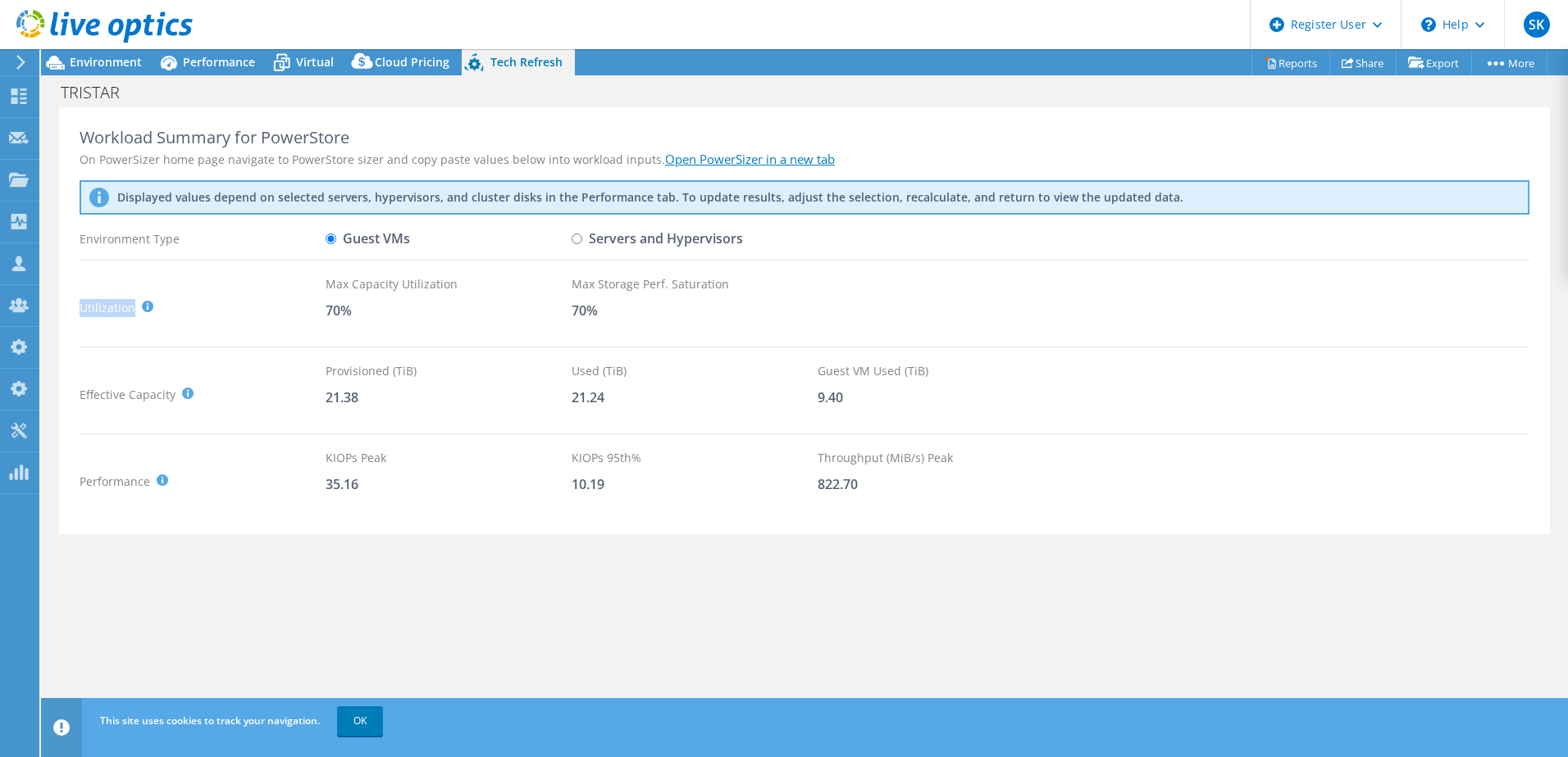
click at [131, 311] on div "Workload Summary for PowerStore On PowerSizer home page navigate to PowerStore …" at bounding box center [805, 322] width 1491 height 428
drag, startPoint x: 59, startPoint y: 406, endPoint x: 66, endPoint y: 384, distance: 23.1
click at [66, 384] on div "Workload Summary for PowerStore On PowerSizer home page navigate to PowerStore …" at bounding box center [805, 322] width 1527 height 428
drag, startPoint x: 66, startPoint y: 384, endPoint x: 88, endPoint y: 491, distance: 109.2
click at [88, 491] on div "Performance KIOPS Peak : Sum of peak read/write IOPS, calculated at 95th percen…" at bounding box center [202, 482] width 246 height 65
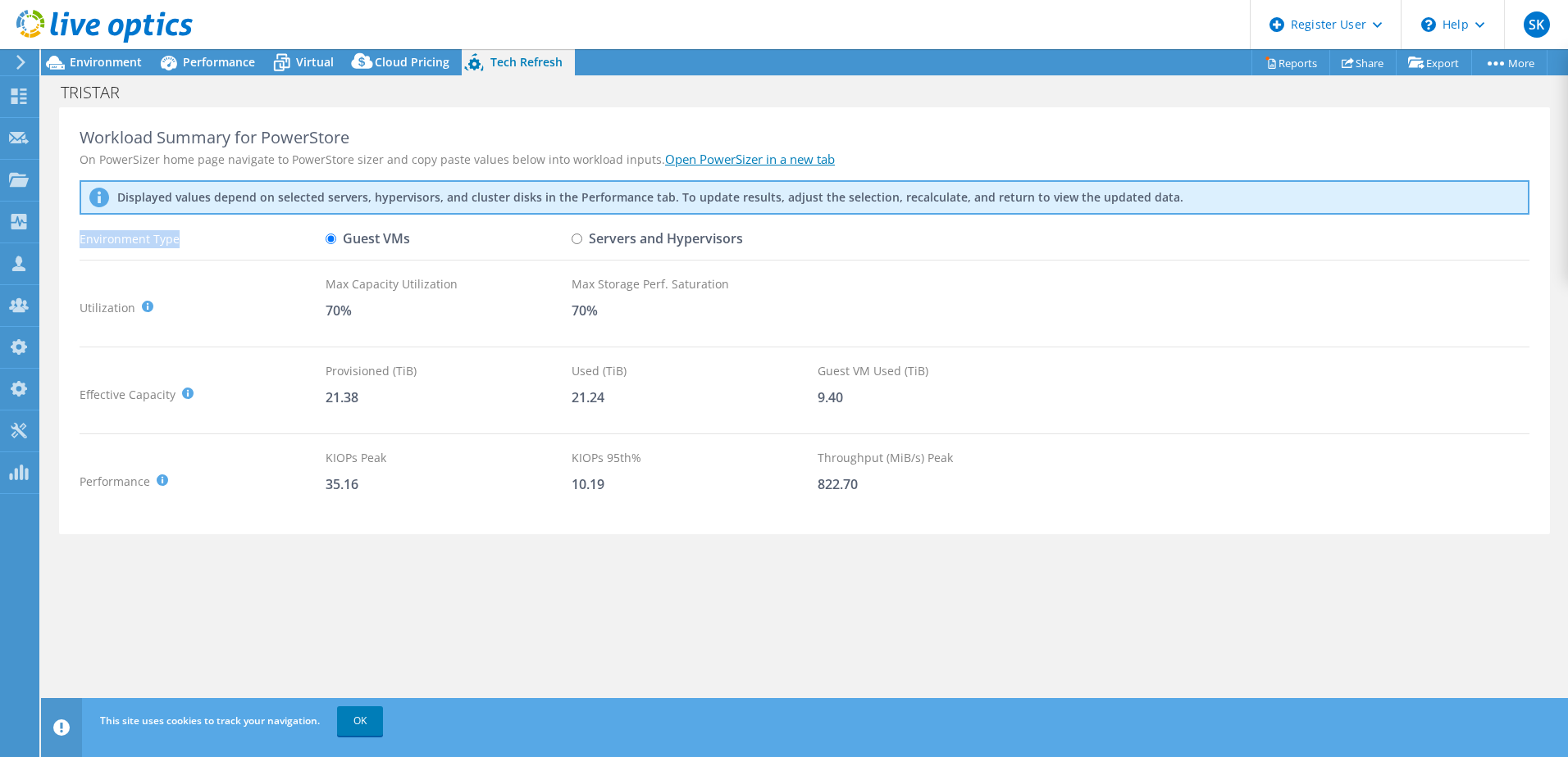
drag, startPoint x: 69, startPoint y: 238, endPoint x: 188, endPoint y: 233, distance: 119.1
click at [188, 233] on div "Workload Summary for PowerStore On PowerSizer home page navigate to PowerStore …" at bounding box center [805, 322] width 1491 height 428
drag, startPoint x: 821, startPoint y: 370, endPoint x: 930, endPoint y: 361, distance: 109.4
click at [930, 361] on div "Workload Summary for PowerStore On PowerSizer home page navigate to PowerStore …" at bounding box center [805, 322] width 1491 height 428
drag, startPoint x: 87, startPoint y: 240, endPoint x: 179, endPoint y: 240, distance: 92.0
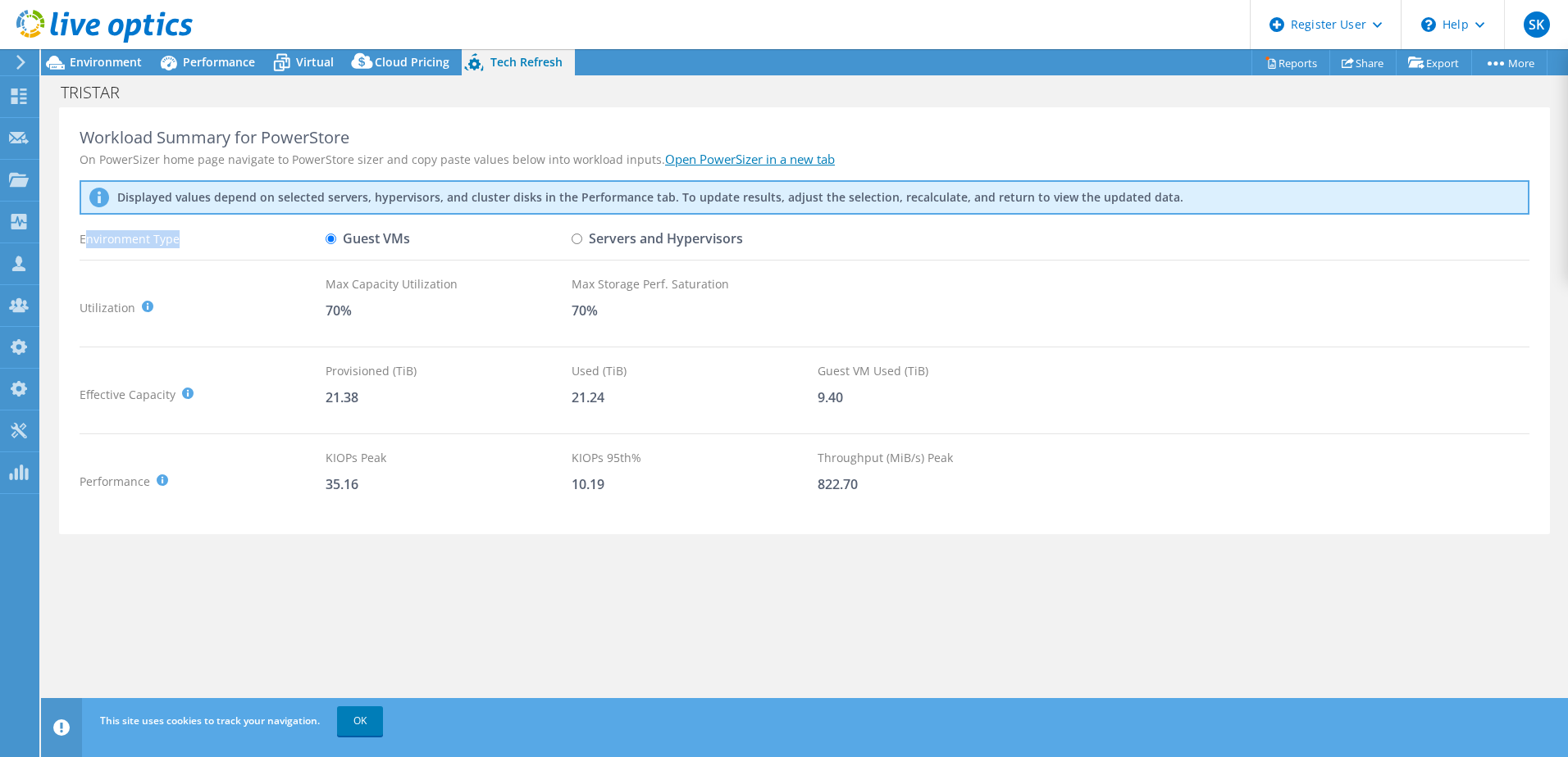
click at [179, 240] on div "Environment Type" at bounding box center [202, 239] width 246 height 29
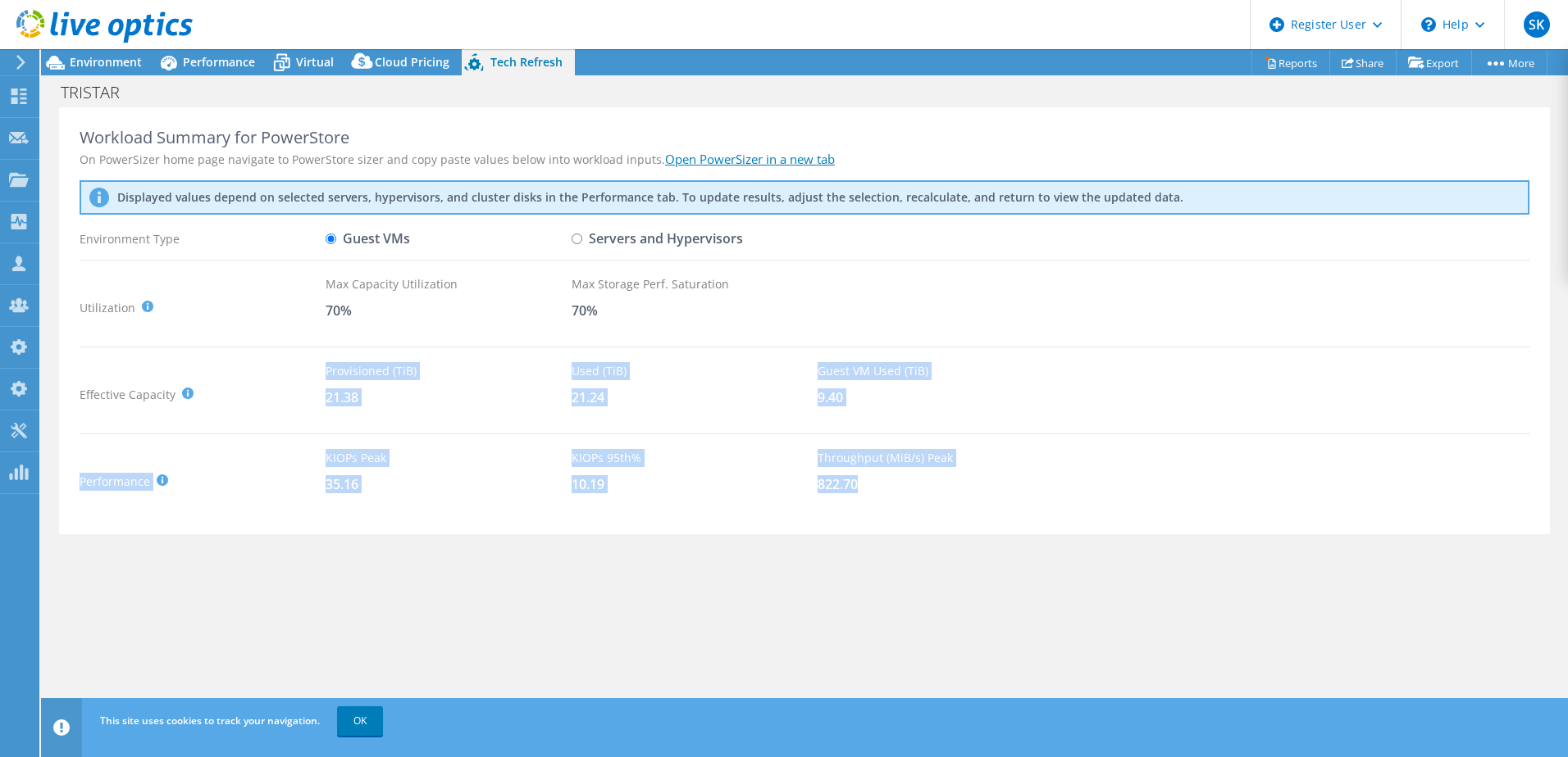
drag, startPoint x: 323, startPoint y: 369, endPoint x: 994, endPoint y: 478, distance: 679.8
click at [994, 478] on div "Workload Summary for PowerStore On PowerSizer home page navigate to PowerStore …" at bounding box center [805, 322] width 1491 height 428
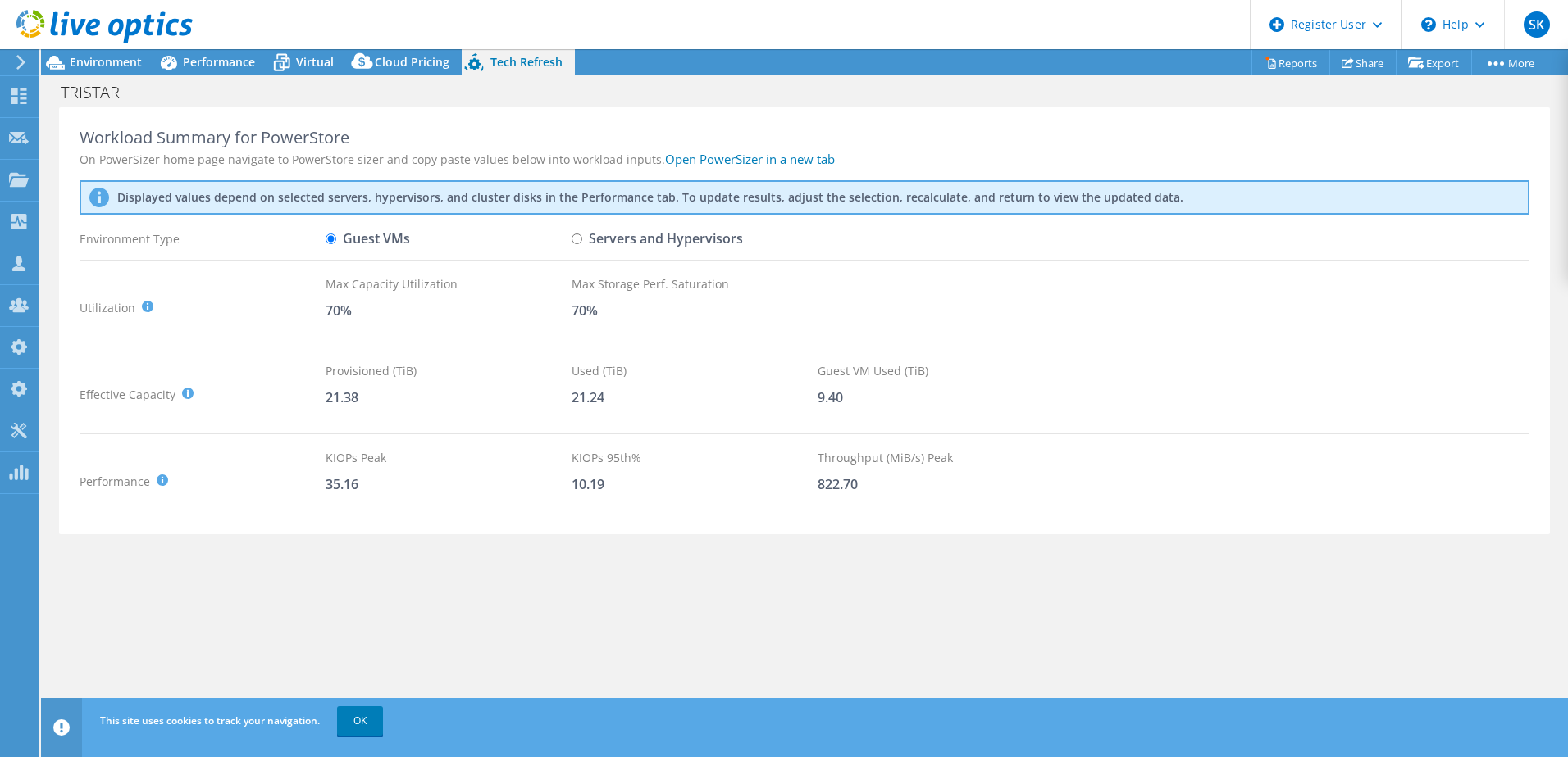
click at [568, 305] on div "70%" at bounding box center [448, 310] width 246 height 18
drag, startPoint x: 70, startPoint y: 241, endPoint x: 181, endPoint y: 233, distance: 111.3
click at [181, 233] on div "Workload Summary for PowerStore On PowerSizer home page navigate to PowerStore …" at bounding box center [805, 322] width 1491 height 428
click at [791, 479] on div "10.19" at bounding box center [694, 484] width 246 height 18
click at [308, 326] on div "Utilization It is generally recommended to leave around a 30% buffer for storag…" at bounding box center [202, 308] width 246 height 65
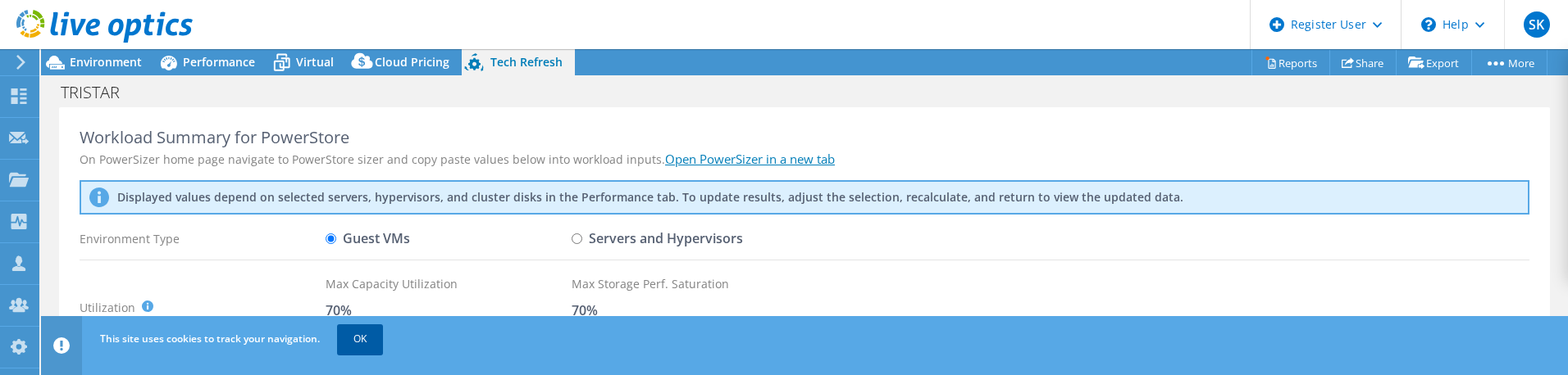
click at [366, 344] on link "OK" at bounding box center [359, 339] width 46 height 30
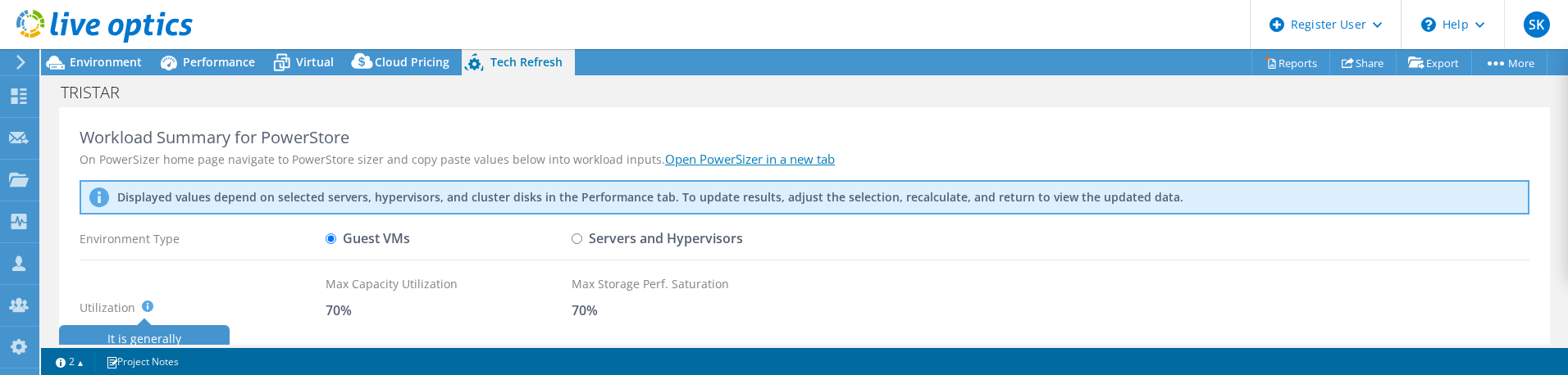
click at [143, 307] on icon at bounding box center [147, 306] width 11 height 11
